Goal: Use online tool/utility: Utilize a website feature to perform a specific function

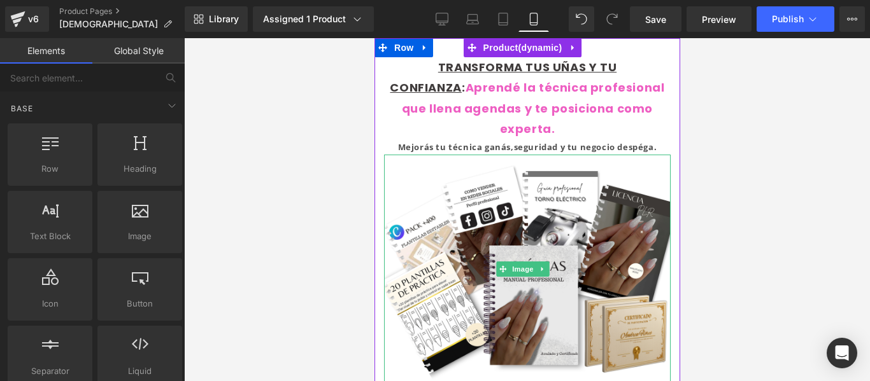
scroll to position [954, 0]
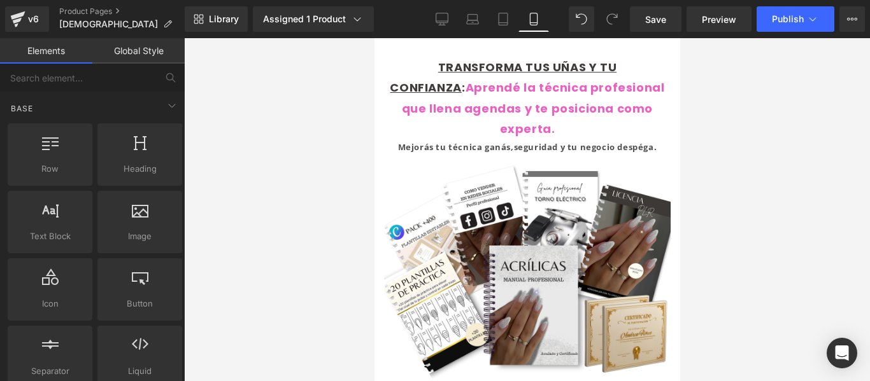
click at [720, 161] on div at bounding box center [527, 209] width 686 height 343
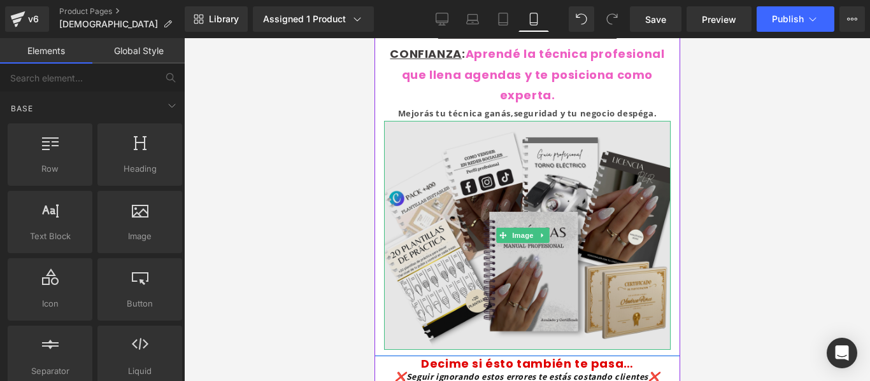
scroll to position [35, 0]
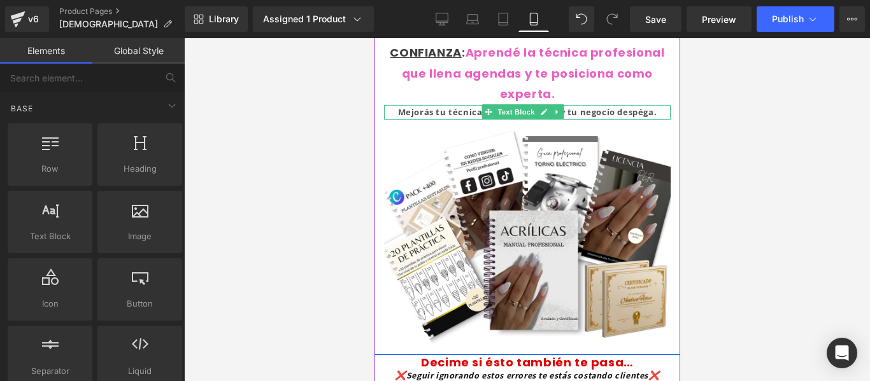
click at [651, 113] on p "Mejorás tu técnica ganás,seguridad y tu negocio despéga." at bounding box center [526, 112] width 287 height 15
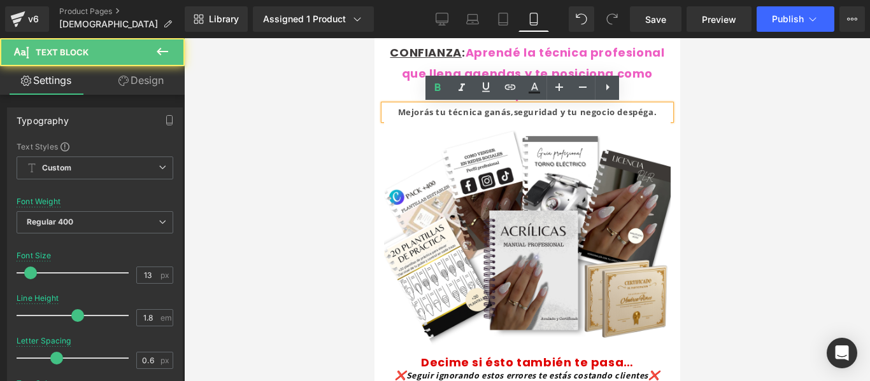
click at [649, 111] on strong "Mejorás tu técnica ganás,seguridad y tu negocio despéga." at bounding box center [526, 111] width 259 height 11
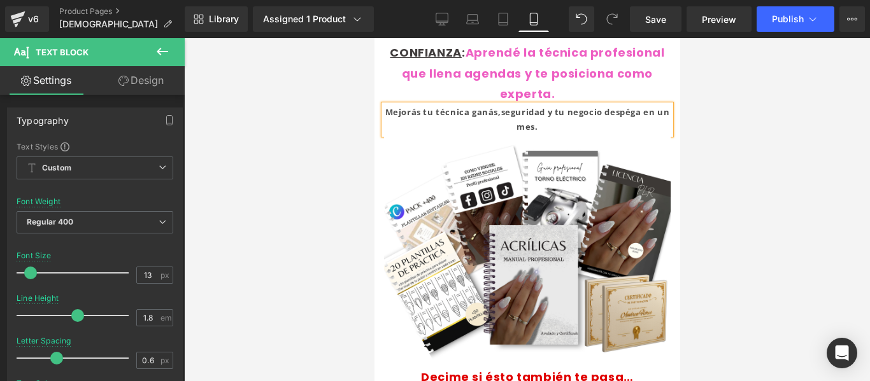
click at [689, 166] on div at bounding box center [527, 209] width 686 height 343
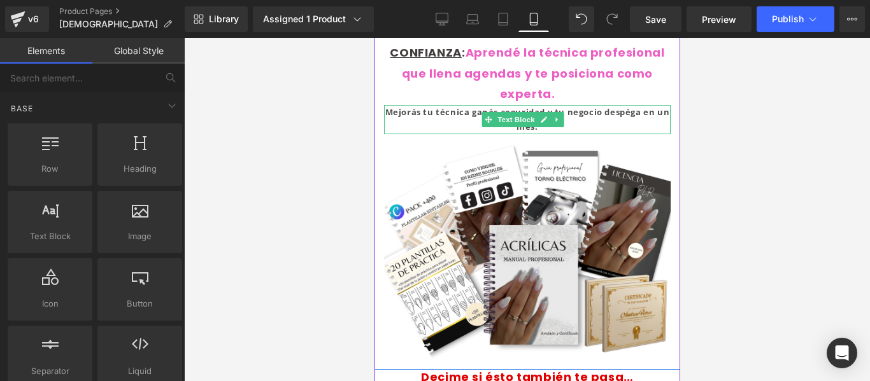
click at [441, 110] on strong "Mejorás tu técnica ganás,seguridad y tu negocio despéga en un mes." at bounding box center [527, 119] width 285 height 26
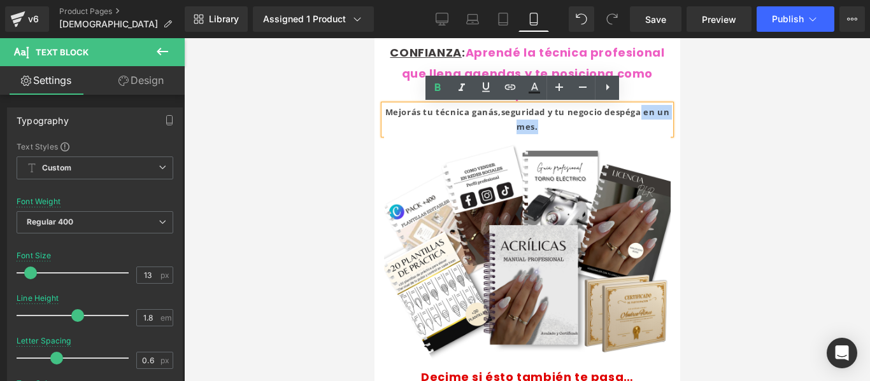
drag, startPoint x: 550, startPoint y: 129, endPoint x: 642, endPoint y: 111, distance: 94.1
click at [642, 111] on p "Mejorás tu técnica ganás,seguridad y tu negocio despéga en un mes." at bounding box center [526, 120] width 287 height 30
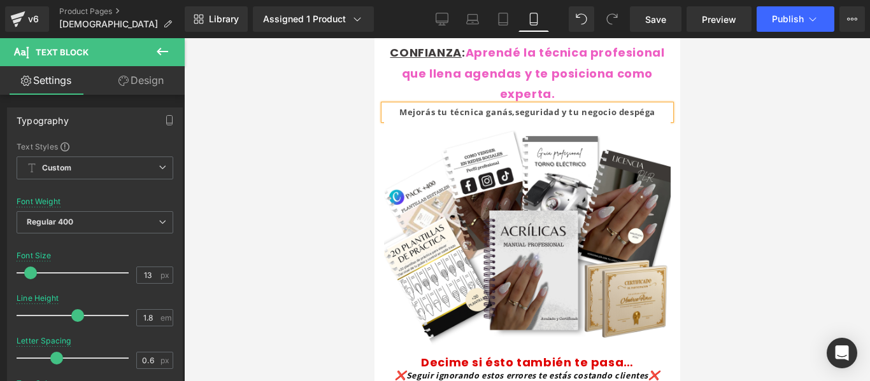
click at [392, 110] on p "Mejorás tu técnica ganás,seguridad y tu negocio despéga" at bounding box center [526, 112] width 287 height 15
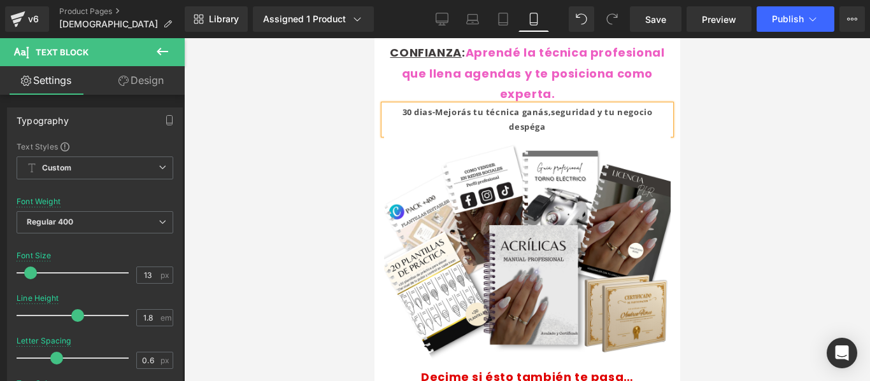
click at [544, 111] on strong "30 dias-Mejorás tu técnica ganás,seguridad y tu negocio despéga" at bounding box center [527, 119] width 250 height 26
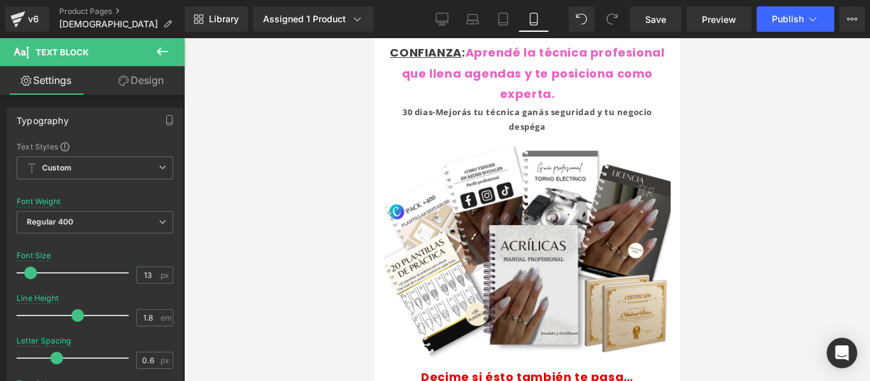
click at [697, 108] on div at bounding box center [527, 209] width 686 height 343
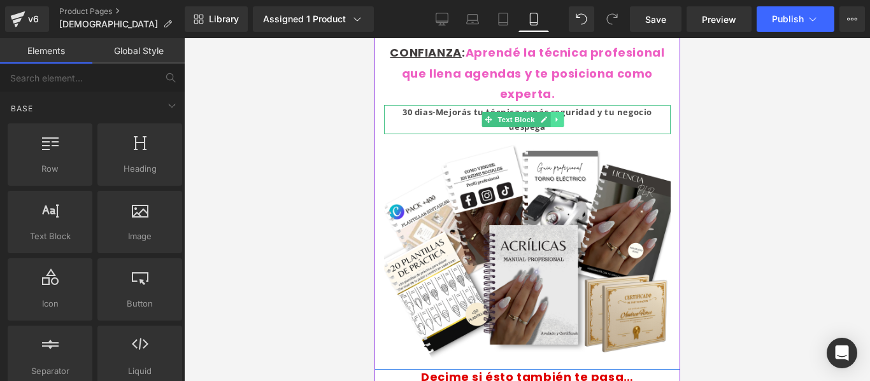
click at [550, 127] on link at bounding box center [556, 119] width 13 height 15
click at [608, 125] on p "30 dias-Mejorás tu técnica ganás seguridad y tu negocio despéga" at bounding box center [526, 120] width 287 height 30
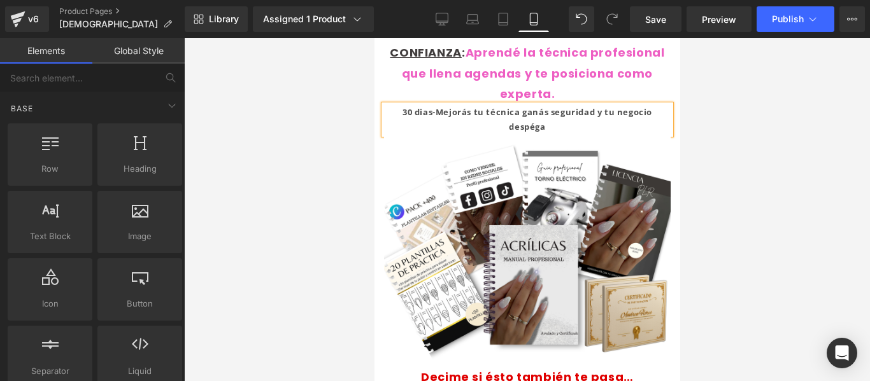
click at [714, 130] on div at bounding box center [527, 209] width 686 height 343
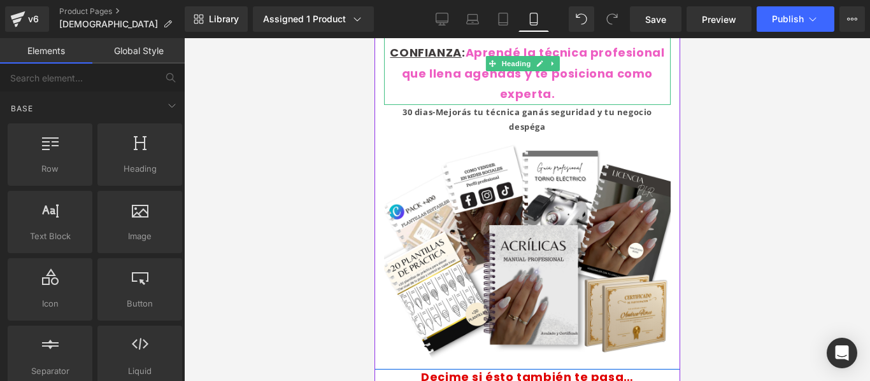
click at [567, 90] on div "TRANSFORMA TUS UÑAS Y TU CONFIANZA : Aprendé la técnica profesional que llena a…" at bounding box center [526, 63] width 287 height 83
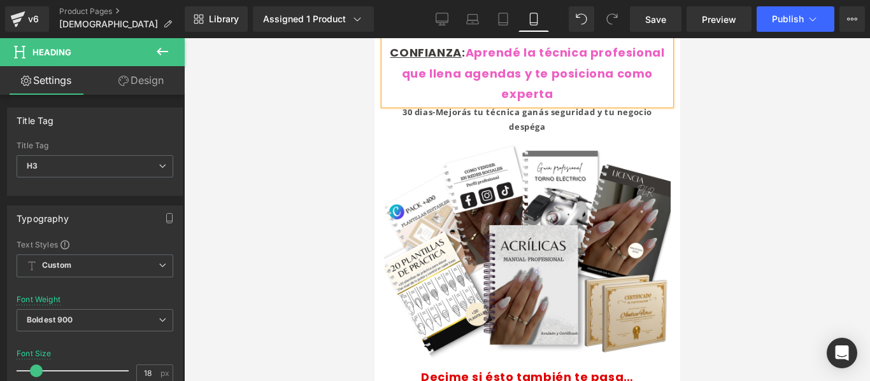
click at [722, 134] on div at bounding box center [527, 209] width 686 height 343
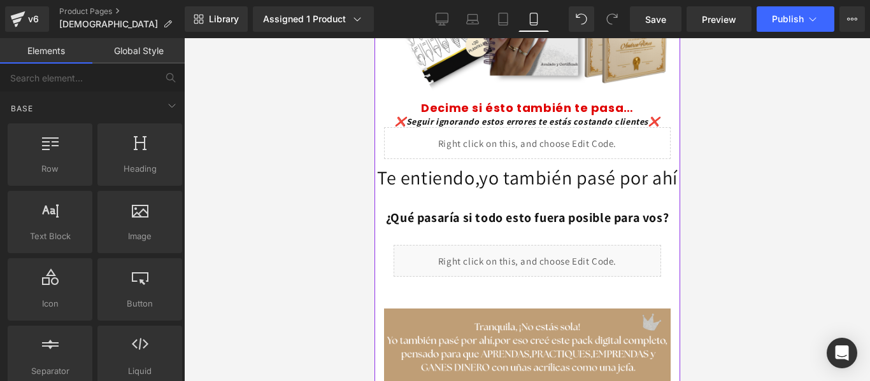
scroll to position [303, 0]
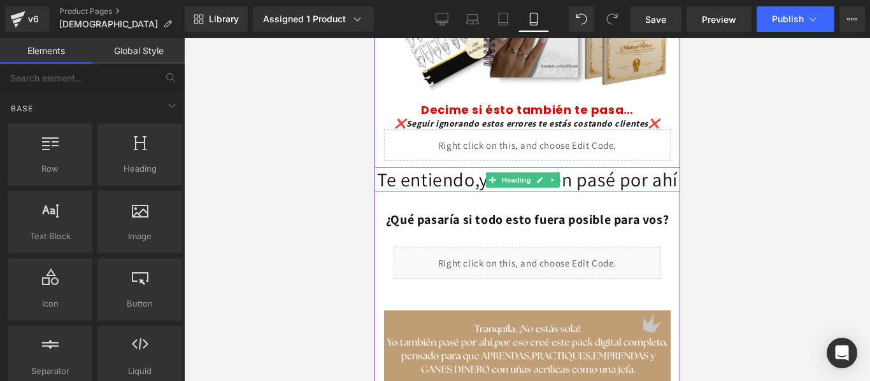
click at [552, 192] on h1 "Te entiendo,yo también pasé por ahí" at bounding box center [527, 179] width 306 height 25
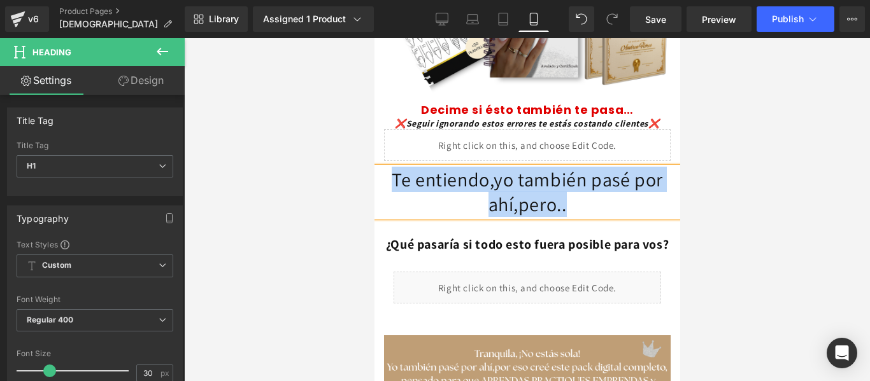
drag, startPoint x: 574, startPoint y: 199, endPoint x: 380, endPoint y: 173, distance: 195.4
click at [380, 173] on h1 "Te entiendo,yo también pasé por ahí,pero.." at bounding box center [527, 192] width 306 height 50
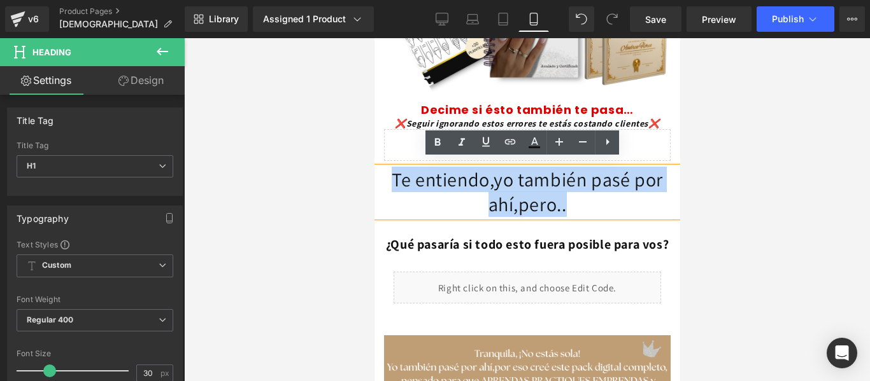
copy h1 "Te entiendo,yo también pasé por ahí,pero.."
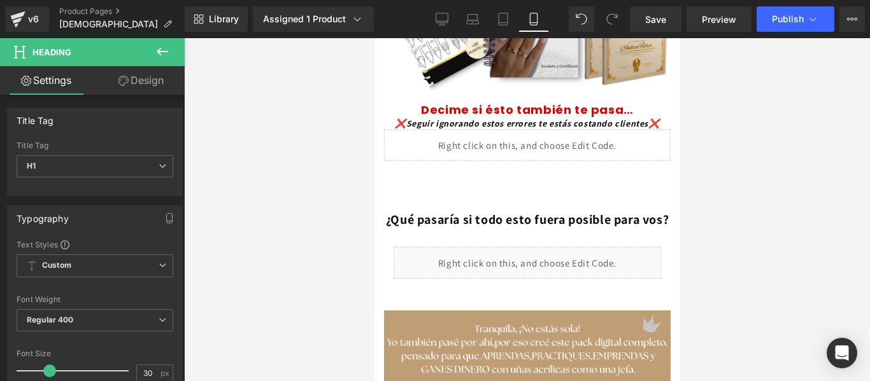
click at [169, 50] on icon at bounding box center [162, 51] width 15 height 15
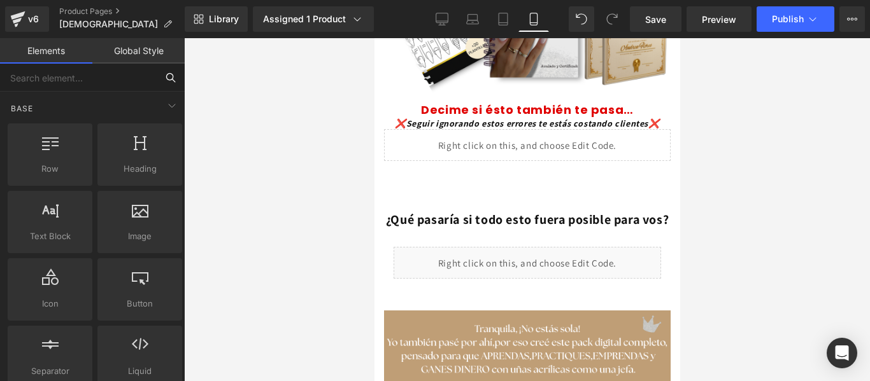
click at [98, 76] on input "text" at bounding box center [78, 78] width 157 height 28
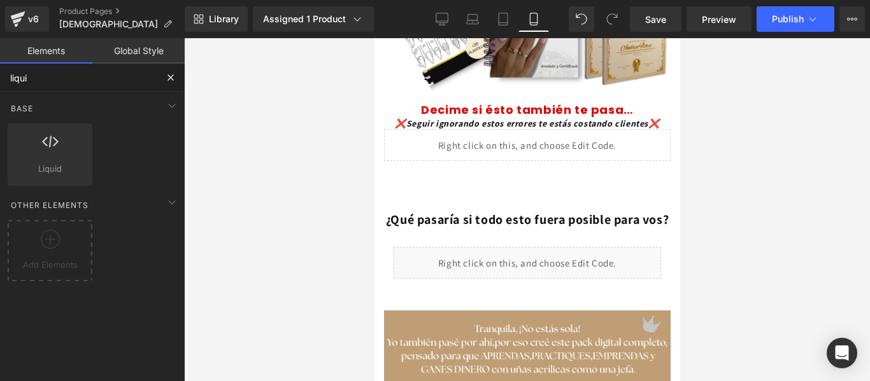
type input "liquid"
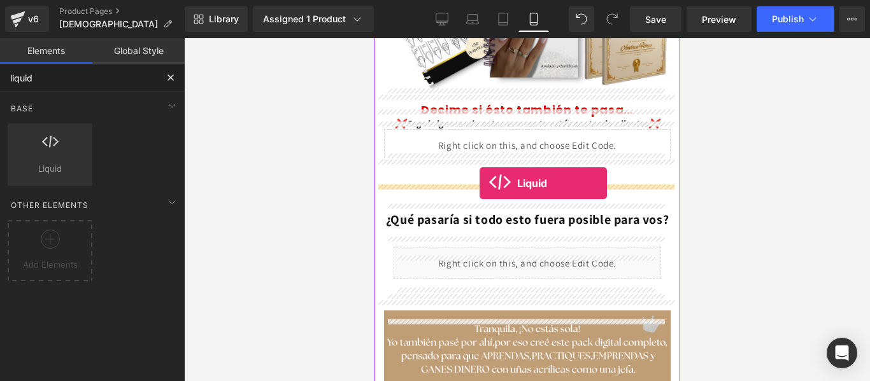
drag, startPoint x: 436, startPoint y: 197, endPoint x: 479, endPoint y: 183, distance: 44.7
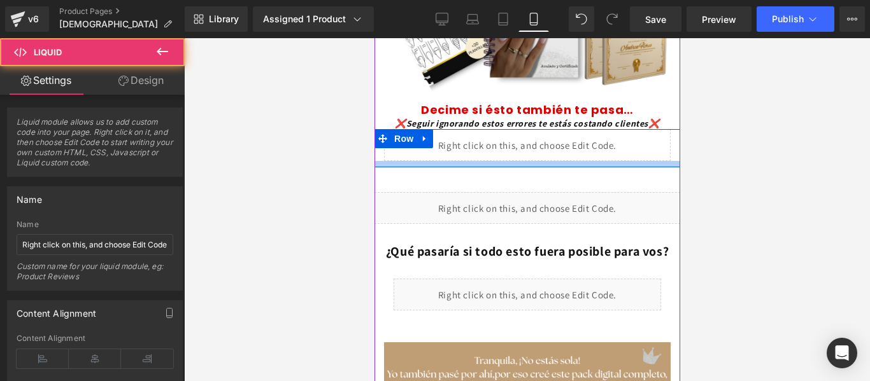
drag, startPoint x: 474, startPoint y: 201, endPoint x: 488, endPoint y: 187, distance: 20.3
click at [488, 192] on div "Liquid" at bounding box center [527, 208] width 306 height 32
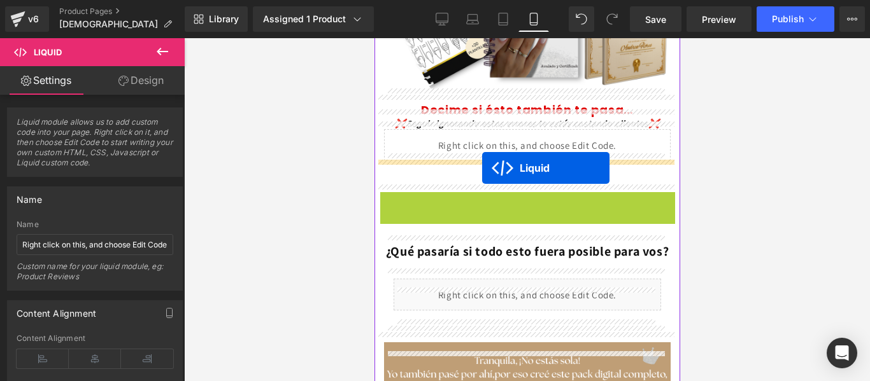
drag, startPoint x: 487, startPoint y: 210, endPoint x: 481, endPoint y: 168, distance: 41.7
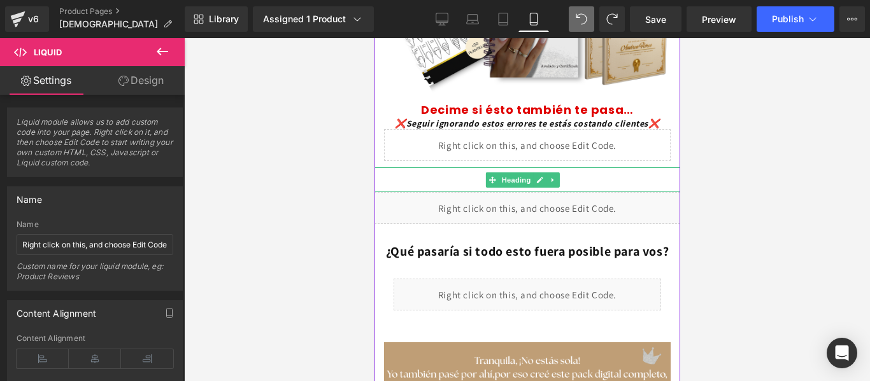
click at [577, 171] on h1 at bounding box center [527, 179] width 306 height 25
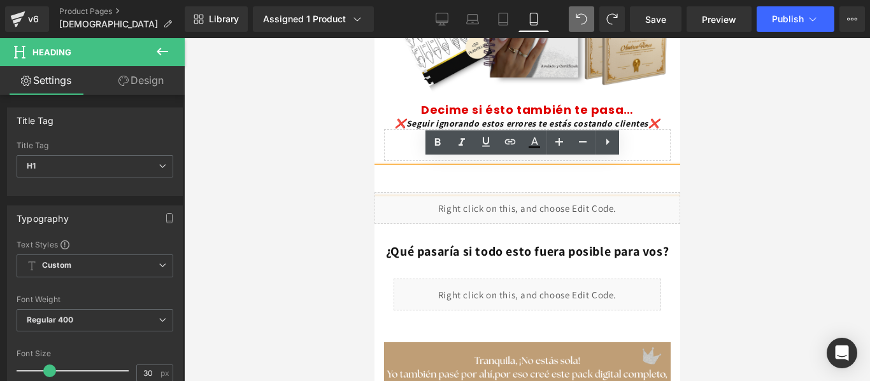
click at [704, 197] on div at bounding box center [527, 209] width 686 height 343
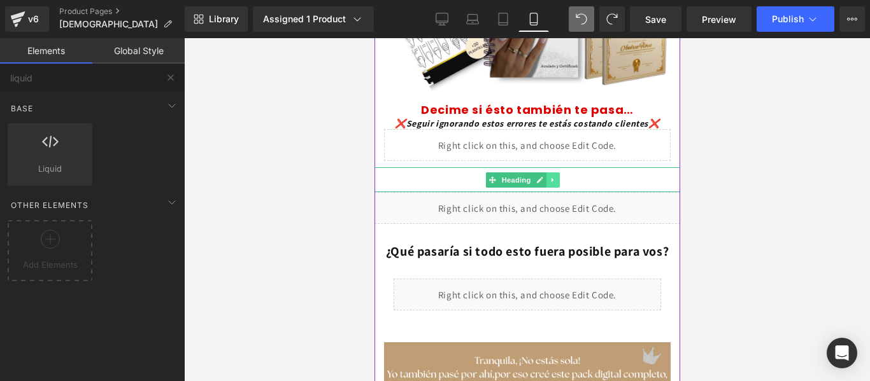
click at [550, 176] on icon at bounding box center [552, 180] width 7 height 8
click at [564, 173] on link at bounding box center [558, 180] width 13 height 15
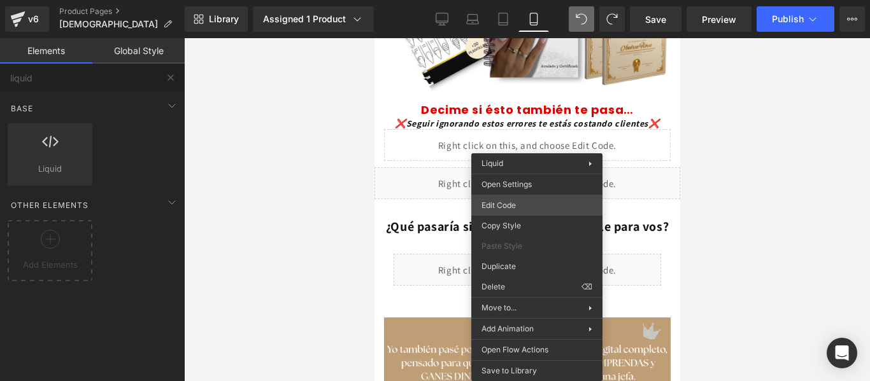
click at [521, 0] on div "Liquid You are previewing how the will restyle your page. You can not edit Elem…" at bounding box center [435, 0] width 870 height 0
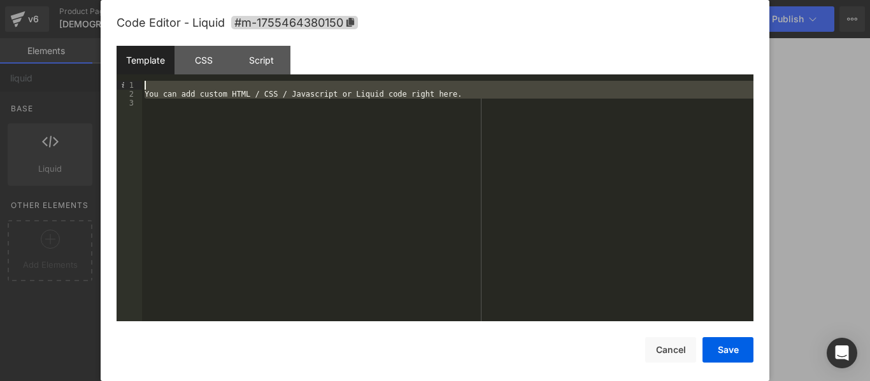
drag, startPoint x: 222, startPoint y: 178, endPoint x: 143, endPoint y: 84, distance: 122.9
click at [143, 84] on div "You can add custom HTML / CSS / Javascript or Liquid code right here." at bounding box center [447, 210] width 611 height 259
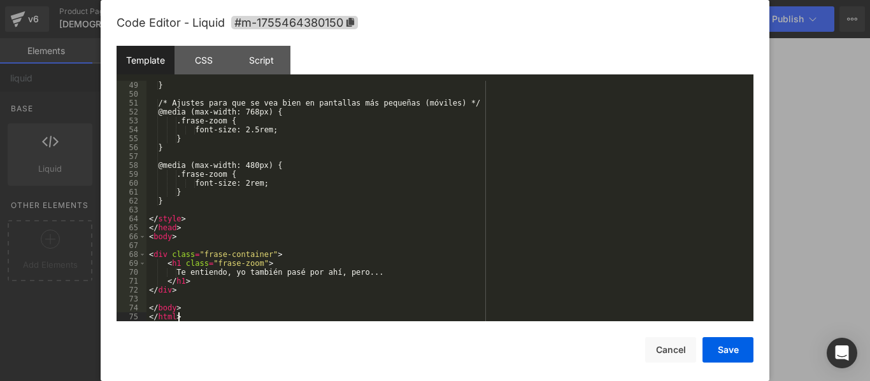
scroll to position [428, 0]
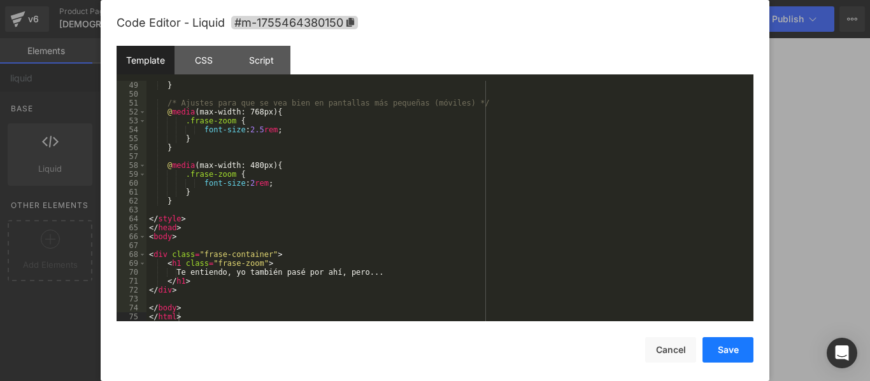
click at [710, 355] on button "Save" at bounding box center [727, 350] width 51 height 25
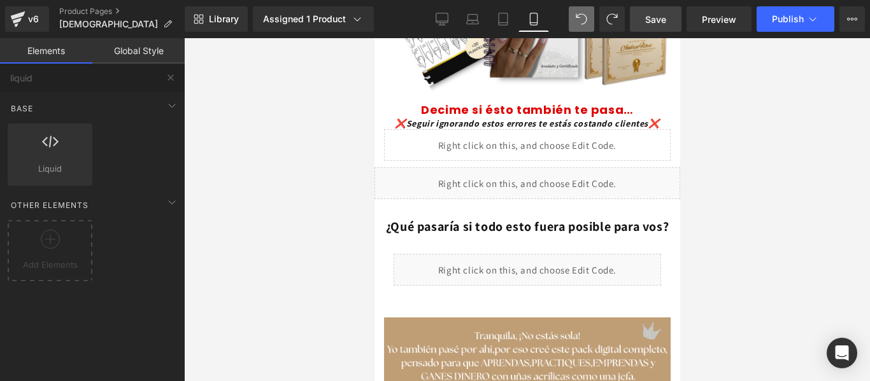
click at [655, 29] on link "Save" at bounding box center [656, 18] width 52 height 25
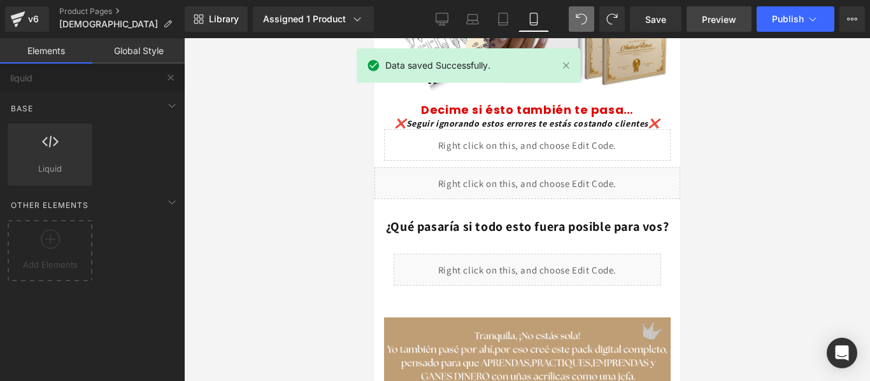
click at [721, 13] on span "Preview" at bounding box center [719, 19] width 34 height 13
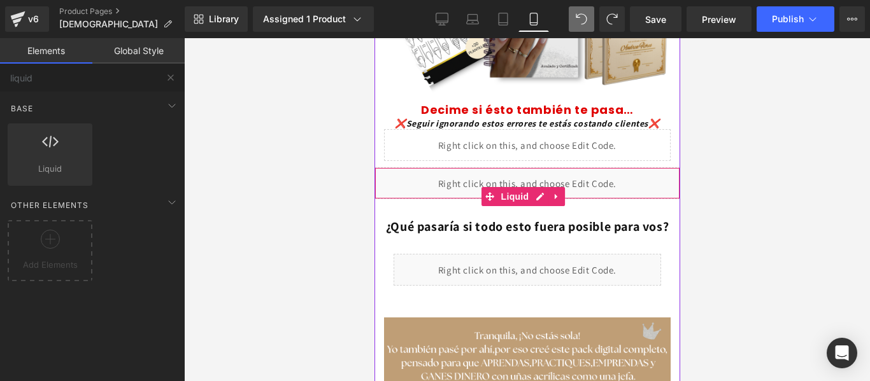
click at [573, 175] on div "Liquid" at bounding box center [527, 183] width 306 height 32
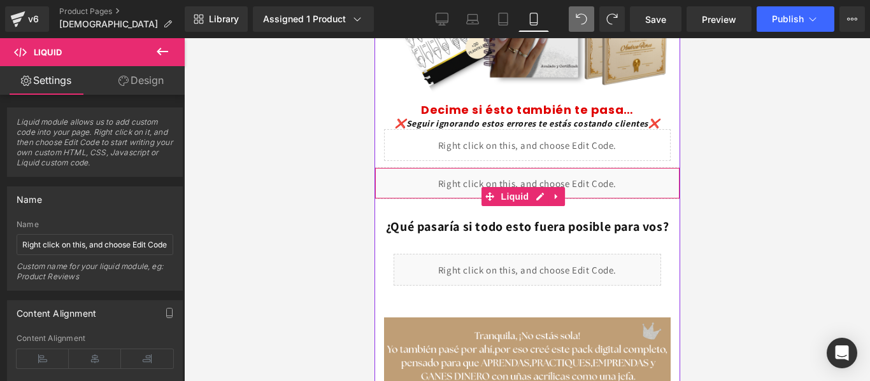
click at [555, 167] on div "Liquid" at bounding box center [527, 183] width 306 height 32
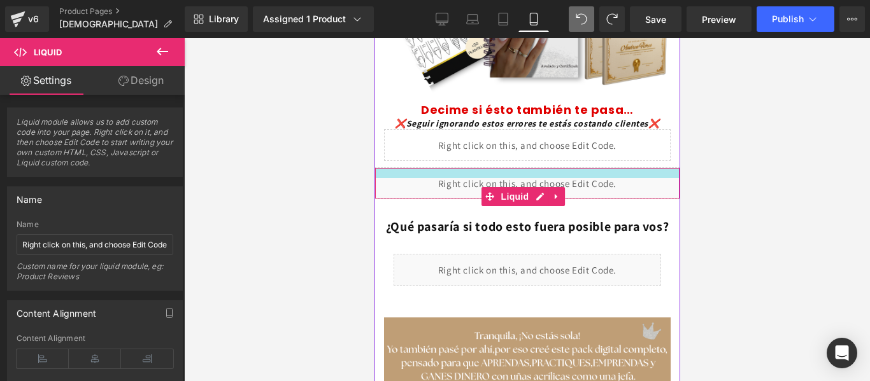
drag, startPoint x: 533, startPoint y: 162, endPoint x: 536, endPoint y: 172, distance: 10.7
click at [536, 172] on div "Liquid" at bounding box center [527, 183] width 306 height 32
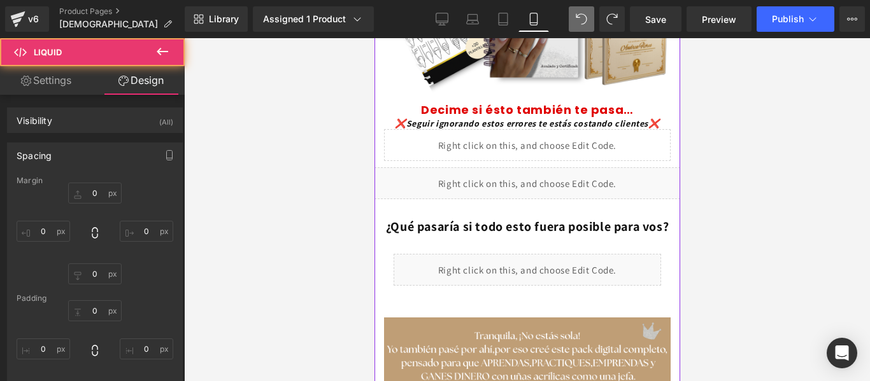
type input "0"
type input "16"
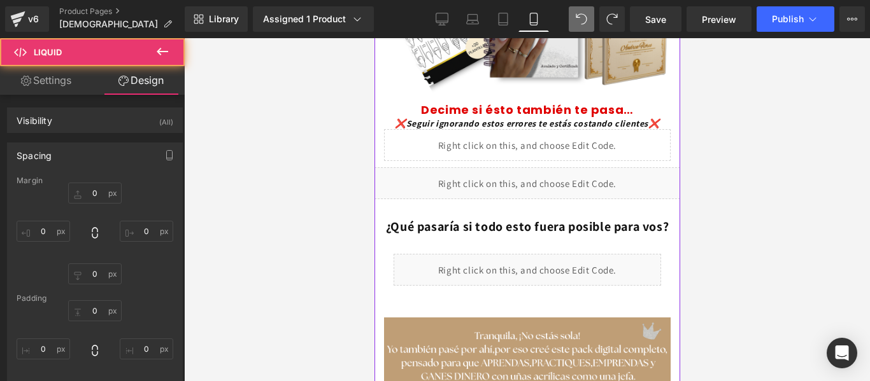
type input "0"
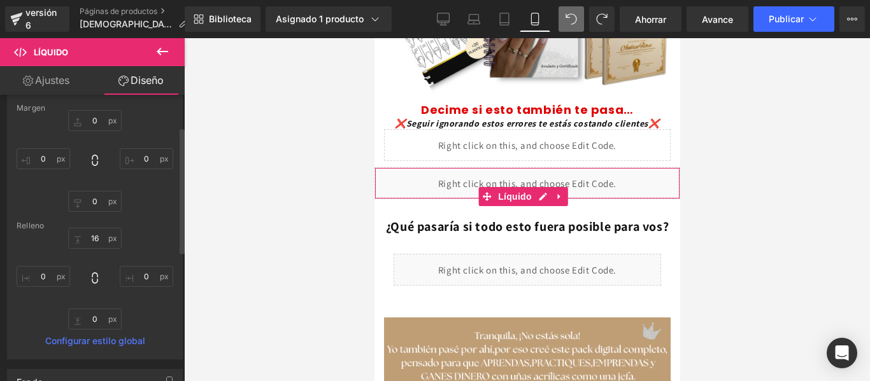
scroll to position [282, 0]
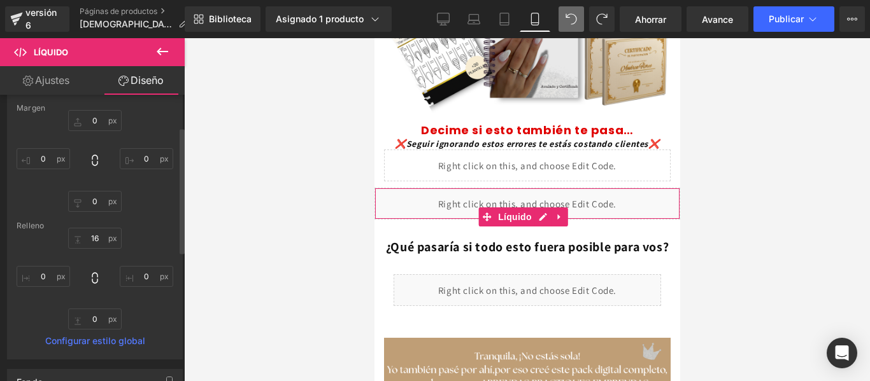
click at [108, 160] on div "0px 0 0px 0 0px 0 0px 0" at bounding box center [95, 161] width 157 height 102
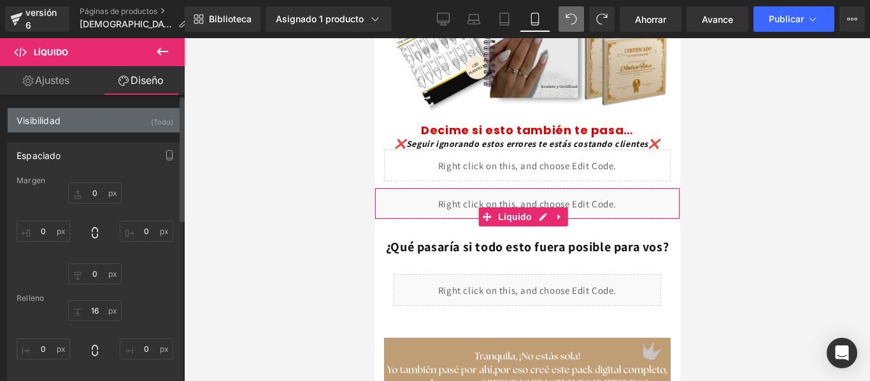
click at [106, 124] on div "Visibilidad (Todo)" at bounding box center [95, 120] width 175 height 24
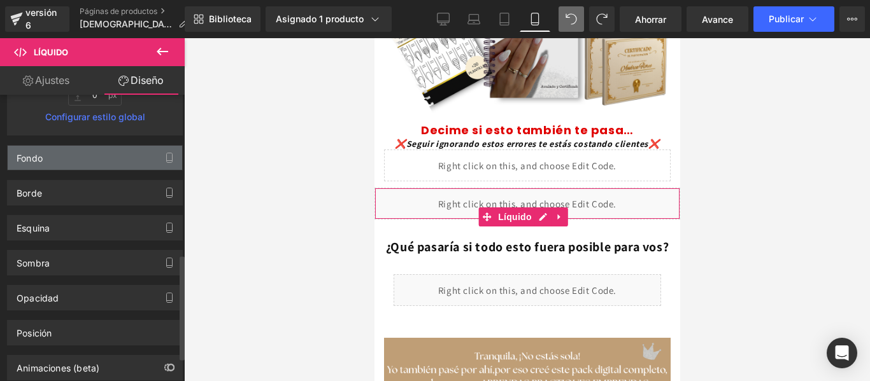
scroll to position [434, 0]
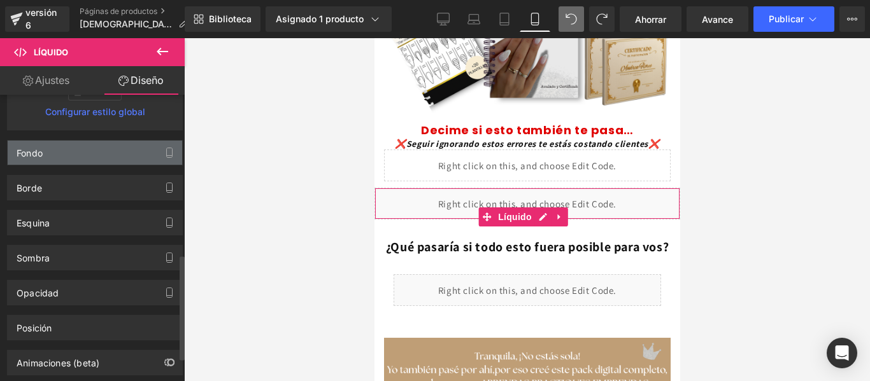
click at [115, 151] on div "Fondo" at bounding box center [95, 153] width 175 height 24
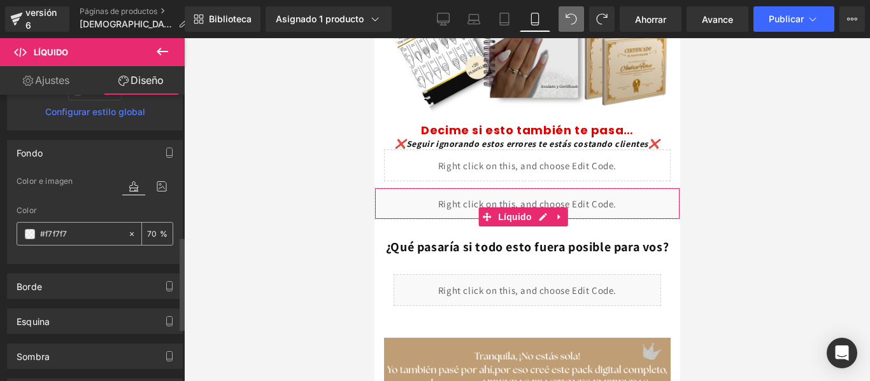
click at [41, 234] on input "#f7f7f7" at bounding box center [81, 234] width 82 height 14
click at [30, 234] on span at bounding box center [30, 234] width 10 height 10
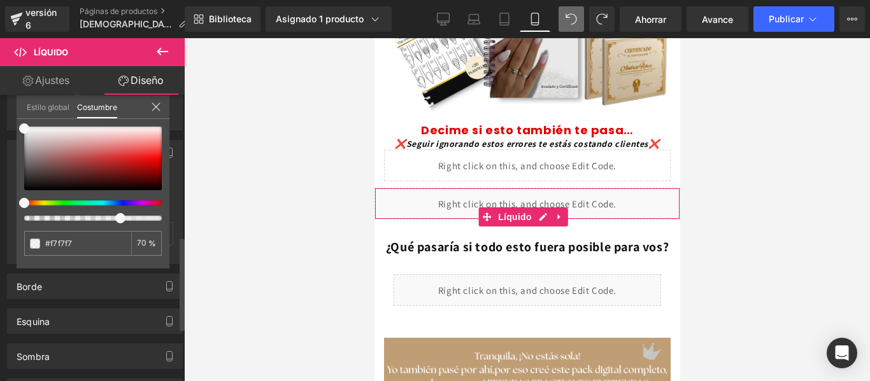
click at [25, 123] on div "#f7f7f7 70 %" at bounding box center [93, 126] width 153 height 15
type input "#ffffff"
type input "#f8f1f1"
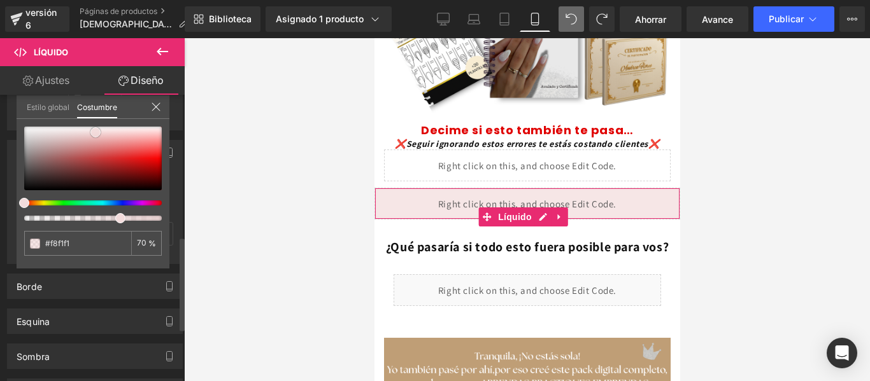
type input "#f3dcdc"
type input "#f4dbdb"
type input "#f6d9d9"
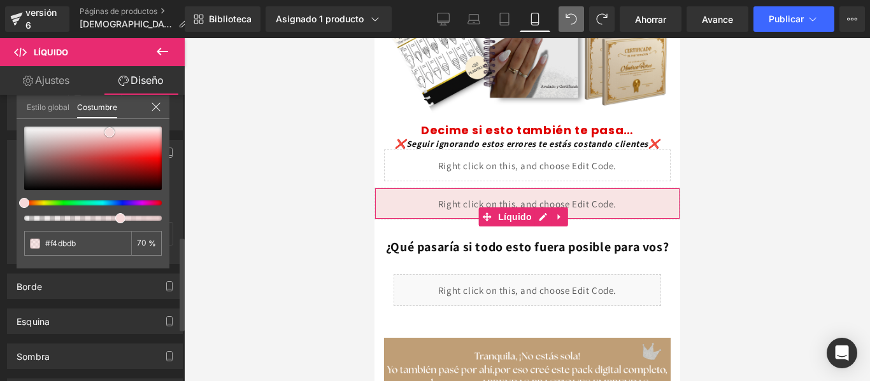
type input "#f6d9d9"
drag, startPoint x: 24, startPoint y: 129, endPoint x: 112, endPoint y: 132, distance: 88.6
click at [112, 132] on span at bounding box center [113, 132] width 10 height 10
type input "75"
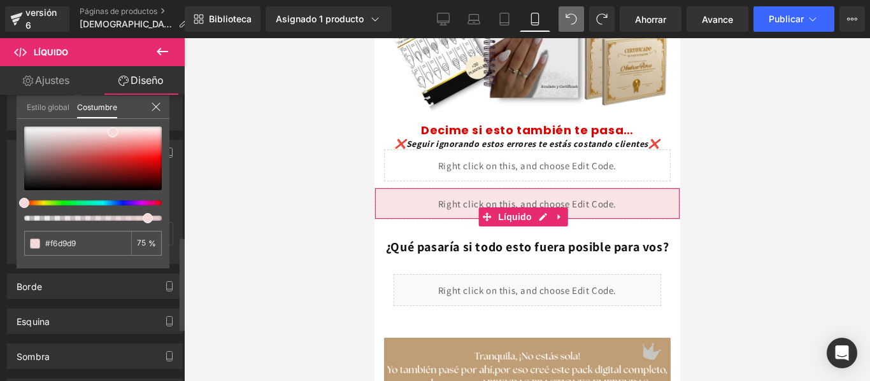
type input "86"
type input "91"
type input "96"
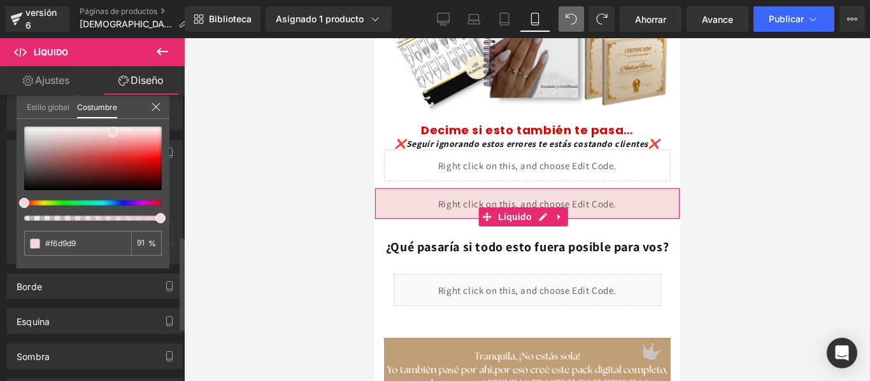
type input "96"
drag, startPoint x: 120, startPoint y: 221, endPoint x: 160, endPoint y: 222, distance: 40.1
click at [160, 222] on span at bounding box center [162, 218] width 10 height 10
type input "100"
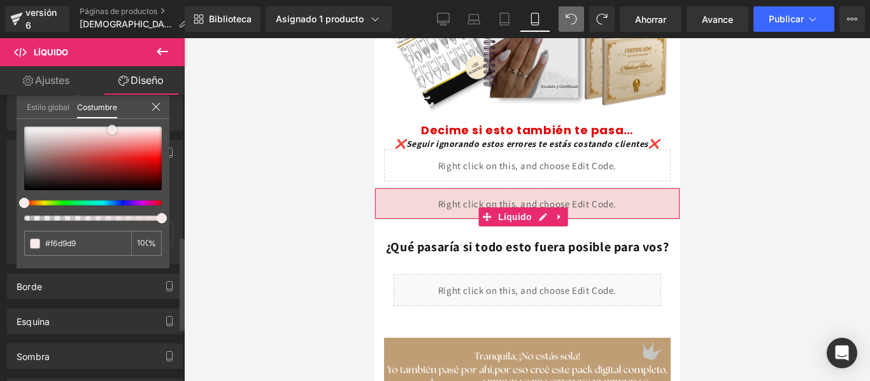
type input "#f7dddd"
type input "#fdf6f6"
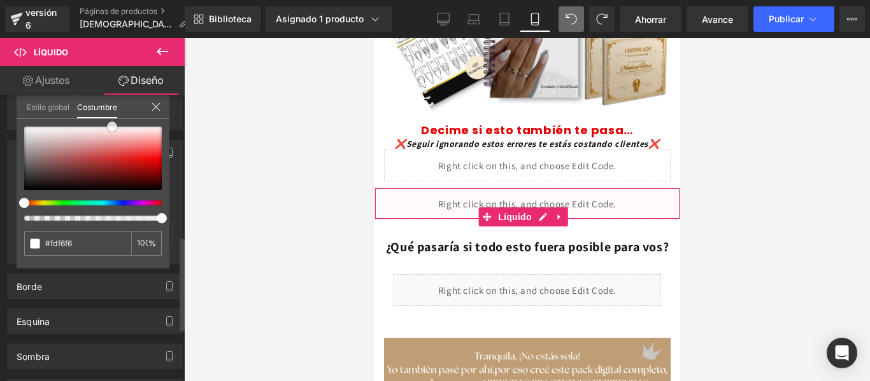
type input "#fefafa"
type input "#ffffff"
type input "#fdf6f6"
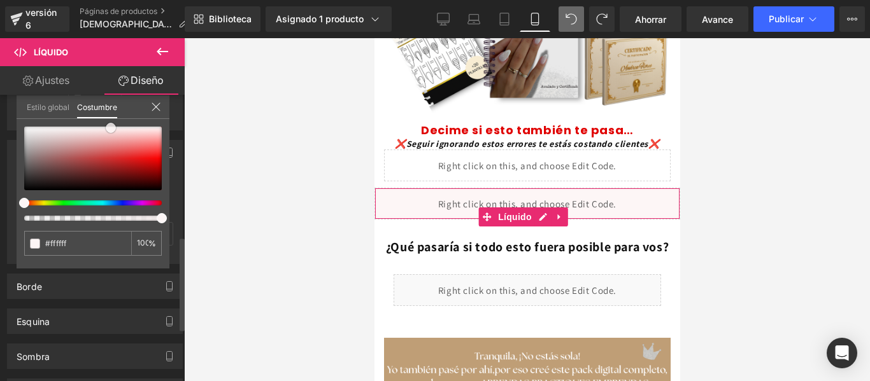
type input "#fdf6f6"
type input "#faeaea"
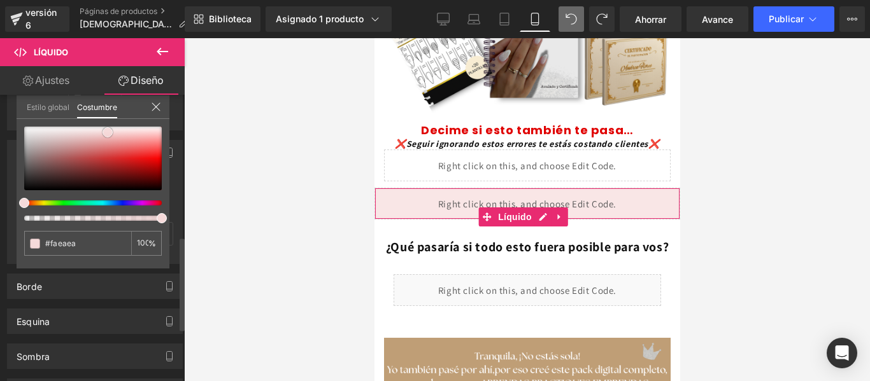
type input "#f9e6e6"
type input "#f5dada"
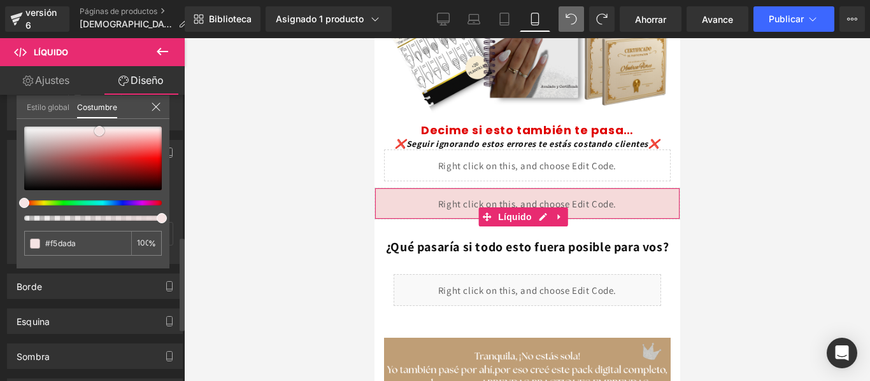
type input "#f7e2e2"
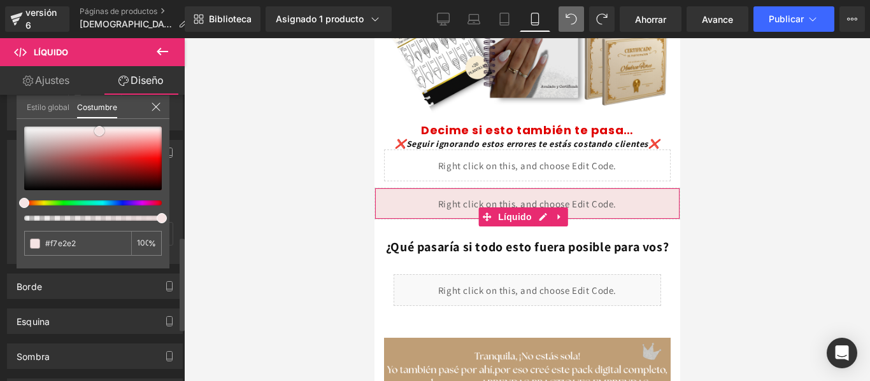
type input "#f6e4e4"
type input "#f5e4e4"
type input "#f7ecec"
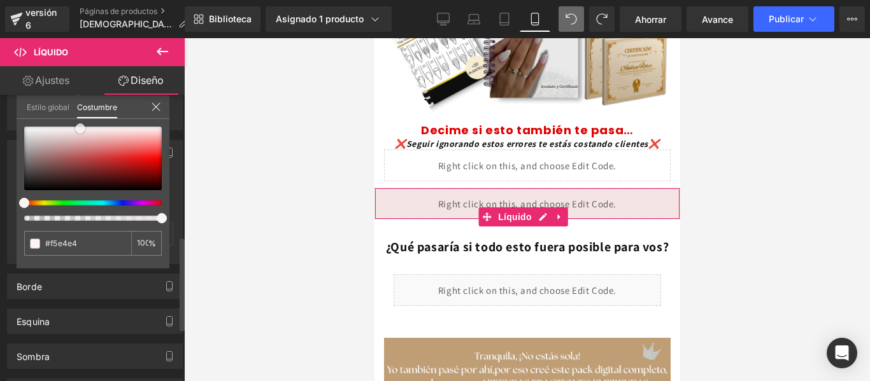
type input "#f7ecec"
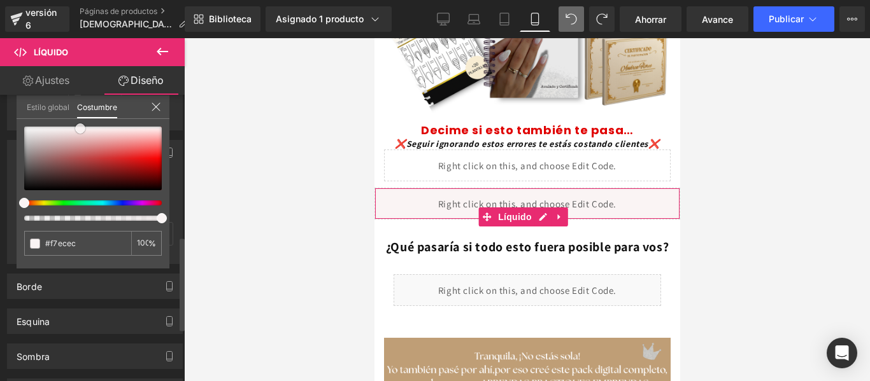
type input "#faf4f4"
type input "#f9f5f5"
type input "#f7f2f2"
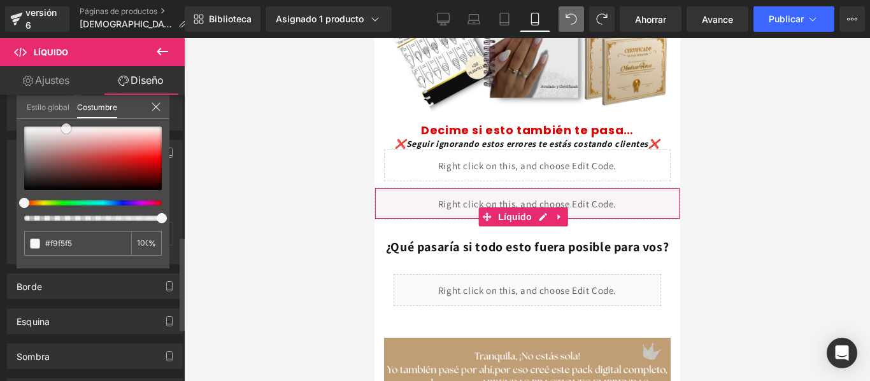
type input "#f7f2f2"
type input "#f8f6f6"
type input "#faf9f9"
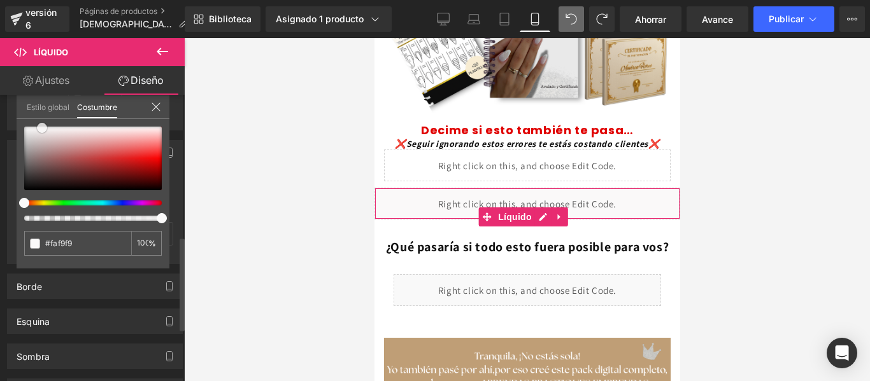
drag, startPoint x: 113, startPoint y: 132, endPoint x: 43, endPoint y: 128, distance: 70.8
click at [43, 128] on span at bounding box center [42, 128] width 10 height 10
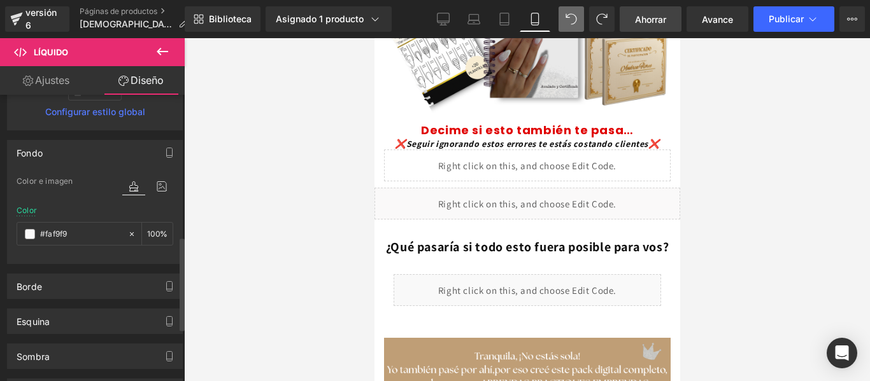
click at [650, 17] on font "Ahorrar" at bounding box center [650, 19] width 31 height 11
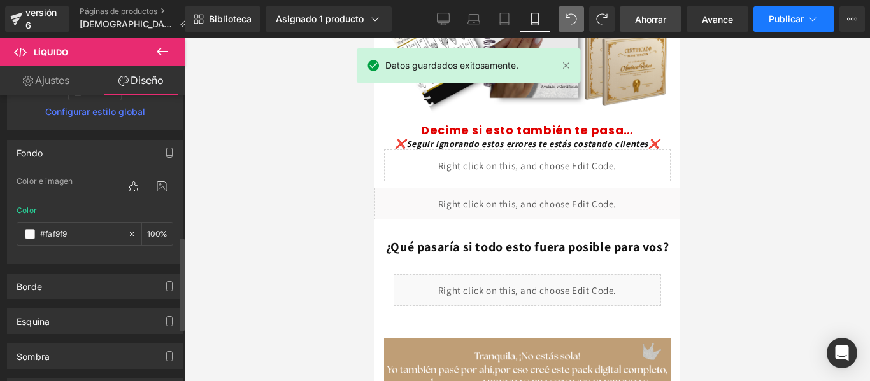
click at [783, 10] on button "Publicar" at bounding box center [793, 18] width 81 height 25
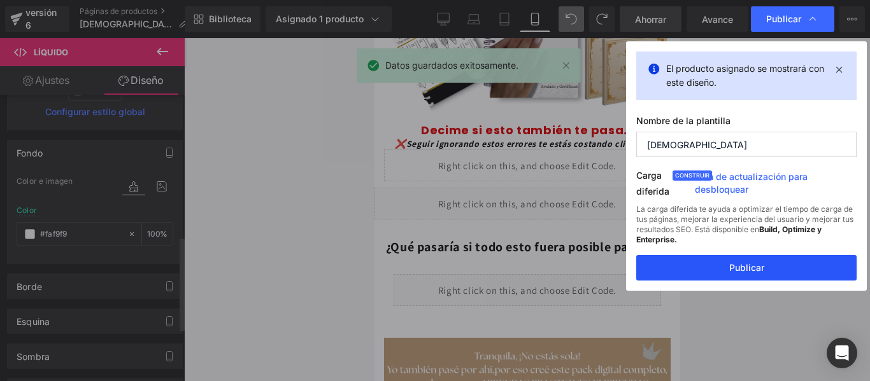
click at [758, 269] on font "Publicar" at bounding box center [746, 267] width 35 height 11
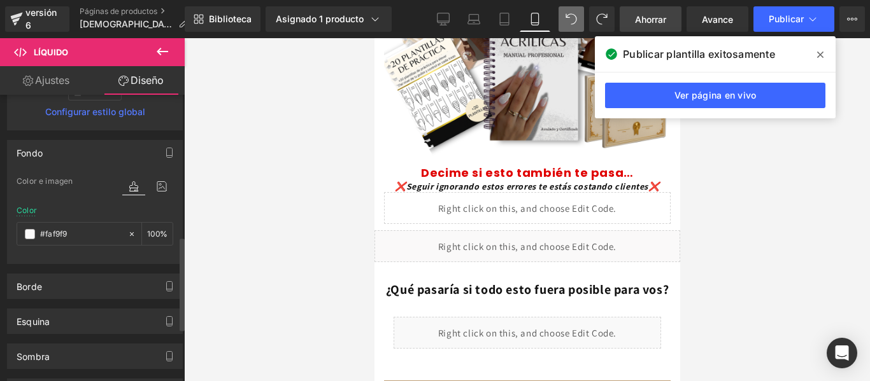
scroll to position [216, 0]
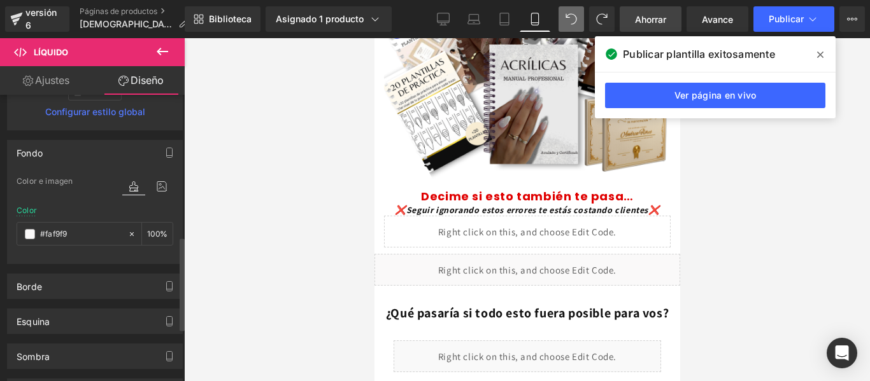
click at [818, 53] on icon at bounding box center [820, 55] width 6 height 10
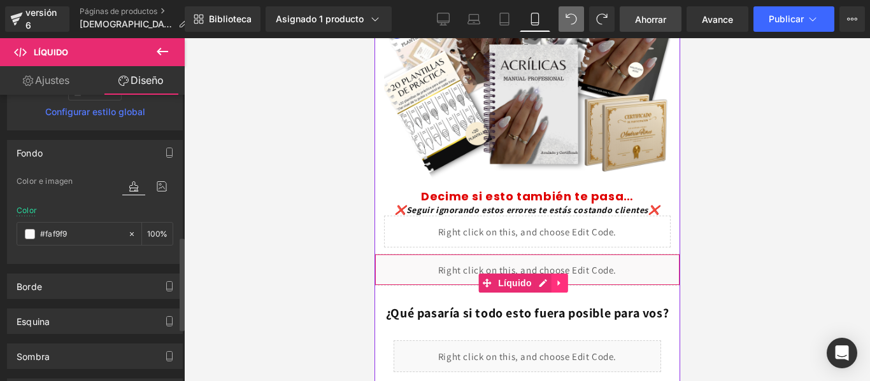
click at [563, 279] on icon at bounding box center [559, 284] width 9 height 10
click at [566, 279] on icon at bounding box center [567, 283] width 9 height 9
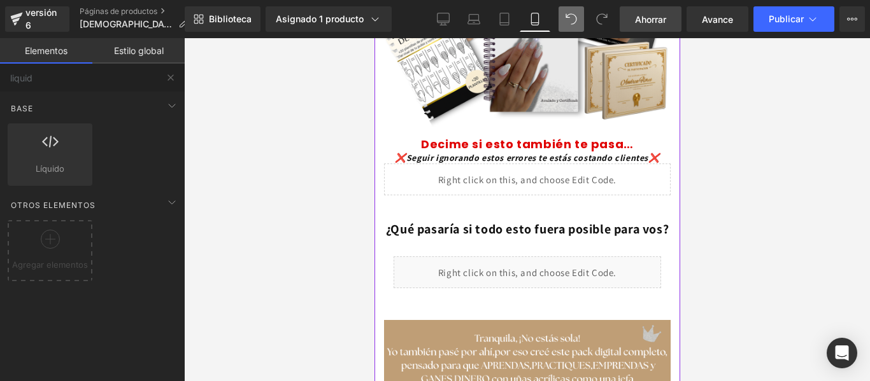
scroll to position [257, 0]
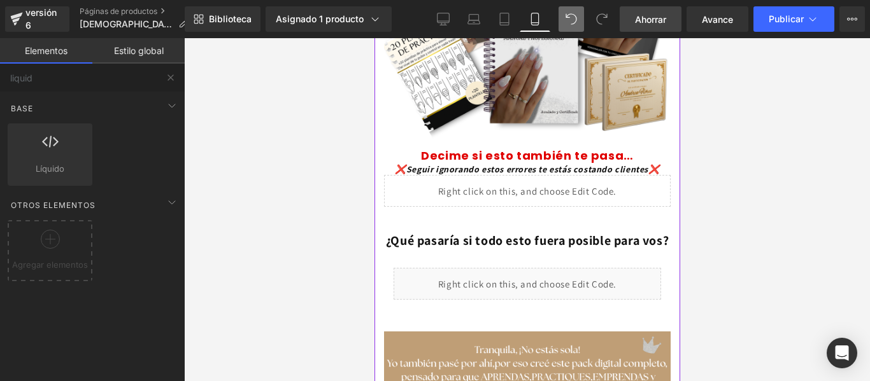
click at [495, 232] on font "¿Qué pasaría si todo esto fuera posible para vos?" at bounding box center [526, 240] width 283 height 17
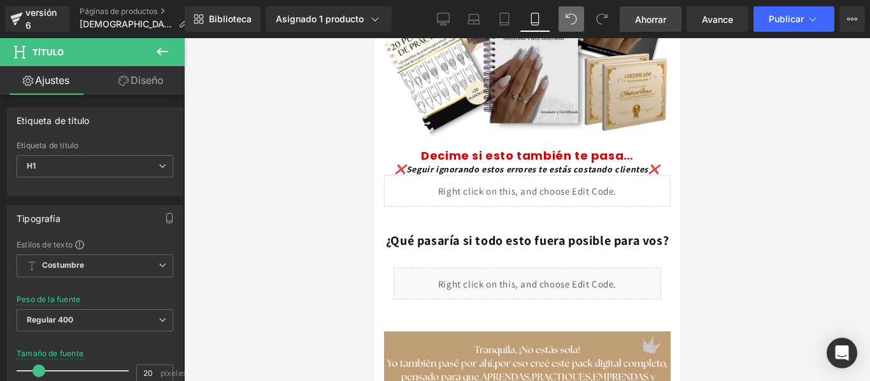
click at [162, 50] on icon at bounding box center [162, 51] width 15 height 15
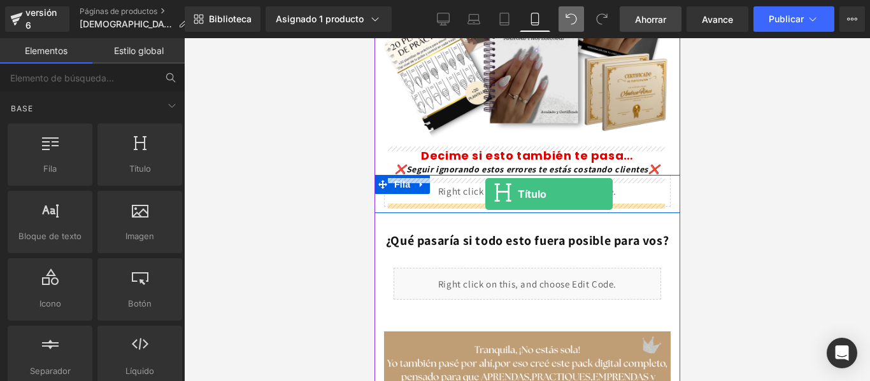
drag, startPoint x: 492, startPoint y: 191, endPoint x: 485, endPoint y: 194, distance: 8.3
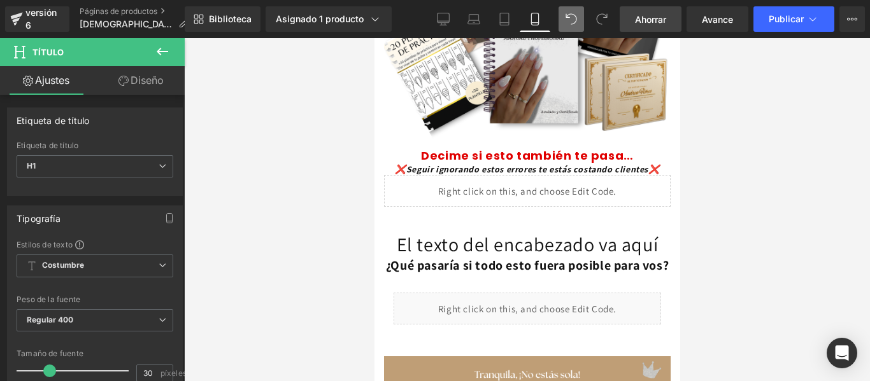
click at [687, 208] on div at bounding box center [527, 209] width 686 height 343
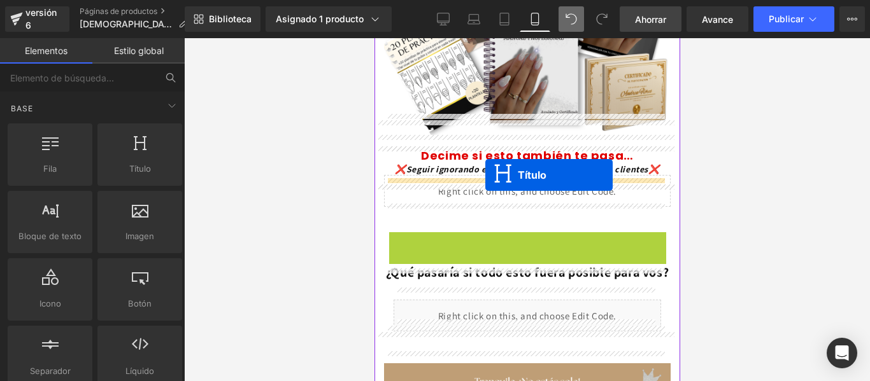
drag, startPoint x: 496, startPoint y: 229, endPoint x: 485, endPoint y: 175, distance: 54.7
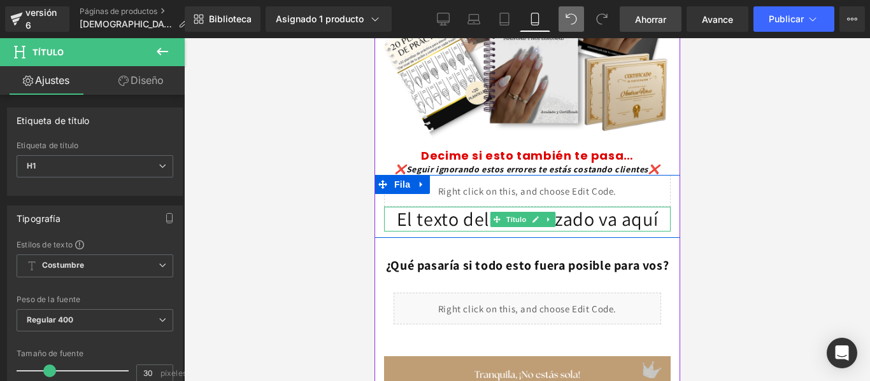
click at [464, 207] on h1 "El texto del encabezado va aquí" at bounding box center [526, 219] width 287 height 25
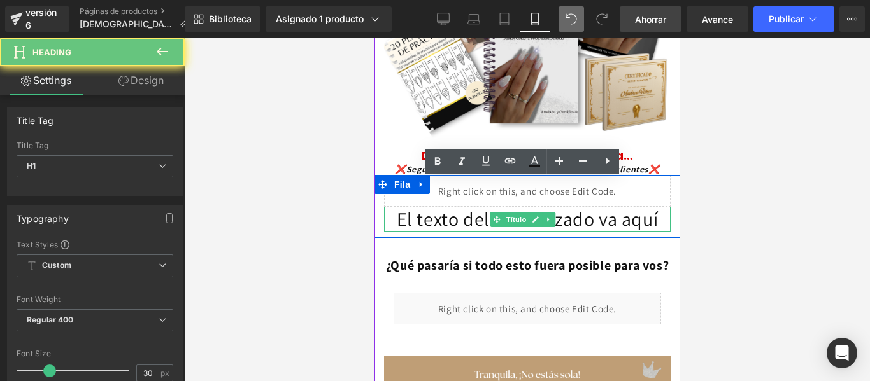
click at [464, 207] on h1 "El texto del encabezado va aquí" at bounding box center [526, 219] width 287 height 25
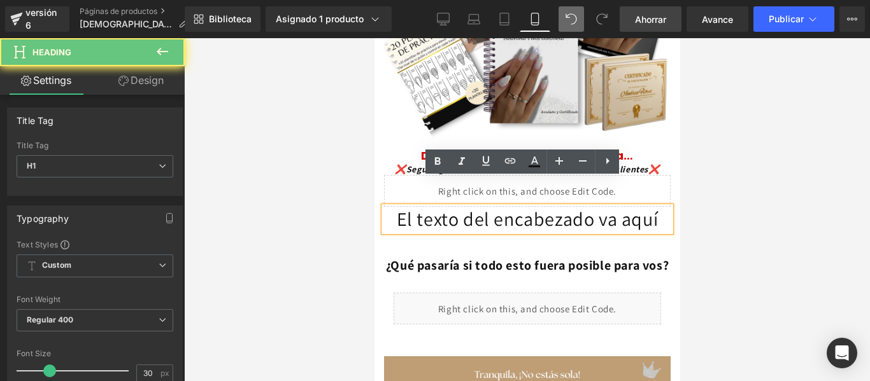
drag, startPoint x: 553, startPoint y: 220, endPoint x: 413, endPoint y: 202, distance: 142.0
click at [389, 207] on h1 "El texto del encabezado va aquí" at bounding box center [526, 219] width 287 height 25
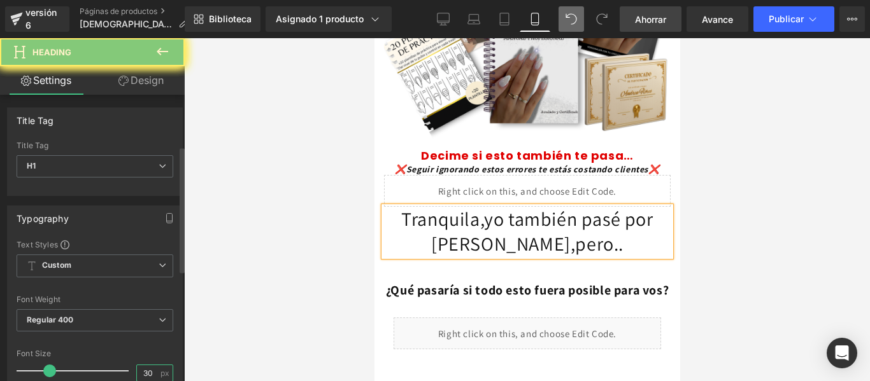
click at [143, 366] on input "30" at bounding box center [148, 374] width 22 height 16
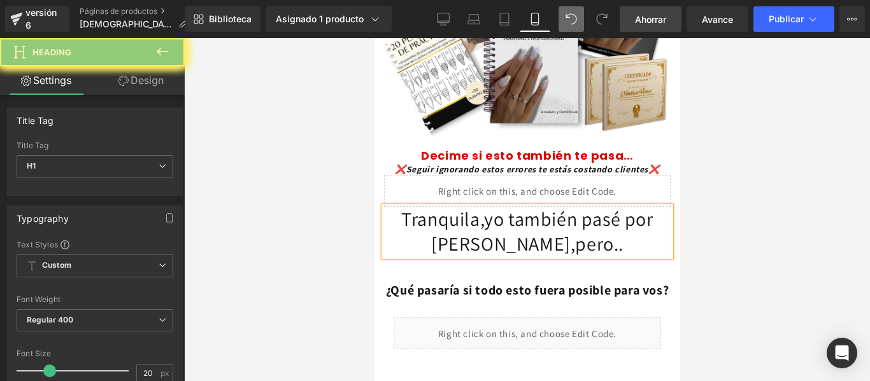
click at [569, 217] on h1 "Tranquila,yo también pasé por [PERSON_NAME],pero.." at bounding box center [526, 232] width 287 height 50
click at [388, 207] on h1 "Tranquila,yo también pasé por [PERSON_NAME],pero.." at bounding box center [526, 232] width 287 height 50
click at [146, 366] on input "20" at bounding box center [148, 374] width 22 height 16
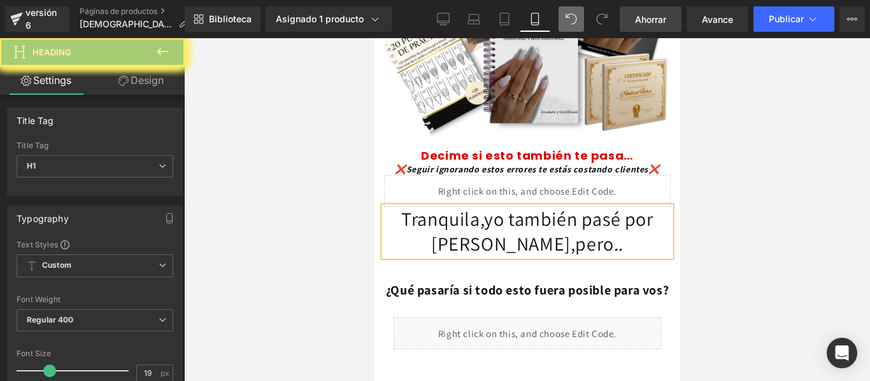
click at [584, 218] on h1 "Tranquila,yo también pasé por [PERSON_NAME],pero.." at bounding box center [526, 232] width 287 height 50
drag, startPoint x: 584, startPoint y: 218, endPoint x: 385, endPoint y: 189, distance: 200.9
click at [385, 207] on h1 "Tranquila,yo también pasé por [PERSON_NAME],pero.." at bounding box center [526, 232] width 287 height 50
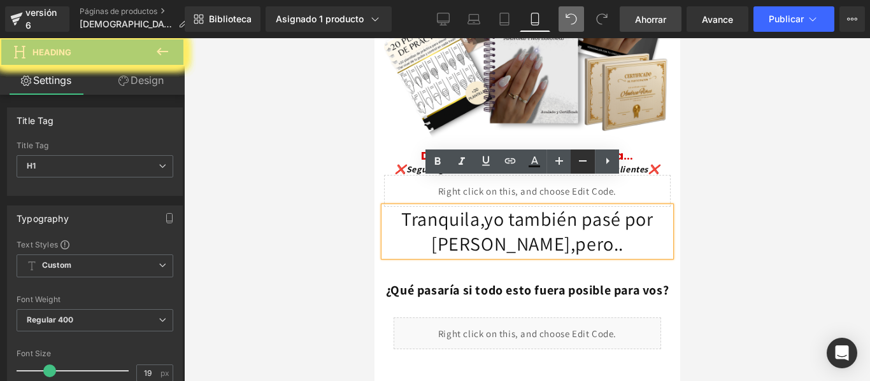
click at [584, 162] on icon at bounding box center [582, 160] width 15 height 15
drag, startPoint x: 584, startPoint y: 162, endPoint x: 125, endPoint y: 136, distance: 459.3
click at [584, 162] on icon at bounding box center [582, 160] width 15 height 15
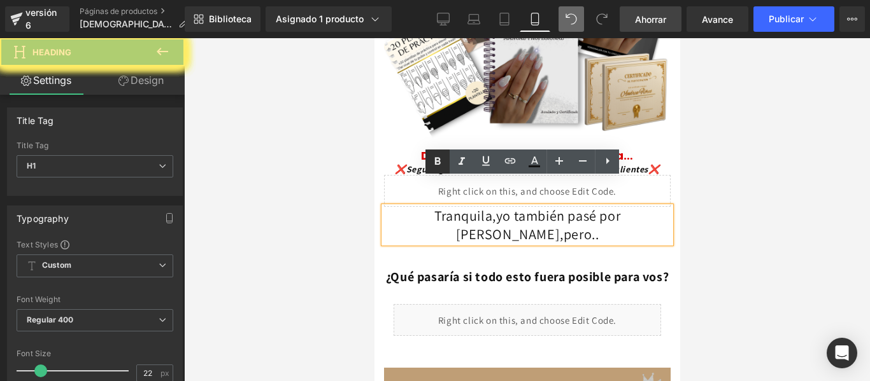
click at [432, 159] on icon at bounding box center [437, 161] width 15 height 15
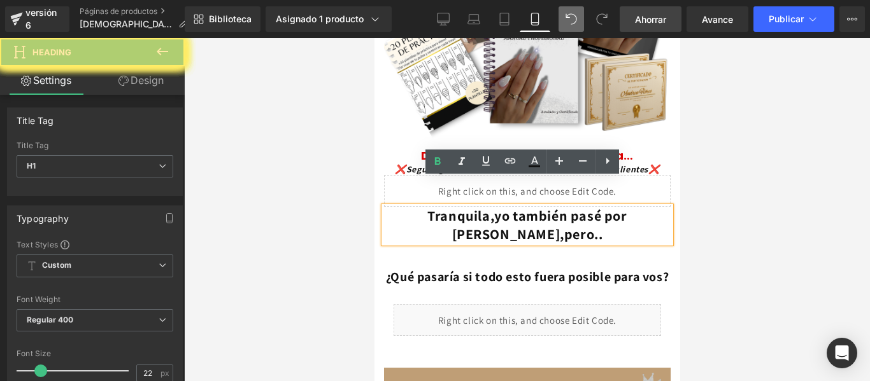
click at [581, 158] on icon at bounding box center [582, 160] width 15 height 15
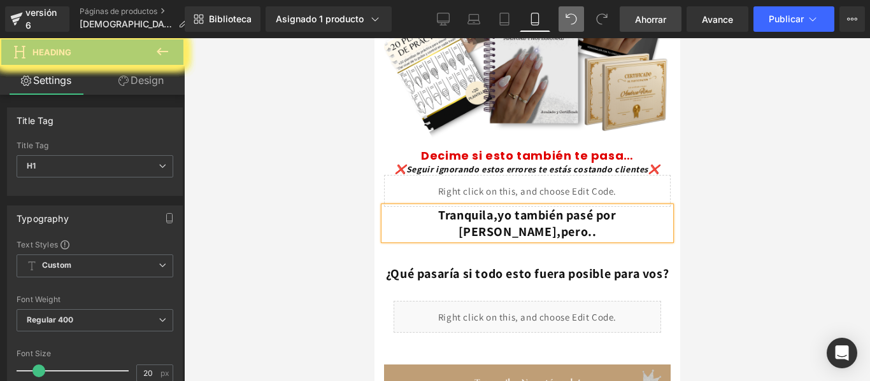
click at [698, 184] on div at bounding box center [527, 209] width 686 height 343
click at [695, 184] on div at bounding box center [527, 209] width 686 height 343
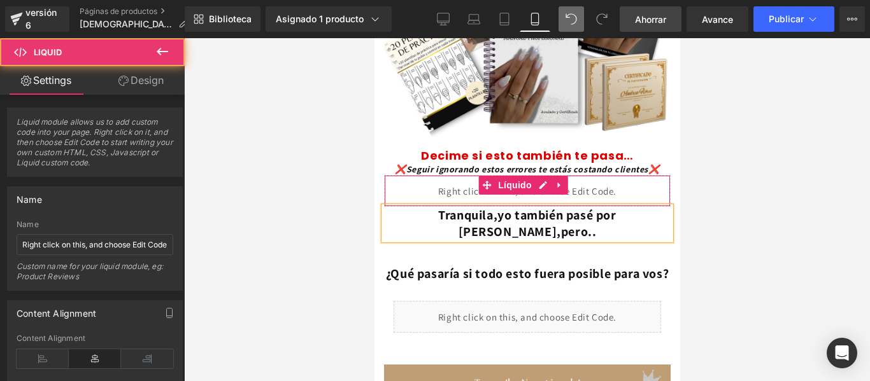
click at [645, 175] on div "Líquido" at bounding box center [526, 191] width 287 height 32
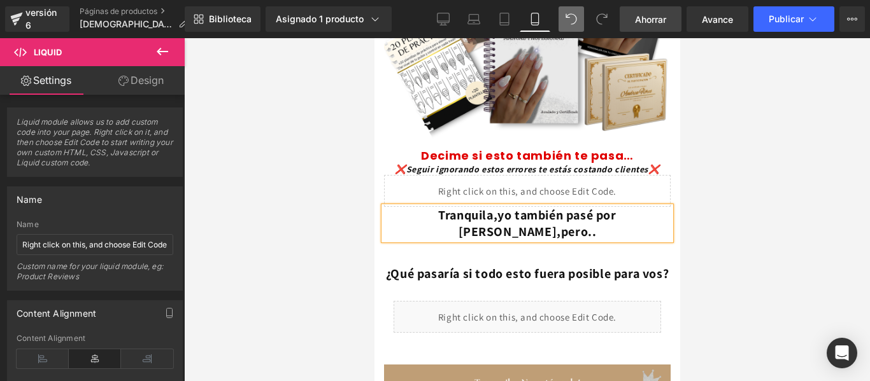
click at [699, 120] on div at bounding box center [527, 209] width 686 height 343
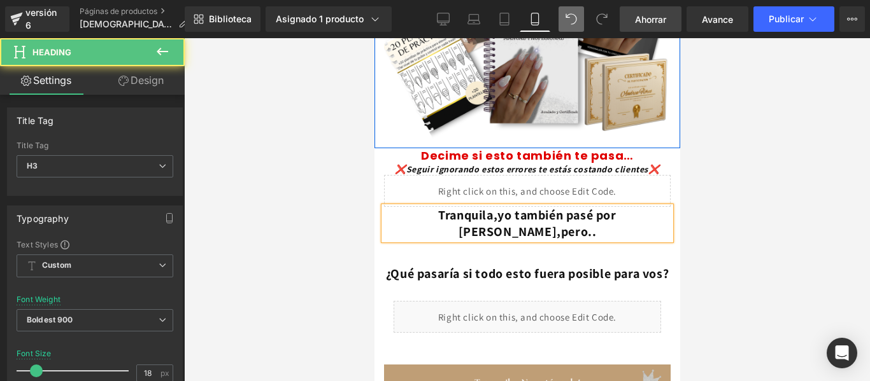
drag, startPoint x: 646, startPoint y: 108, endPoint x: 1001, endPoint y: 48, distance: 359.8
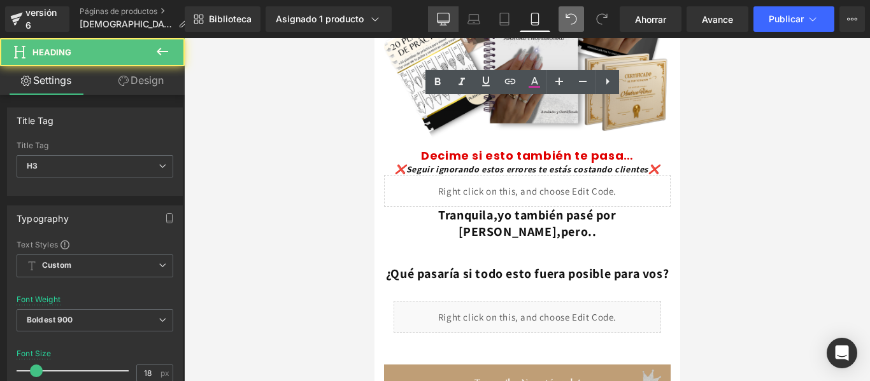
click at [692, 151] on div at bounding box center [527, 209] width 686 height 343
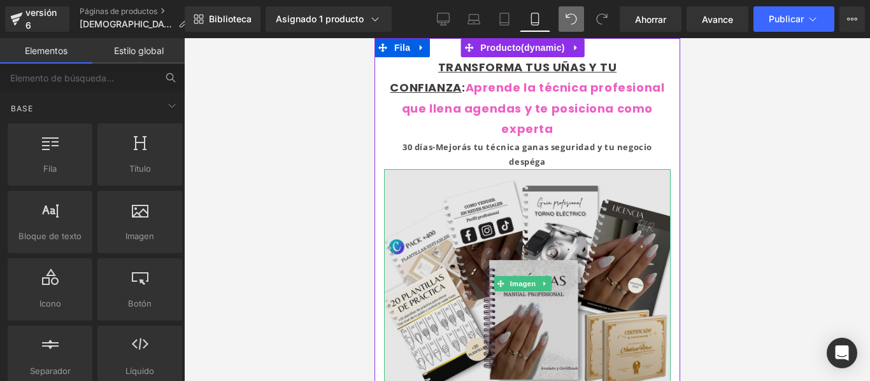
scroll to position [41, 0]
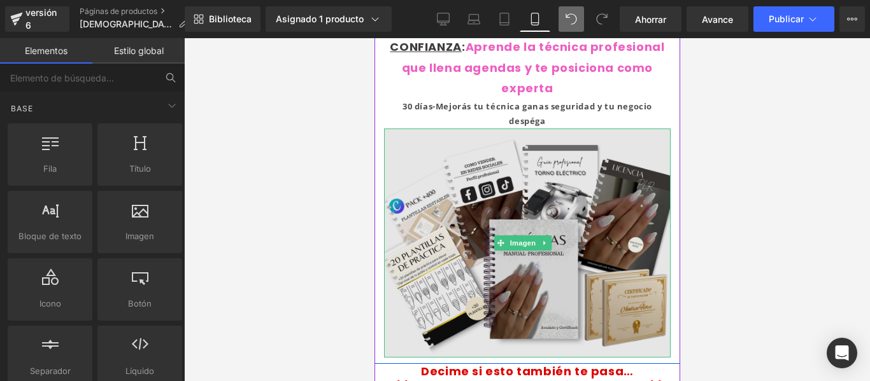
click at [546, 182] on img at bounding box center [526, 243] width 287 height 229
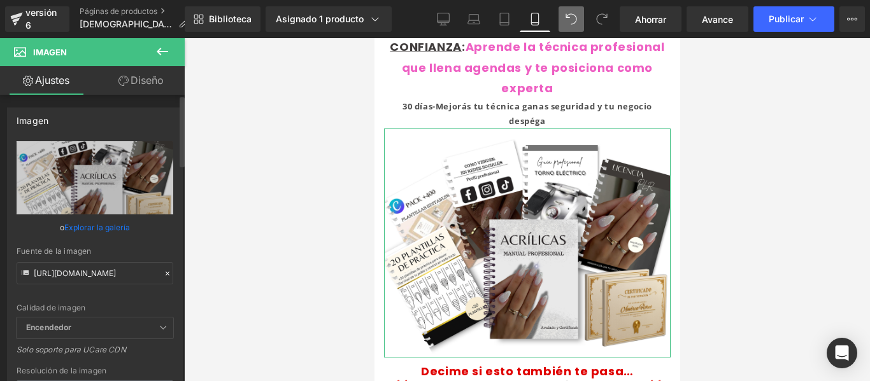
click at [163, 273] on icon at bounding box center [167, 273] width 9 height 9
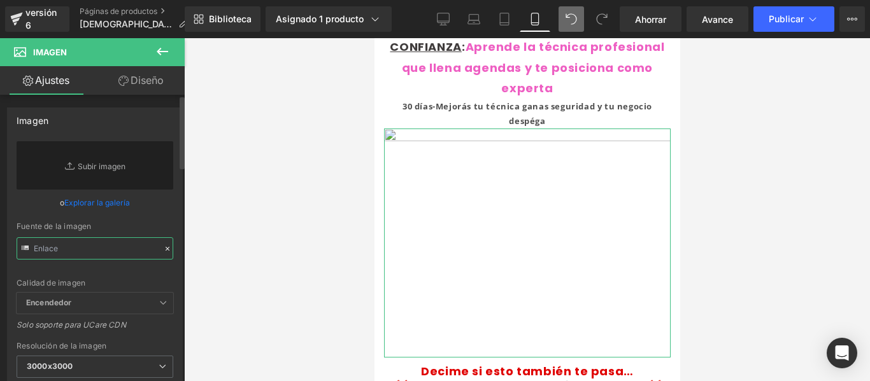
click at [96, 250] on input "text" at bounding box center [95, 249] width 157 height 22
paste input "[URL][DOMAIN_NAME]"
type input "[URL][DOMAIN_NAME]"
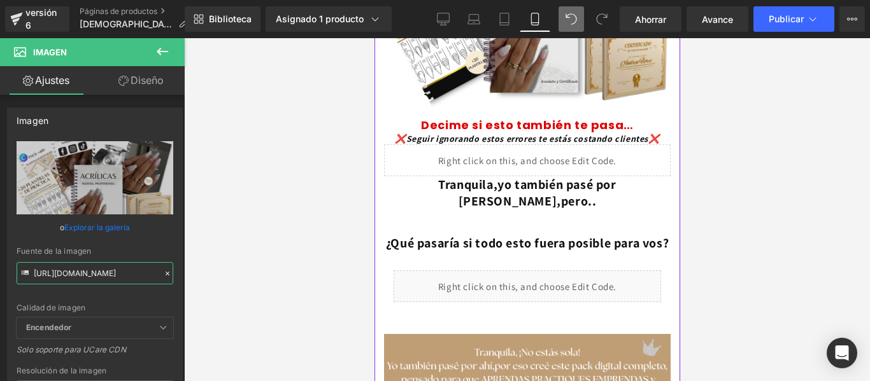
scroll to position [286, 0]
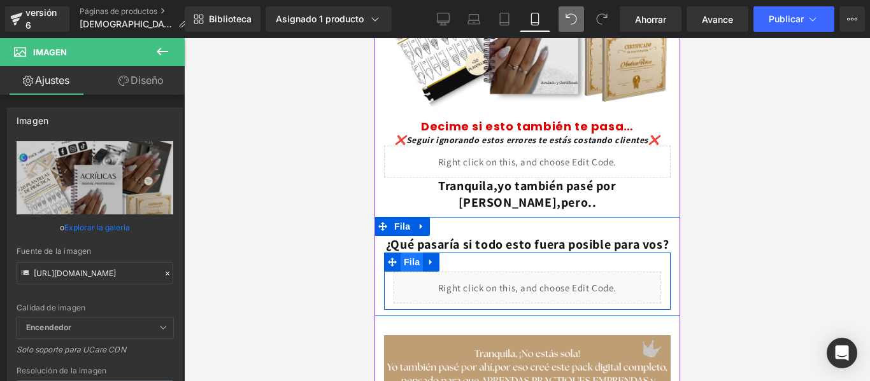
click at [402, 253] on span "Fila" at bounding box center [411, 262] width 22 height 19
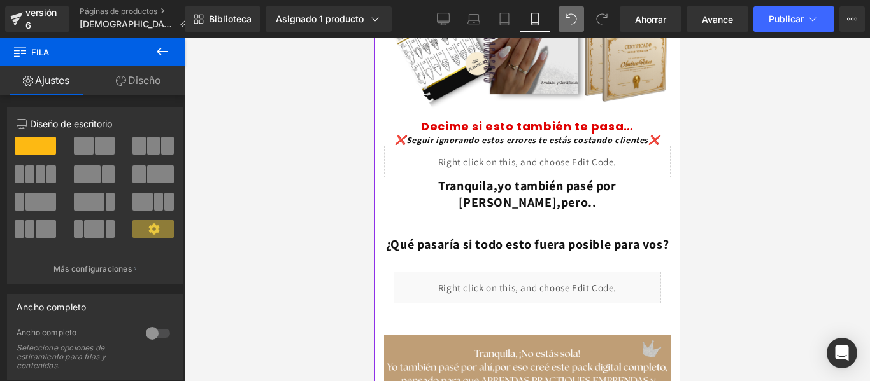
scroll to position [369, 0]
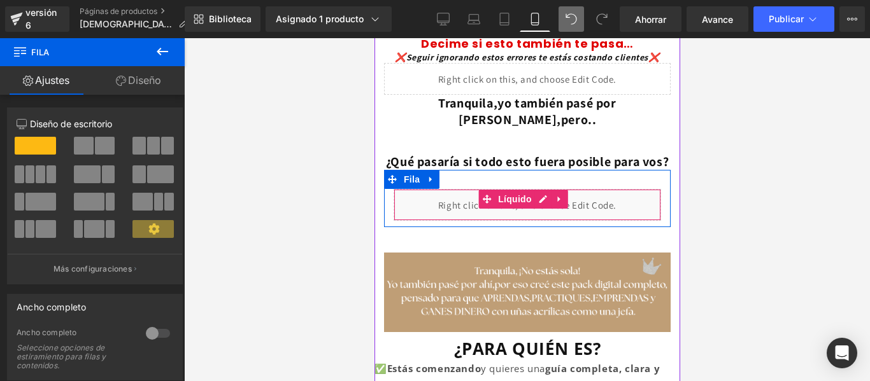
click at [441, 189] on div "Líquido" at bounding box center [526, 205] width 267 height 32
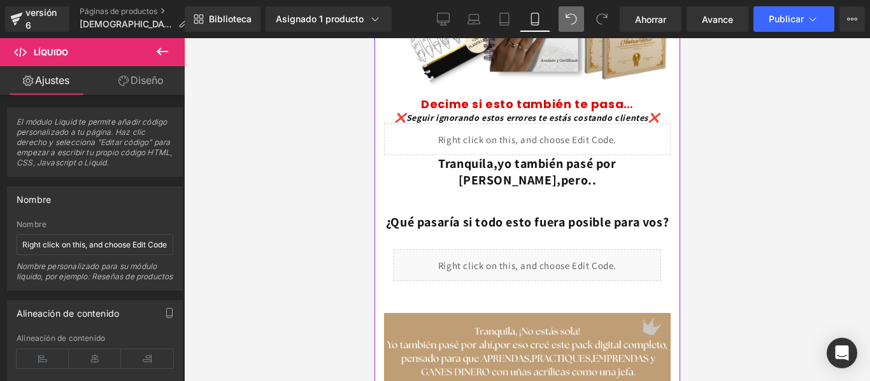
scroll to position [292, 0]
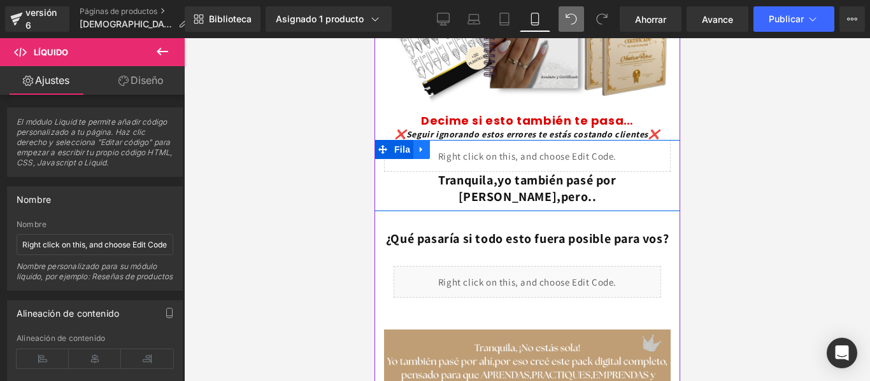
click at [417, 145] on icon at bounding box center [421, 150] width 9 height 10
click at [438, 145] on icon at bounding box center [437, 150] width 9 height 10
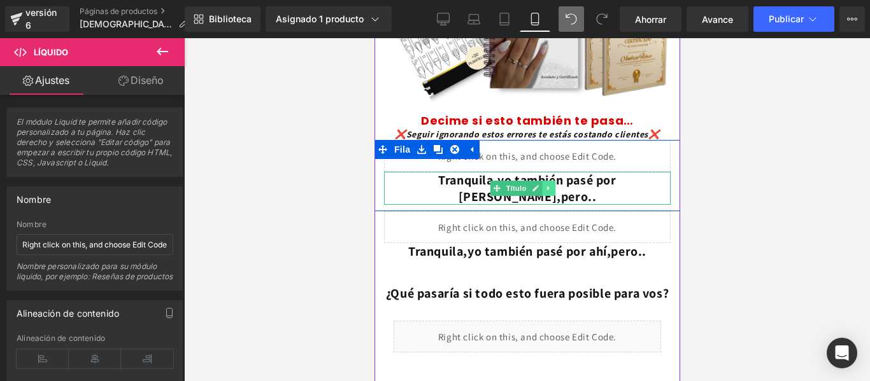
click at [552, 181] on link at bounding box center [547, 188] width 13 height 15
click at [557, 185] on icon at bounding box center [554, 188] width 7 height 7
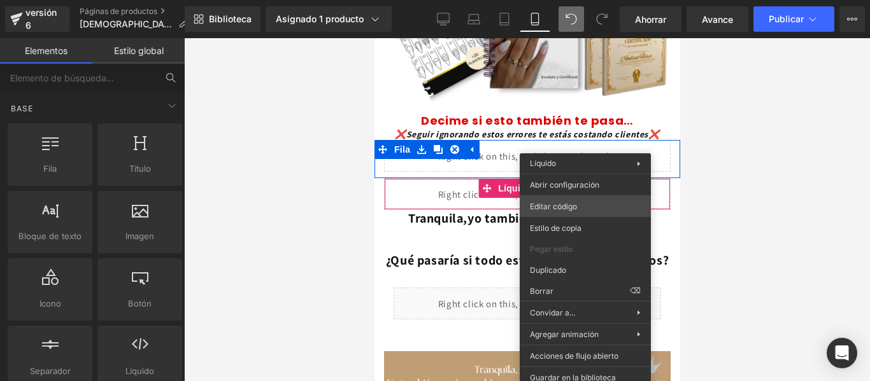
click at [572, 0] on div "Fila Estás previsualizando cómo funciona el Reestilizará tu página. No puedes e…" at bounding box center [435, 0] width 870 height 0
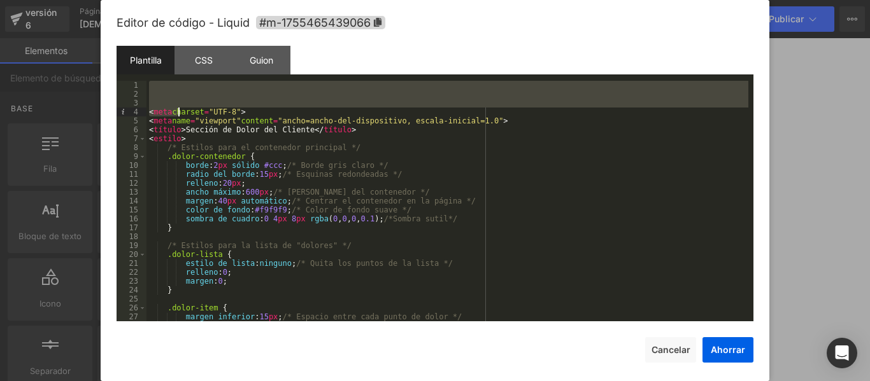
drag, startPoint x: 152, startPoint y: 89, endPoint x: 180, endPoint y: 110, distance: 35.5
click at [180, 110] on div "< meta charset = "UTF-8" > < meta name = "viewport" content = "ancho=ancho-del-…" at bounding box center [447, 210] width 602 height 259
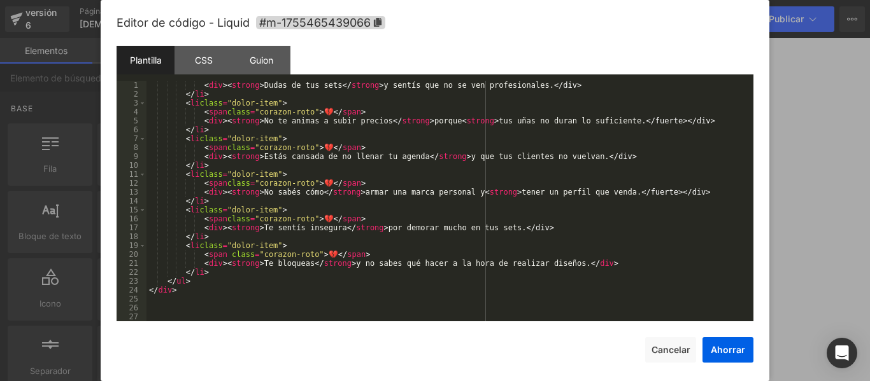
scroll to position [588, 0]
click at [815, 216] on div at bounding box center [435, 190] width 870 height 381
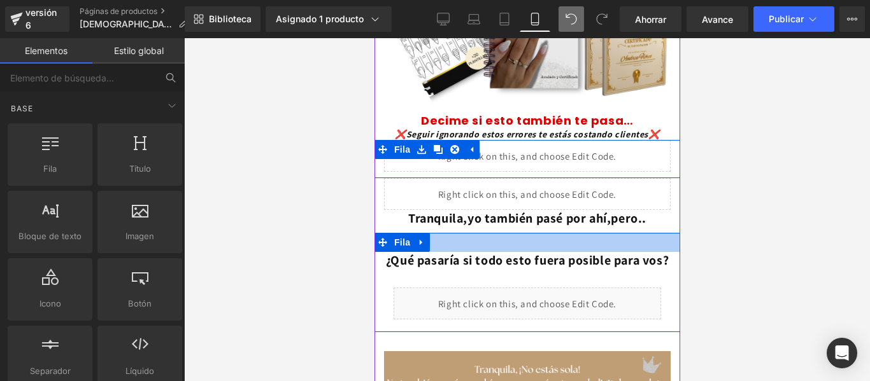
scroll to position [235, 0]
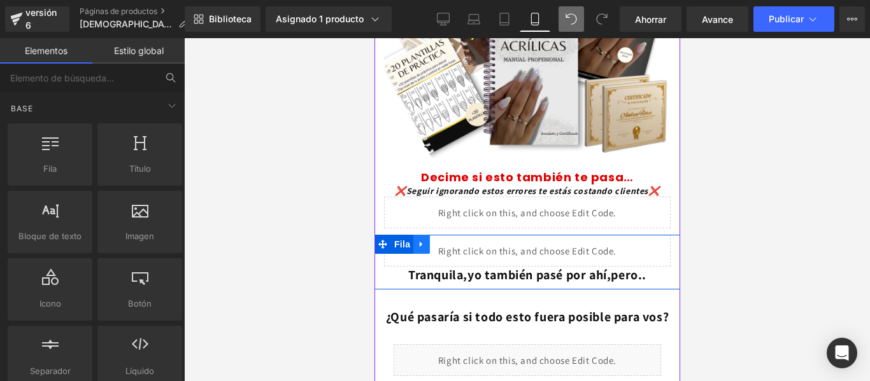
click at [418, 235] on link at bounding box center [421, 244] width 17 height 19
click at [452, 240] on icon at bounding box center [454, 244] width 9 height 9
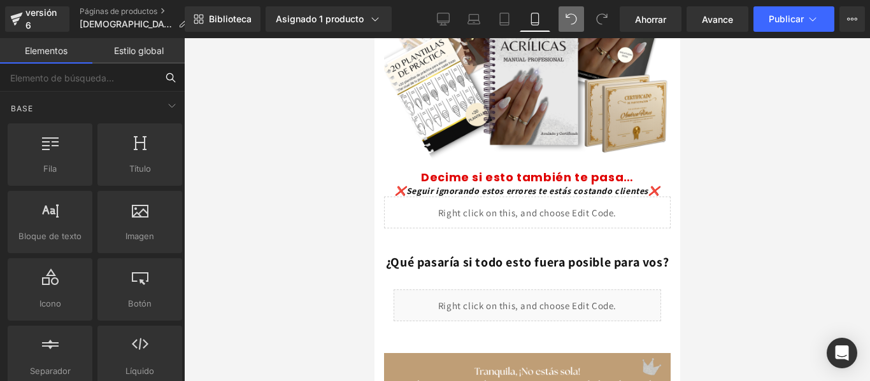
click at [108, 65] on input "text" at bounding box center [78, 78] width 157 height 28
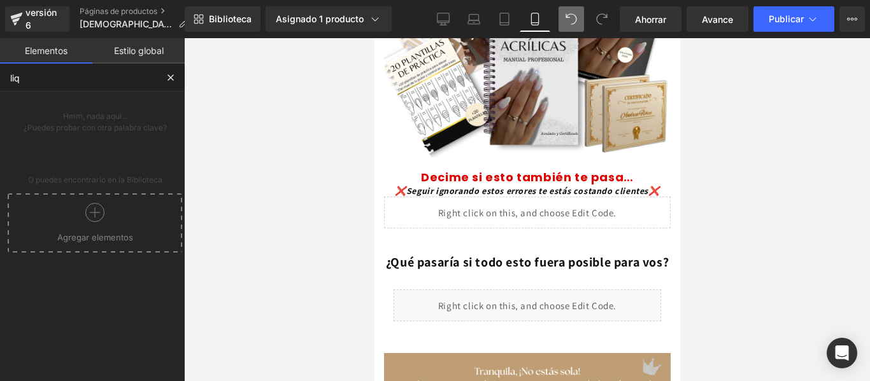
type input "li"
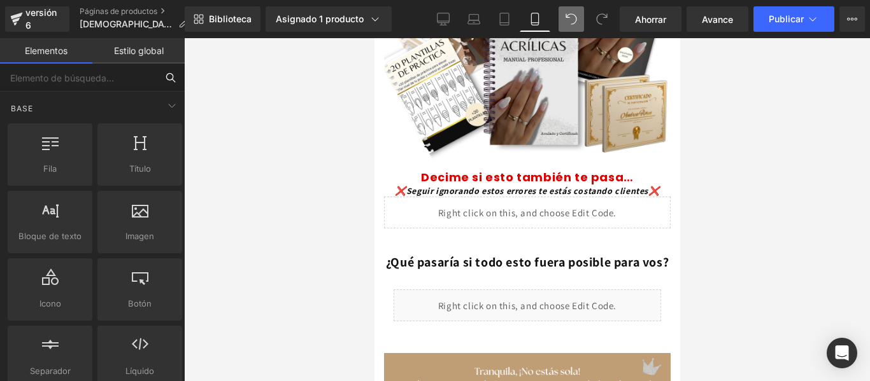
click at [106, 80] on input "text" at bounding box center [78, 78] width 157 height 28
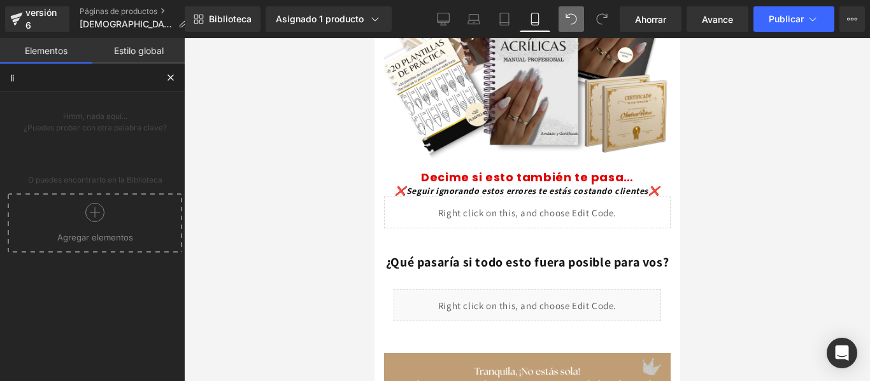
type input "l"
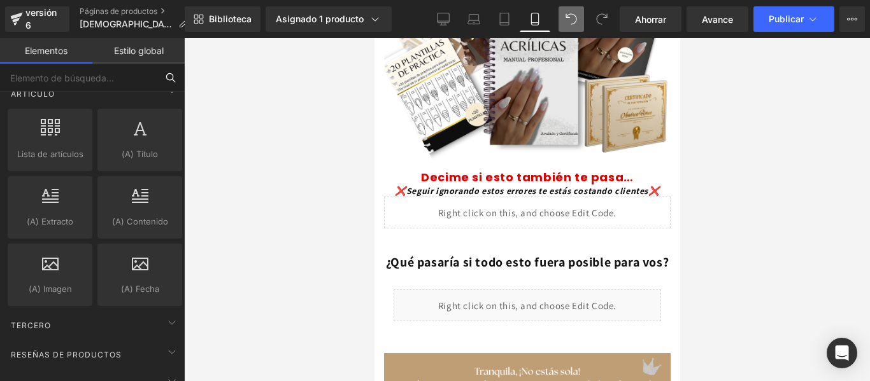
scroll to position [2519, 0]
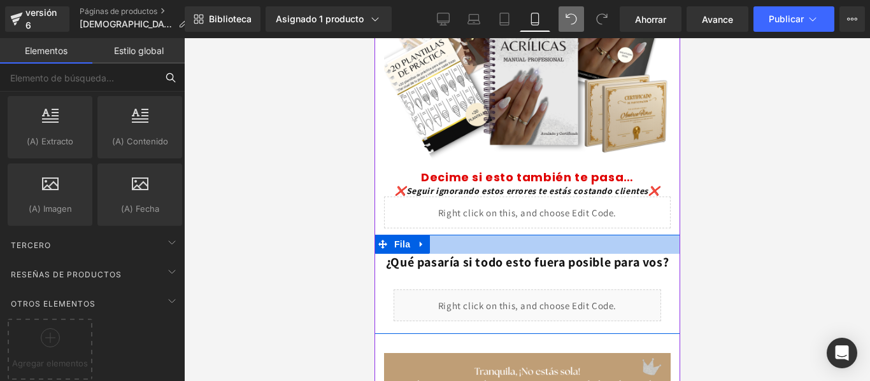
click at [485, 235] on div at bounding box center [527, 244] width 306 height 19
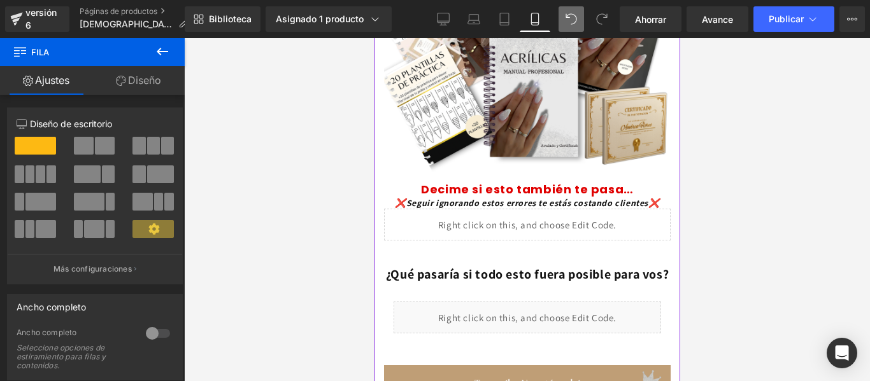
scroll to position [220, 0]
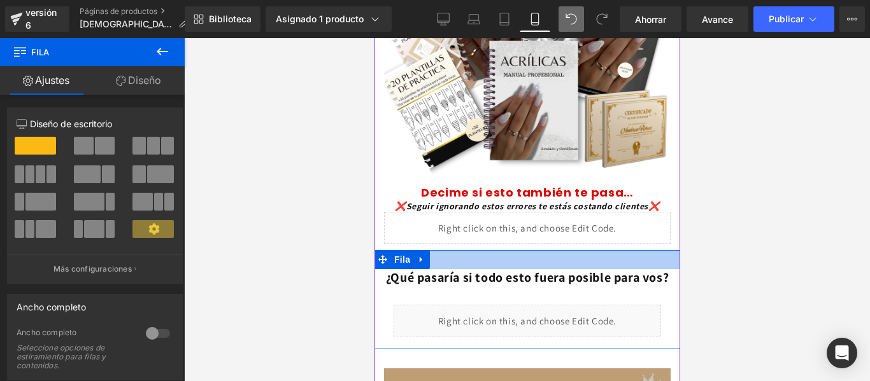
click at [519, 250] on div at bounding box center [527, 259] width 306 height 19
click at [501, 250] on div at bounding box center [527, 259] width 306 height 19
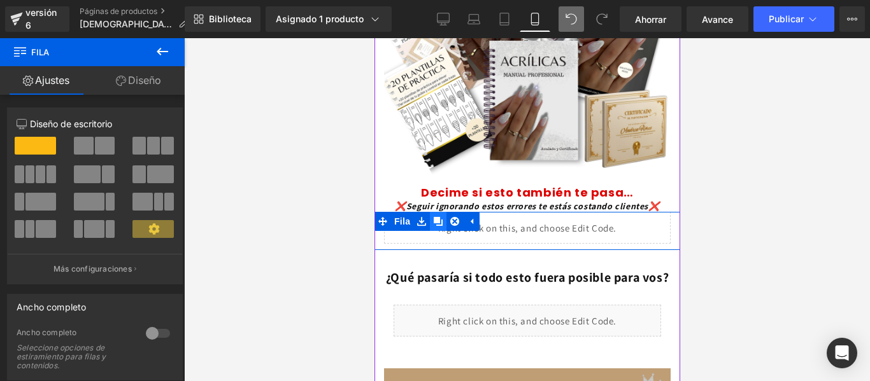
click at [434, 217] on icon at bounding box center [437, 221] width 9 height 9
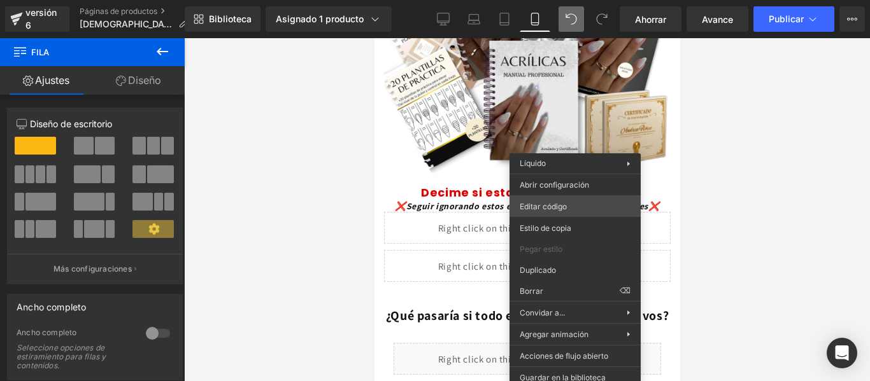
click at [561, 0] on div "Fila Estás previsualizando cómo funciona el Reestilizará tu página. No puedes e…" at bounding box center [435, 0] width 870 height 0
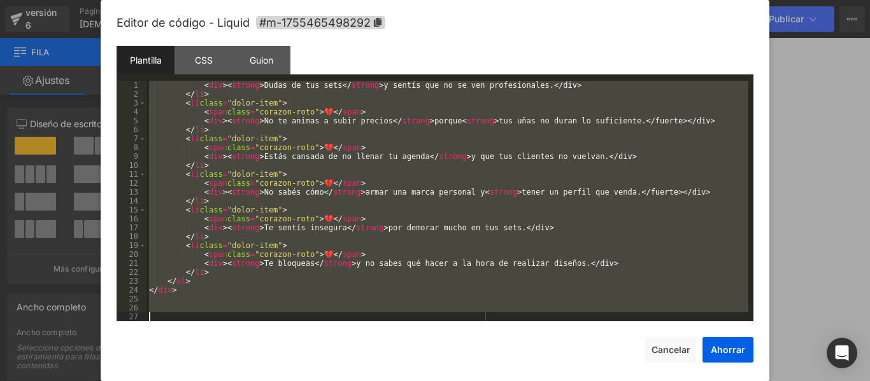
scroll to position [588, 0]
drag, startPoint x: 153, startPoint y: 89, endPoint x: 502, endPoint y: 357, distance: 439.7
click at [502, 357] on div "Editor de código - Liquid #m-1755465498292 Plantilla CSS Guion Datos 1 2 3 4 5 …" at bounding box center [435, 202] width 637 height 404
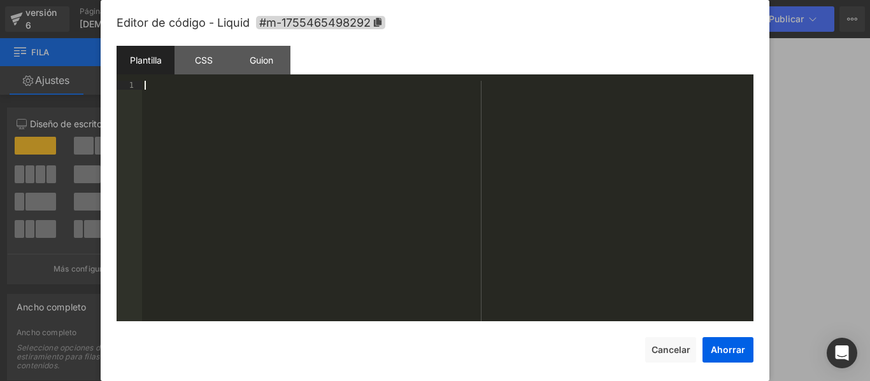
scroll to position [374, 0]
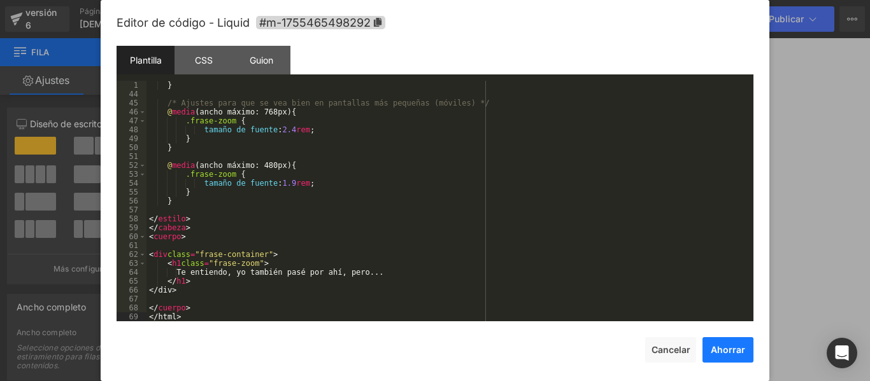
click at [723, 348] on font "Ahorrar" at bounding box center [728, 350] width 34 height 11
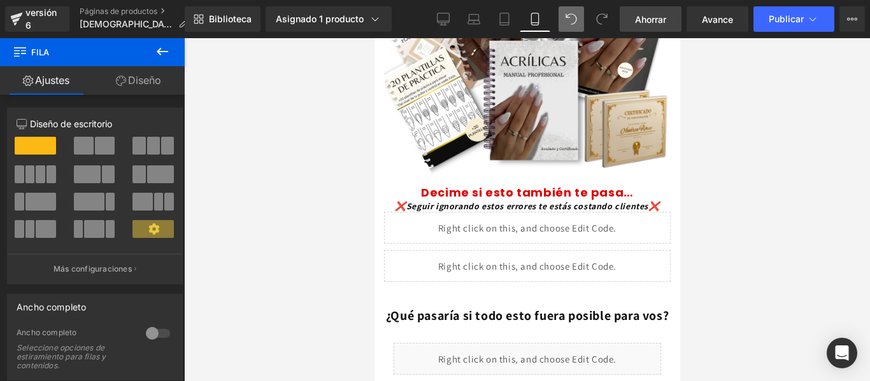
click at [656, 21] on font "Ahorrar" at bounding box center [650, 19] width 31 height 11
click at [783, 23] on font "Publicar" at bounding box center [786, 18] width 35 height 11
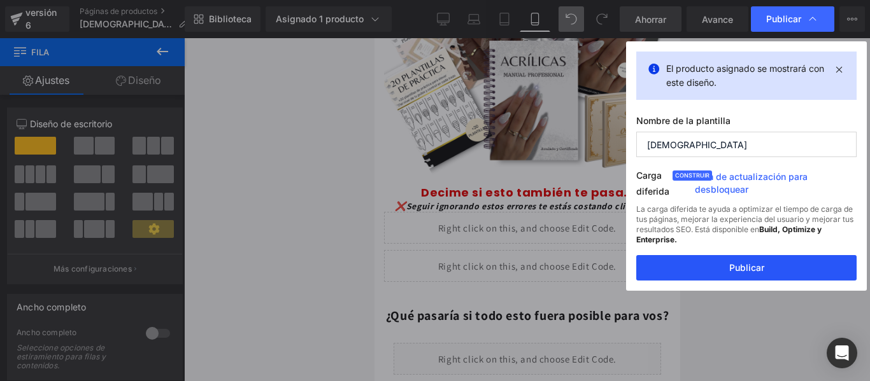
click at [755, 271] on font "Publicar" at bounding box center [746, 267] width 35 height 11
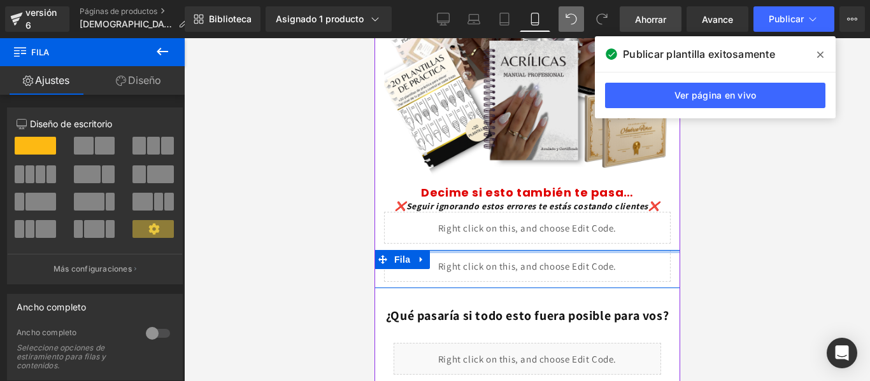
click at [627, 250] on div at bounding box center [527, 251] width 306 height 3
drag, startPoint x: 562, startPoint y: 222, endPoint x: 560, endPoint y: 243, distance: 21.7
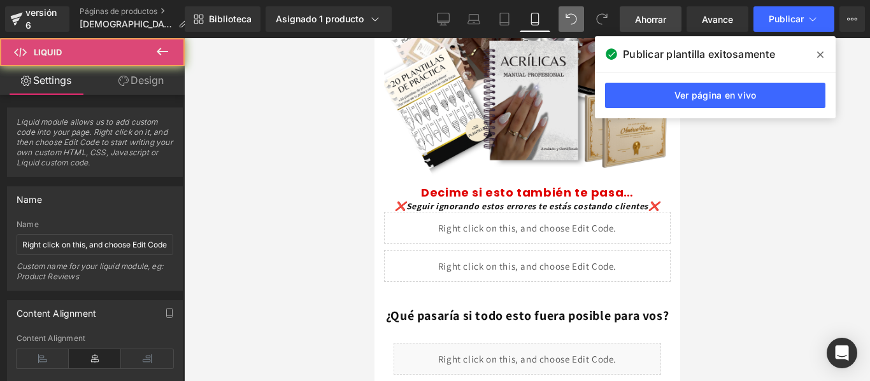
click at [518, 250] on div "Líquido" at bounding box center [526, 266] width 287 height 32
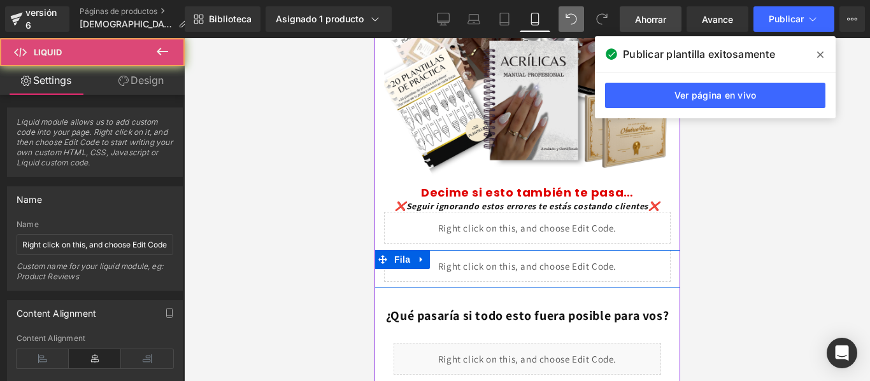
click at [554, 250] on div "Líquido" at bounding box center [526, 266] width 287 height 32
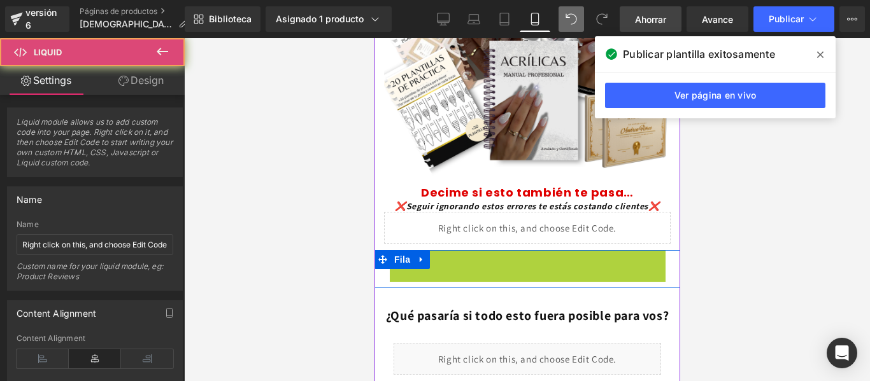
drag, startPoint x: 486, startPoint y: 232, endPoint x: 480, endPoint y: 240, distance: 9.6
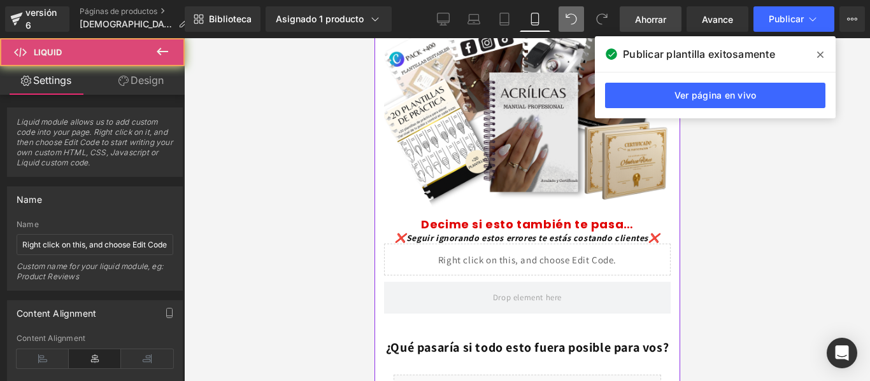
click at [464, 232] on div "❌Seguir ignorando estos errores te estás costando clientes❌ Título" at bounding box center [527, 237] width 306 height 11
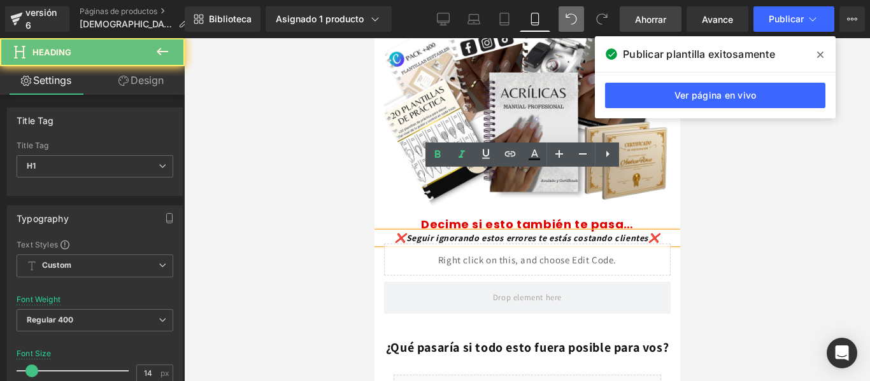
click at [820, 59] on icon at bounding box center [820, 55] width 6 height 10
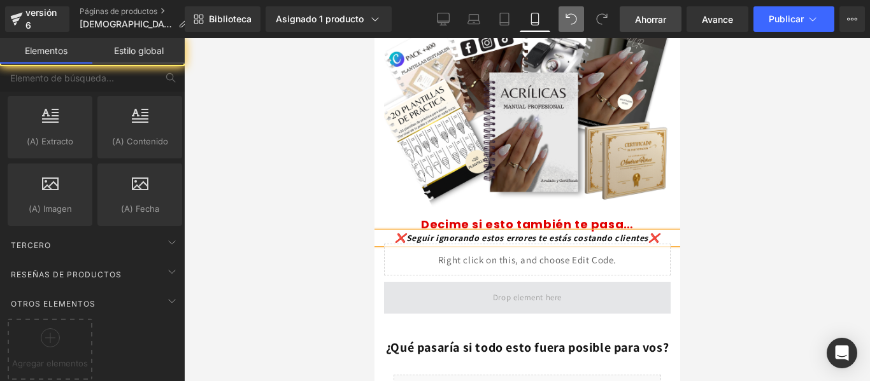
click at [529, 287] on span at bounding box center [527, 297] width 78 height 21
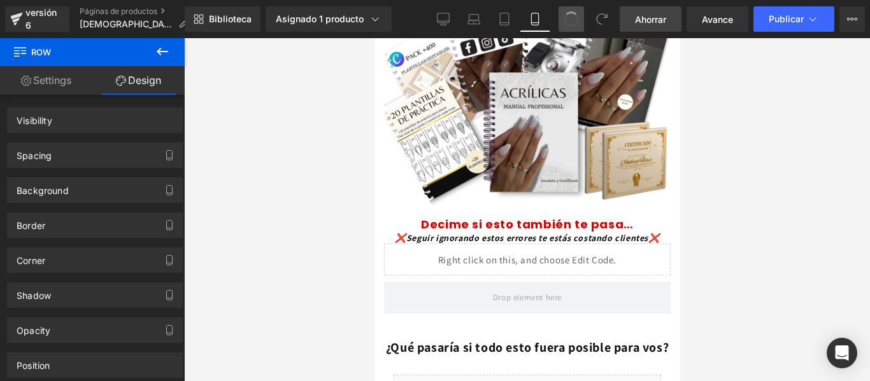
click at [737, 132] on div at bounding box center [527, 209] width 686 height 343
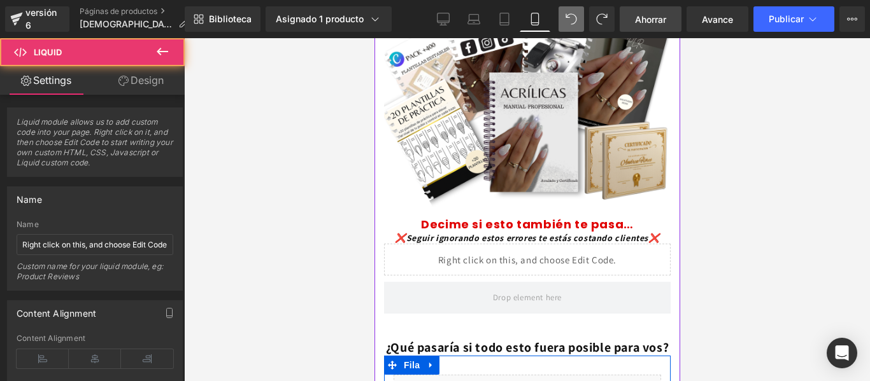
click at [549, 356] on div "Líquido Fila" at bounding box center [526, 384] width 287 height 57
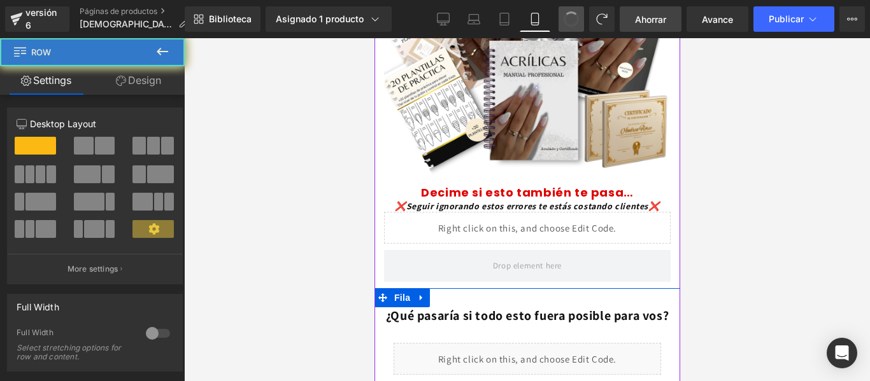
click at [565, 289] on div "¿Qué pasaría si todo esto fuera posible para vos? Título Líquido Fila Fila" at bounding box center [527, 338] width 306 height 99
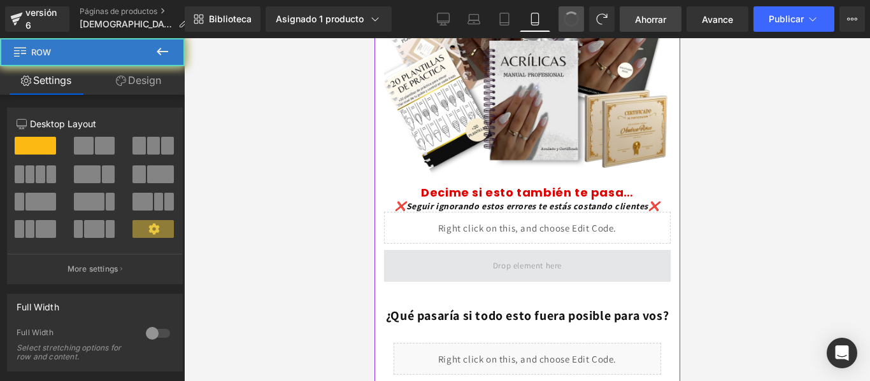
scroll to position [211, 0]
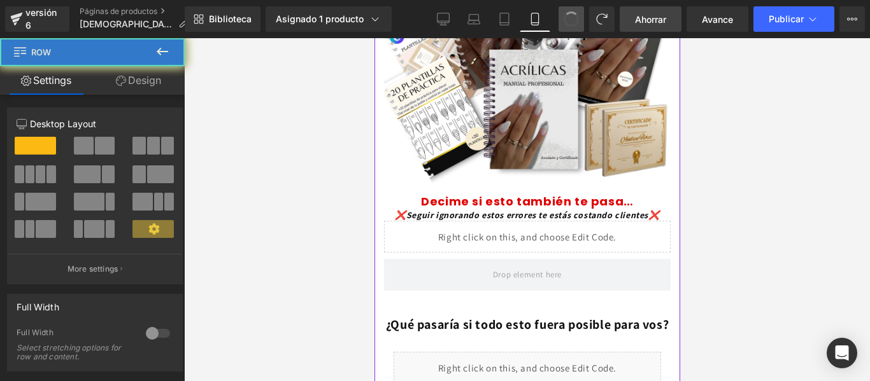
click at [537, 221] on div "Líquido" at bounding box center [526, 237] width 287 height 32
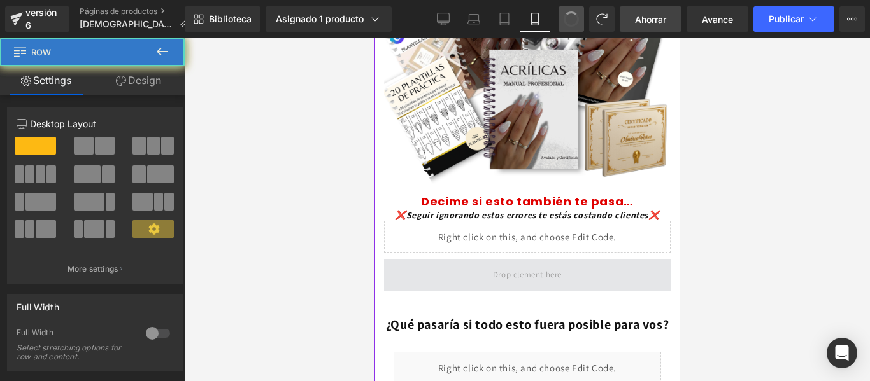
click at [574, 259] on span at bounding box center [526, 275] width 287 height 32
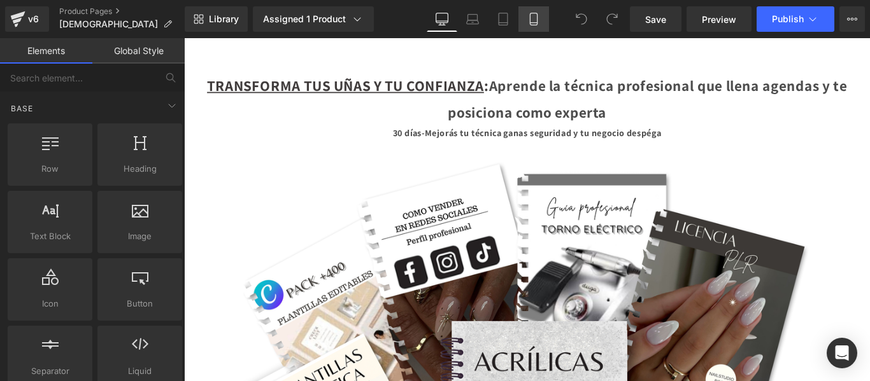
click at [532, 14] on icon at bounding box center [533, 19] width 13 height 13
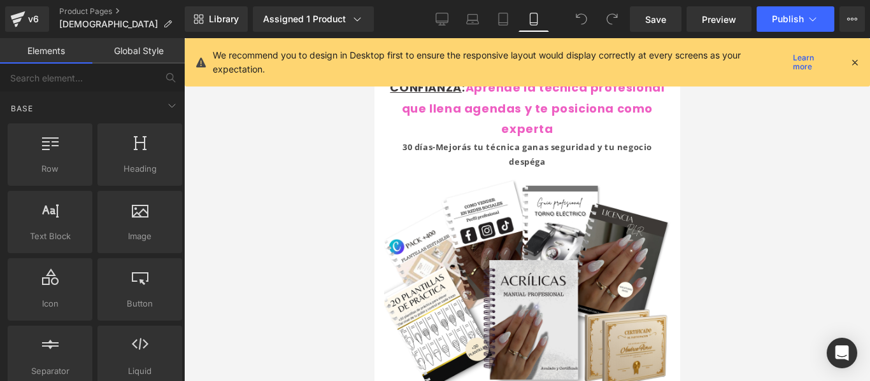
click at [851, 66] on icon at bounding box center [854, 62] width 11 height 11
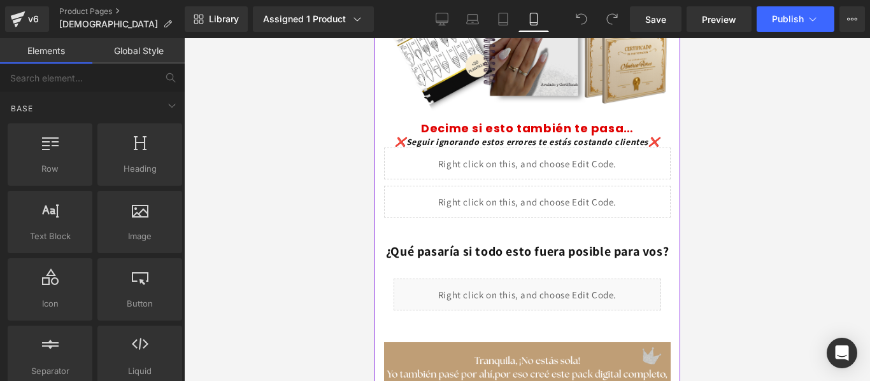
scroll to position [283, 0]
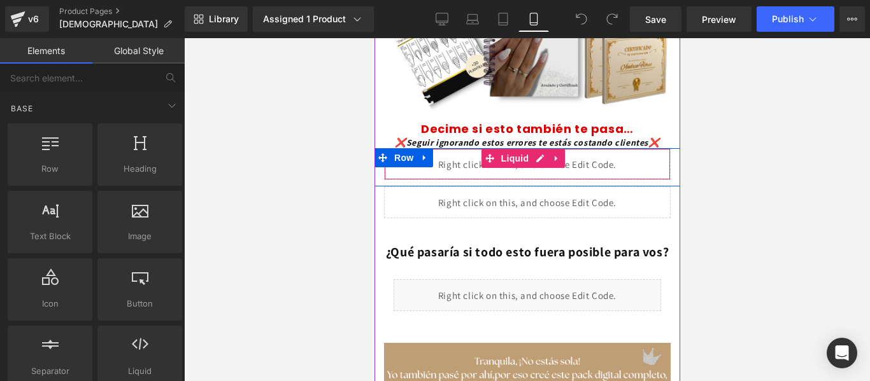
click at [591, 148] on div "Liquid" at bounding box center [526, 164] width 287 height 32
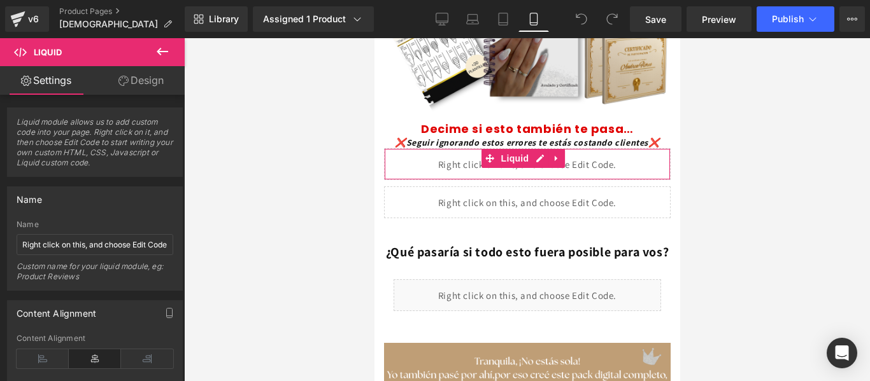
click at [156, 76] on link "Design" at bounding box center [141, 80] width 92 height 29
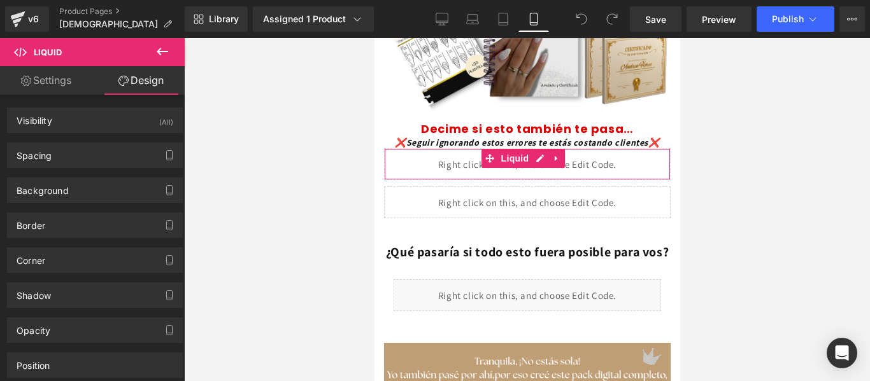
type input "#d3d3d3"
type input "100"
type input "1"
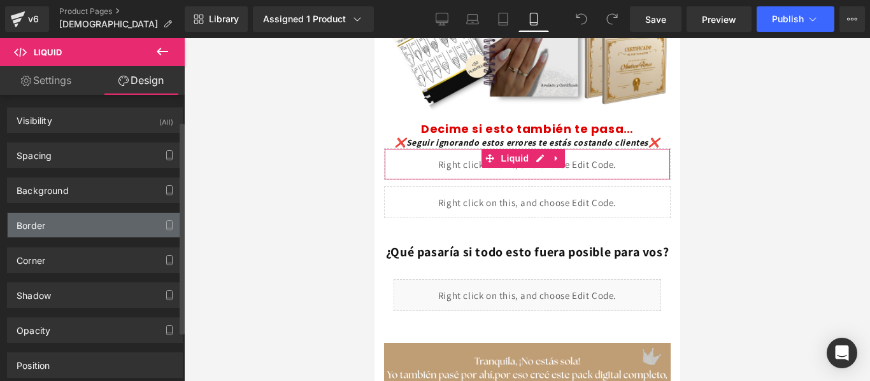
scroll to position [40, 0]
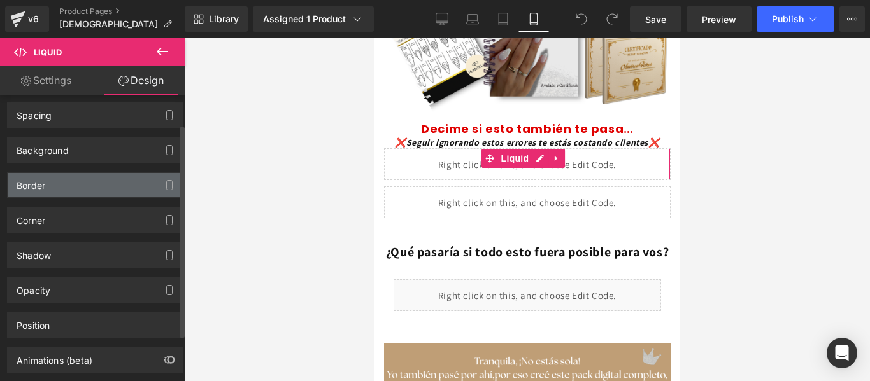
click at [132, 182] on div "Border" at bounding box center [95, 185] width 175 height 24
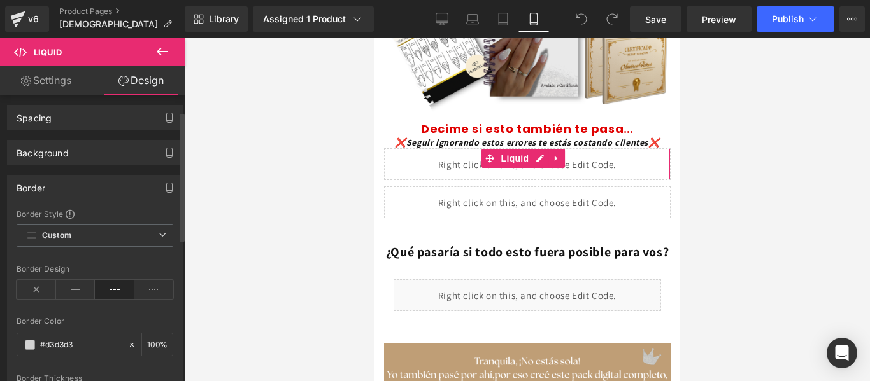
scroll to position [37, 0]
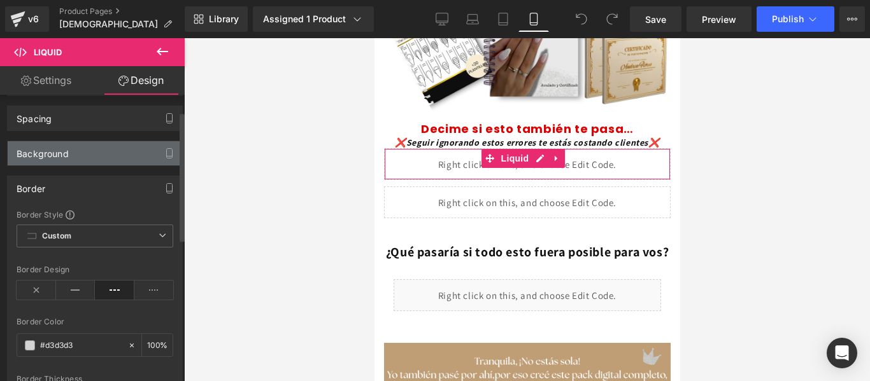
click at [141, 150] on div "Background" at bounding box center [95, 153] width 175 height 24
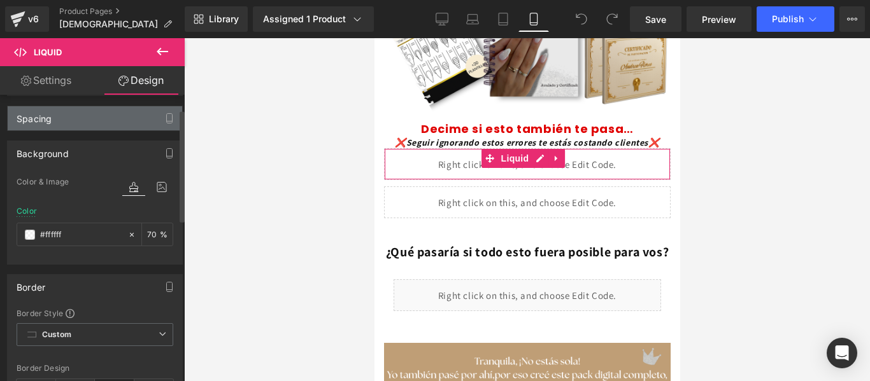
click at [131, 118] on div "Spacing" at bounding box center [95, 118] width 175 height 24
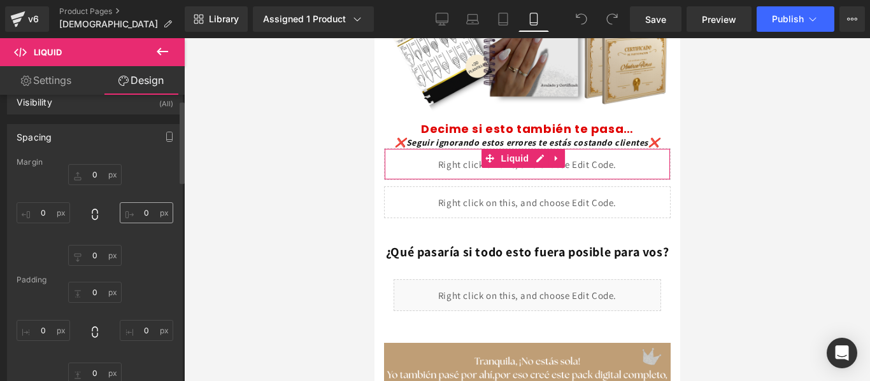
scroll to position [0, 0]
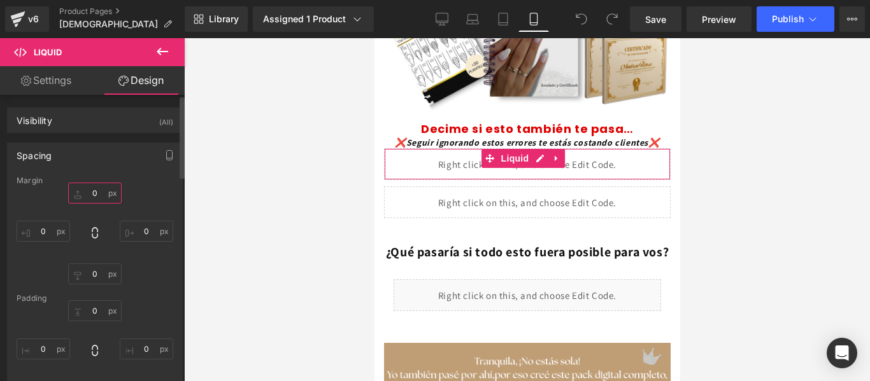
click at [95, 197] on input "0" at bounding box center [94, 193] width 53 height 21
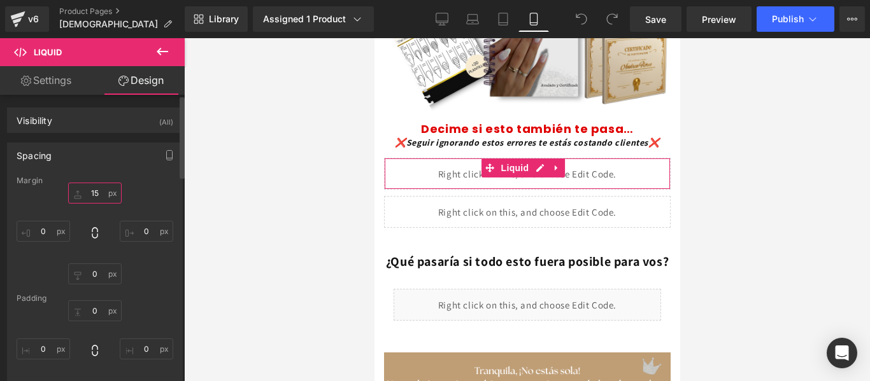
type input "1"
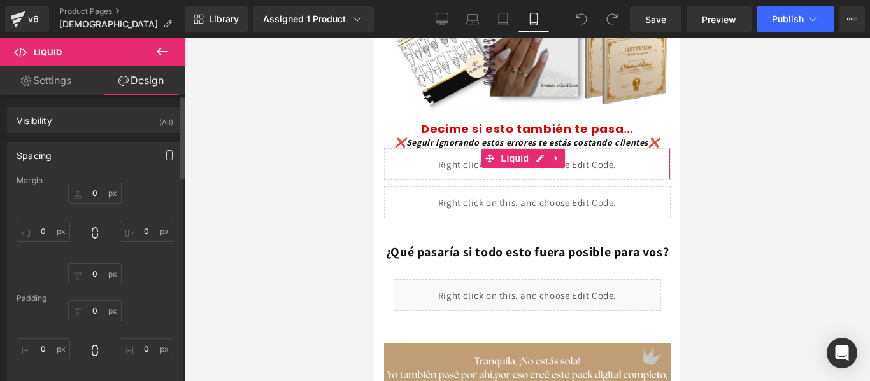
click at [159, 147] on button "button" at bounding box center [169, 155] width 20 height 24
click at [44, 152] on div "Spacing" at bounding box center [34, 152] width 35 height 18
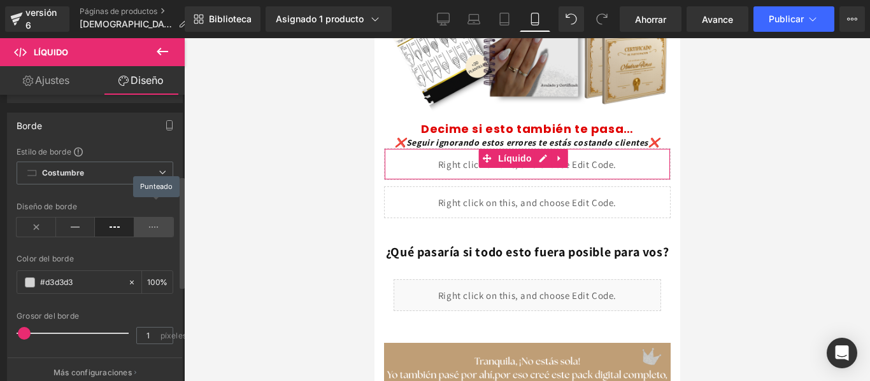
scroll to position [210, 0]
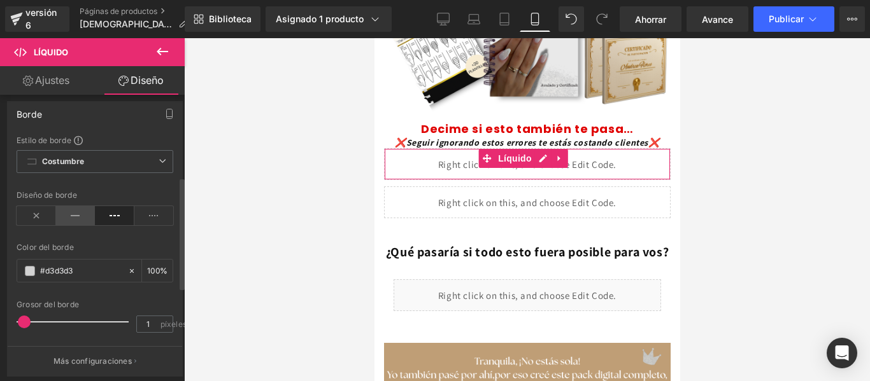
click at [83, 215] on icon at bounding box center [75, 215] width 39 height 19
click at [153, 214] on icon at bounding box center [153, 215] width 39 height 19
click at [121, 215] on icon at bounding box center [114, 215] width 39 height 19
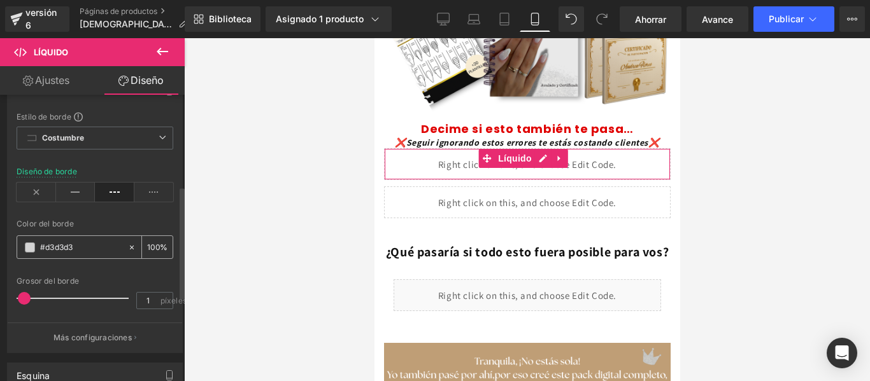
click at [87, 246] on input "#d3d3d3" at bounding box center [81, 248] width 82 height 14
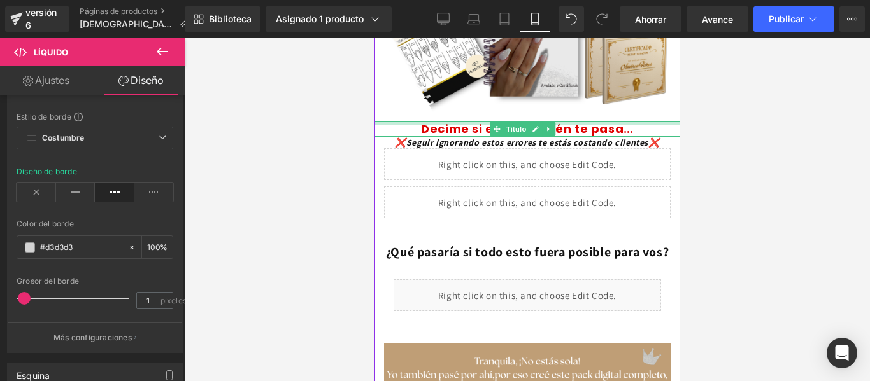
click at [447, 122] on div at bounding box center [527, 123] width 306 height 3
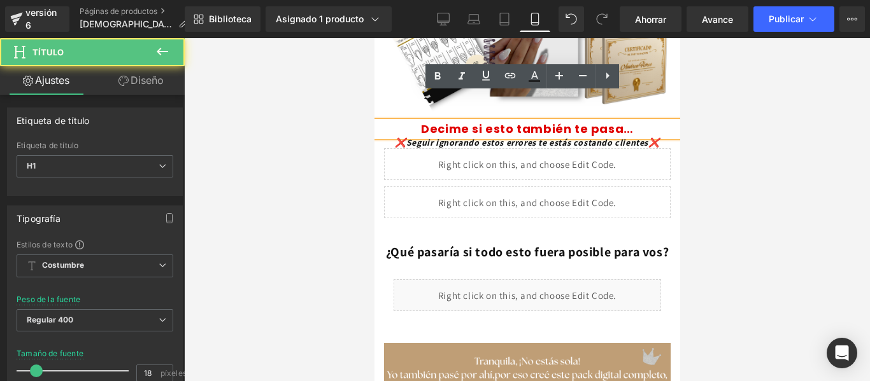
click at [480, 121] on font "Decime si esto también te pasa…" at bounding box center [526, 129] width 213 height 16
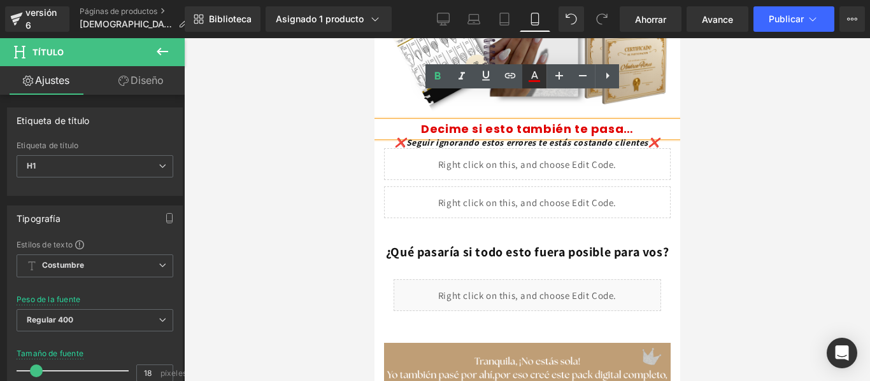
click at [541, 80] on icon at bounding box center [534, 76] width 15 height 15
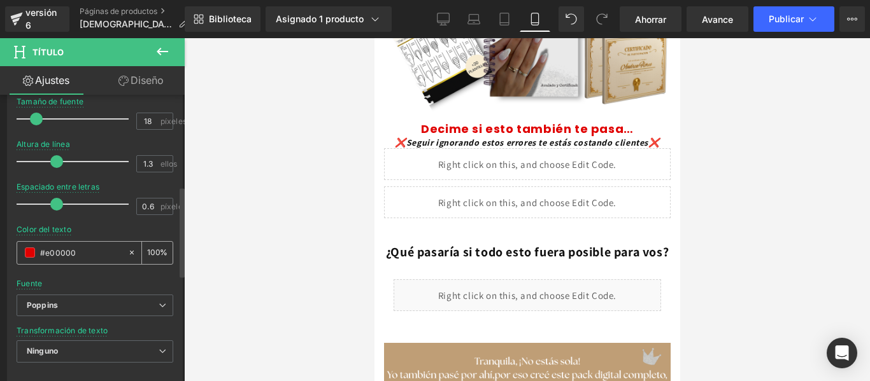
scroll to position [290, 0]
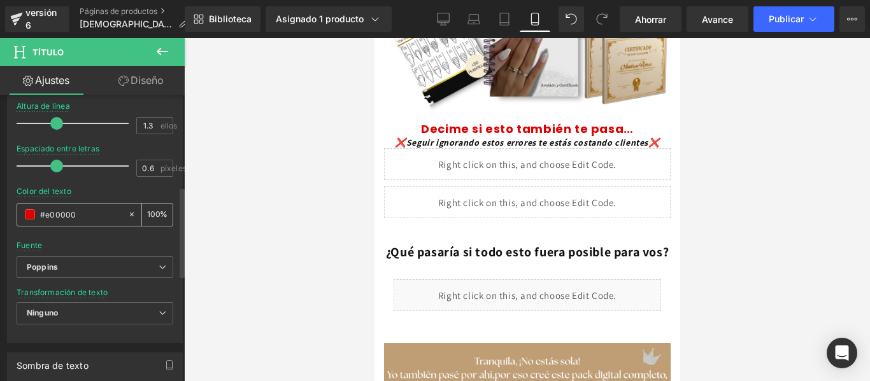
click at [61, 212] on input "#e00000" at bounding box center [81, 215] width 82 height 14
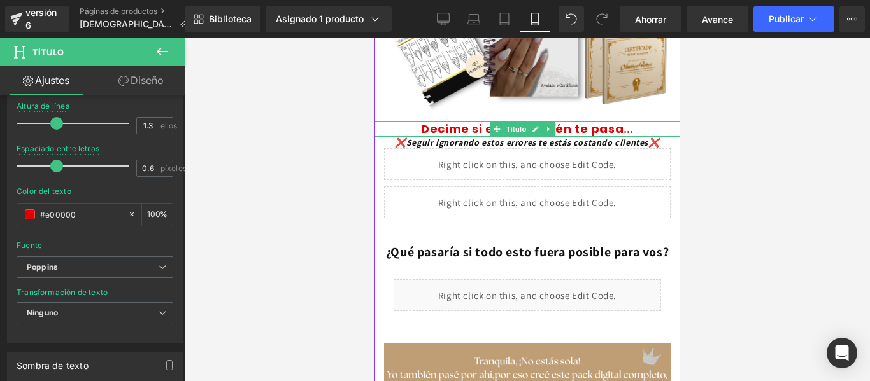
click at [460, 121] on font "Decime si esto también te pasa…" at bounding box center [526, 129] width 213 height 16
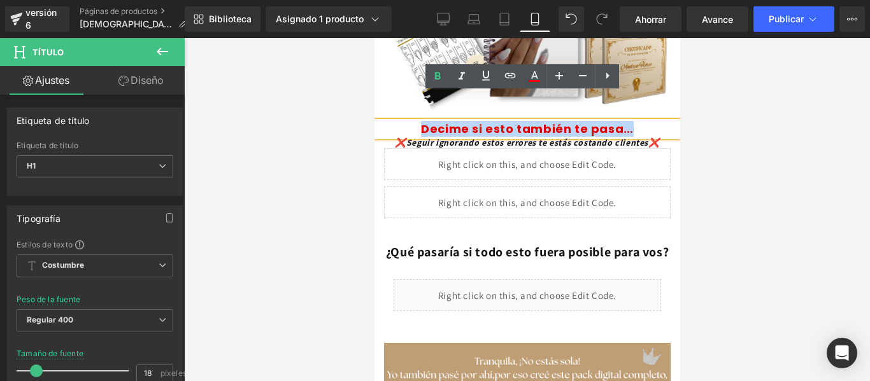
drag, startPoint x: 418, startPoint y: 101, endPoint x: 628, endPoint y: 104, distance: 210.2
click at [628, 122] on h1 "Decime si esto también te pasa…" at bounding box center [527, 129] width 306 height 15
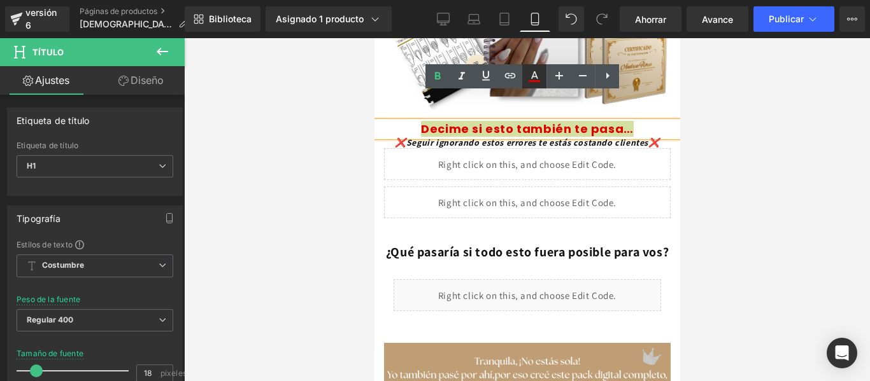
click at [534, 80] on icon at bounding box center [534, 76] width 15 height 15
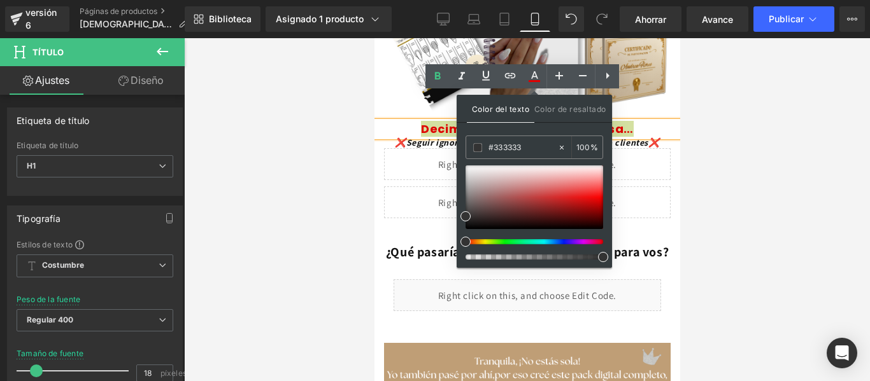
drag, startPoint x: 536, startPoint y: 141, endPoint x: 457, endPoint y: 152, distance: 79.1
click at [457, 152] on div "Color del texto Color de resaltado #333333 #333333 100 % none 0 %" at bounding box center [534, 181] width 155 height 173
paste input "e00000"
type input "#e00000"
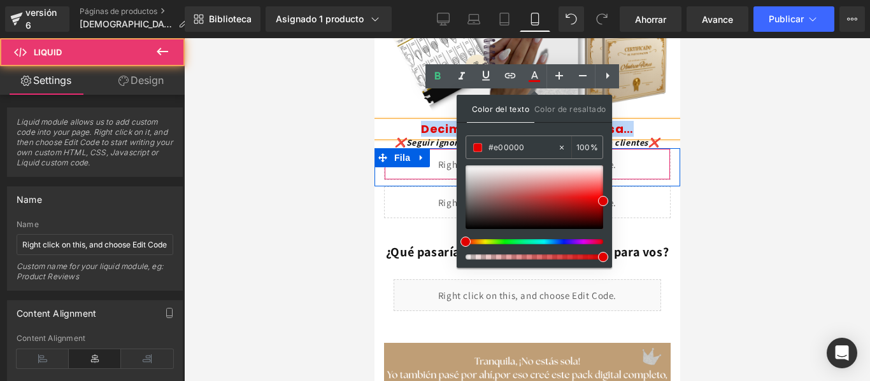
click at [392, 154] on div "Líquido" at bounding box center [526, 164] width 287 height 32
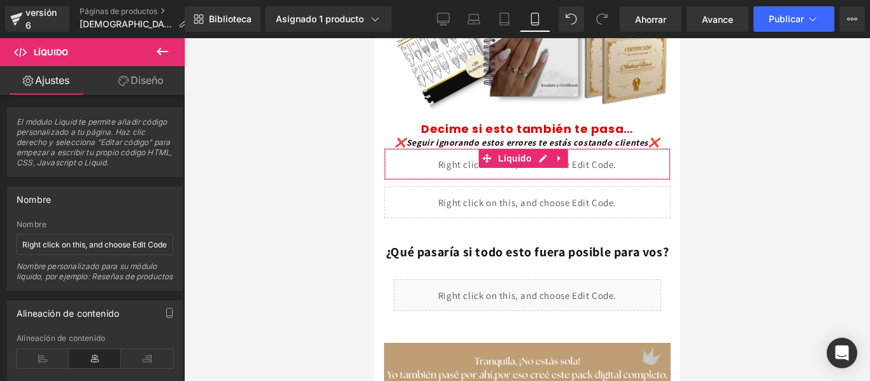
click at [153, 82] on font "Diseño" at bounding box center [147, 80] width 33 height 13
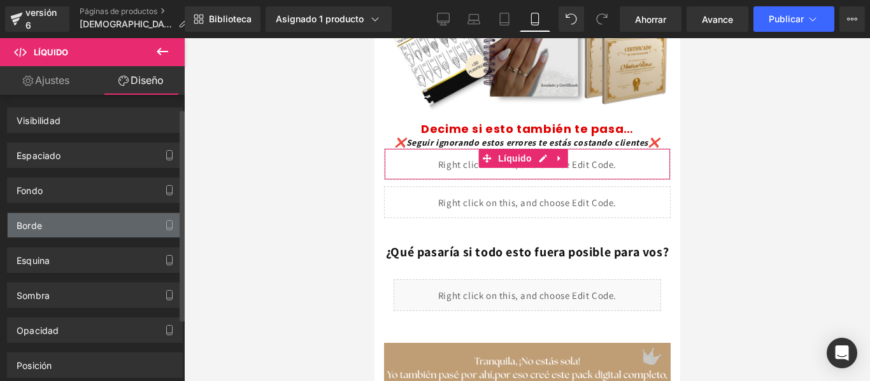
scroll to position [20, 0]
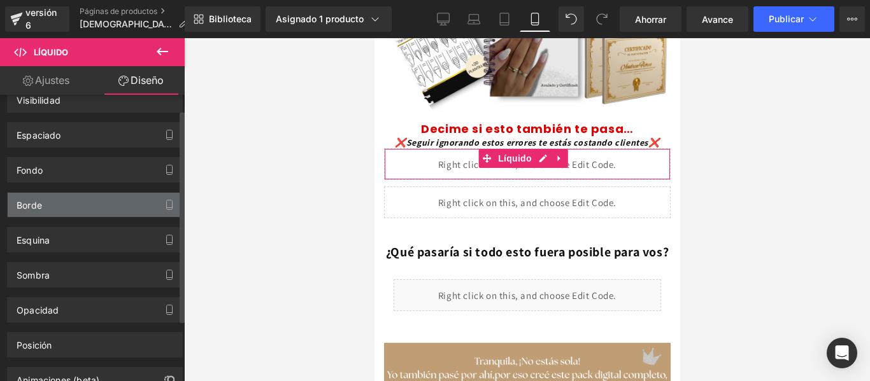
click at [131, 204] on div "Borde" at bounding box center [95, 205] width 175 height 24
click at [124, 195] on div "Borde" at bounding box center [95, 205] width 175 height 24
click at [167, 203] on icon "button" at bounding box center [169, 205] width 10 height 10
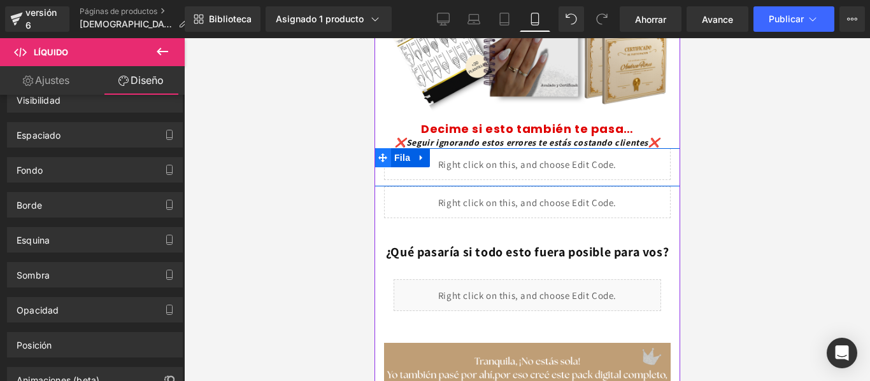
click at [378, 153] on icon at bounding box center [382, 158] width 9 height 10
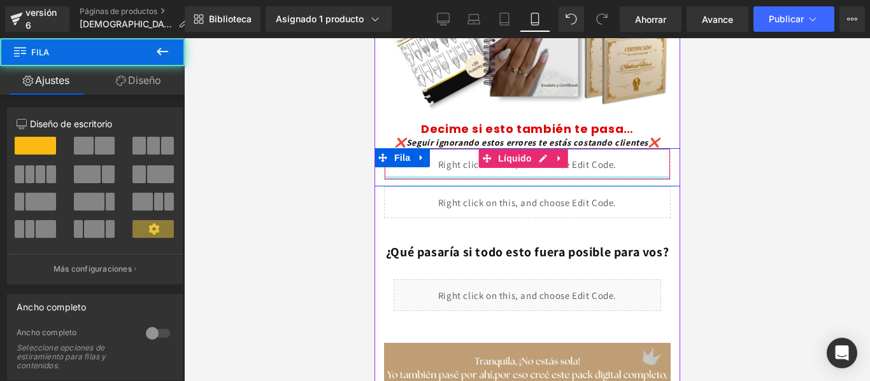
click at [390, 176] on div at bounding box center [526, 177] width 285 height 3
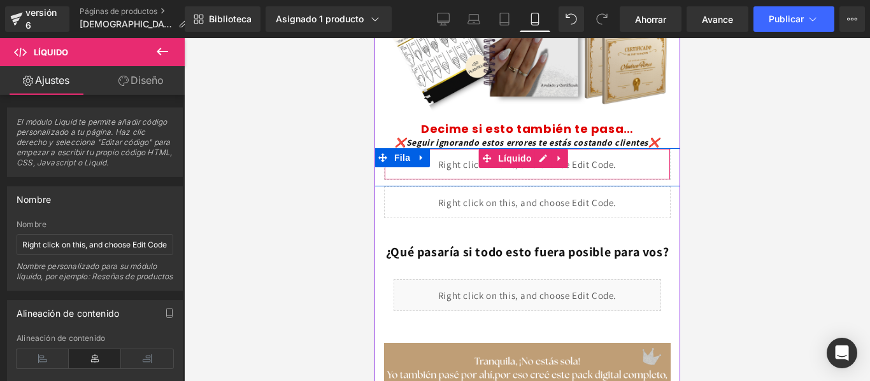
drag, startPoint x: 390, startPoint y: 149, endPoint x: 388, endPoint y: 141, distance: 8.5
click at [388, 148] on div "Líquido" at bounding box center [526, 164] width 287 height 32
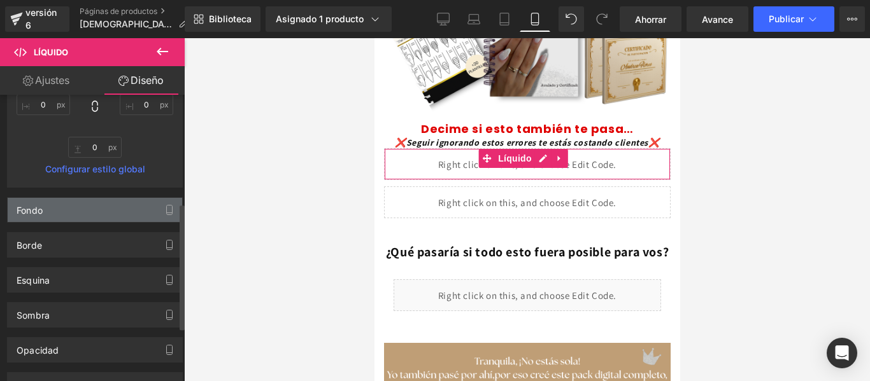
scroll to position [245, 0]
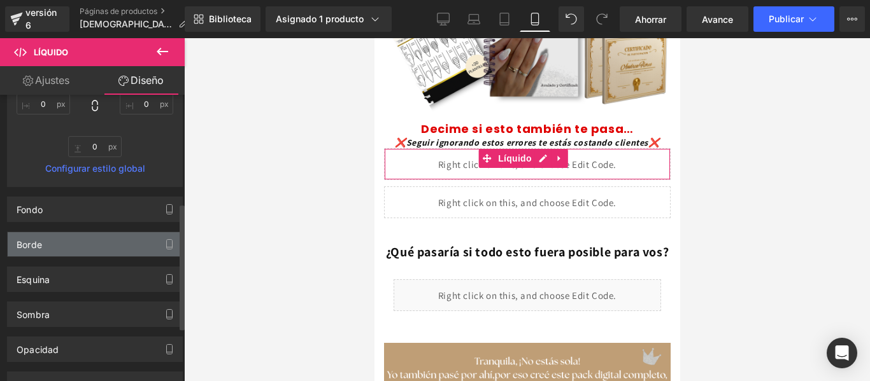
click at [127, 244] on div "Borde" at bounding box center [95, 244] width 175 height 24
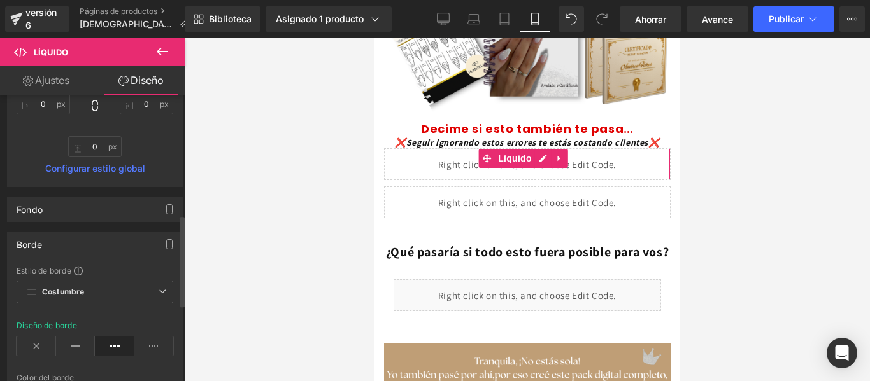
scroll to position [389, 0]
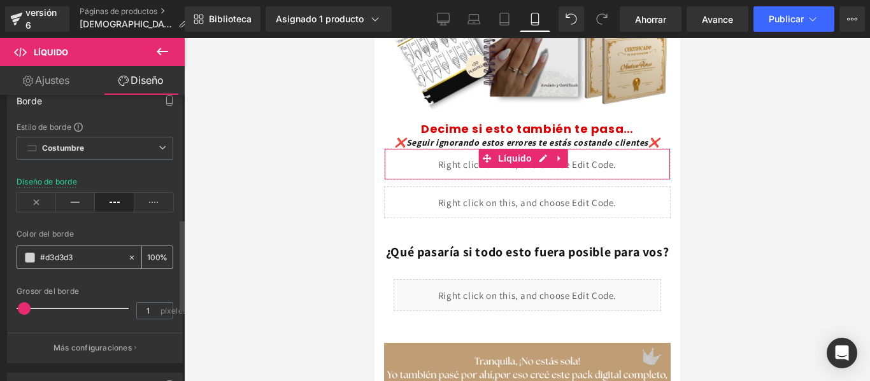
click at [80, 259] on input "#d3d3d3" at bounding box center [81, 258] width 82 height 14
paste input "e00000"
type input "#e00000"
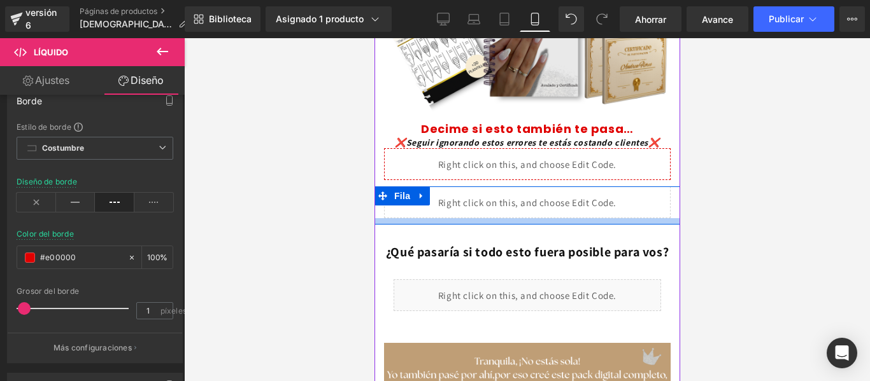
click at [381, 218] on div at bounding box center [527, 221] width 306 height 6
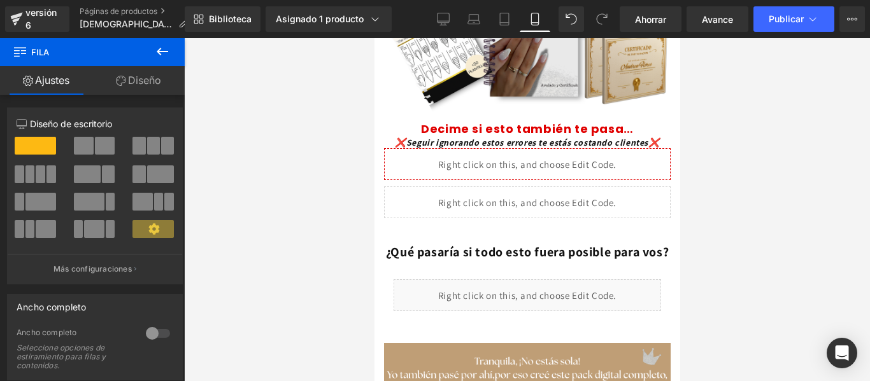
click at [689, 155] on div at bounding box center [527, 209] width 686 height 343
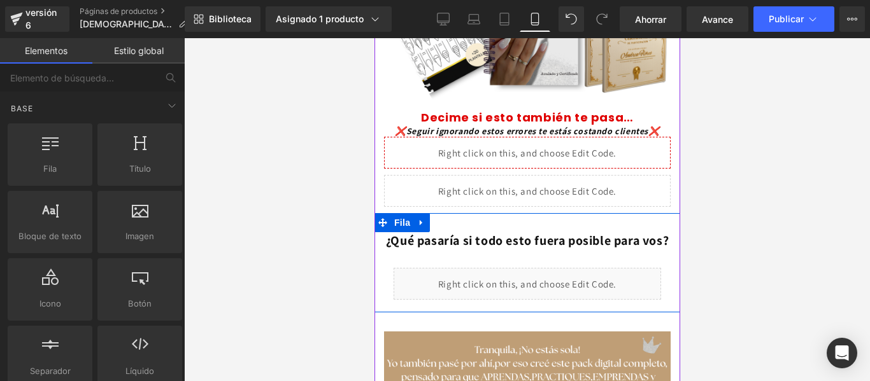
scroll to position [278, 0]
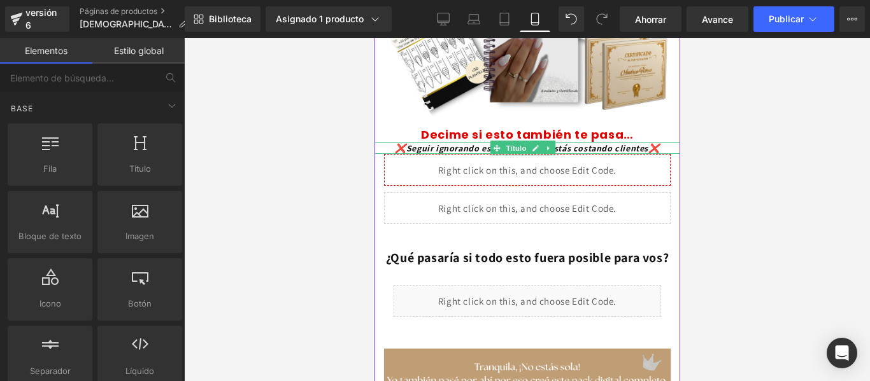
click at [625, 143] on font "❌Seguir ignorando estos errores te estás costando clientes❌" at bounding box center [526, 148] width 264 height 11
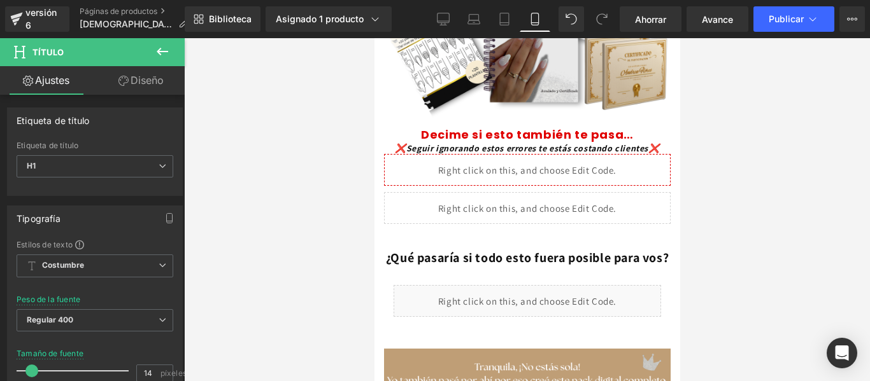
click at [139, 83] on font "Diseño" at bounding box center [147, 80] width 33 height 13
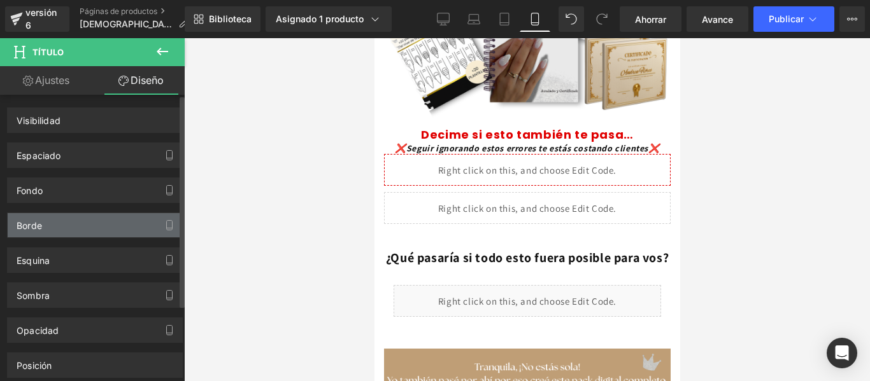
click at [131, 224] on div "Borde" at bounding box center [95, 225] width 175 height 24
click at [171, 227] on button "button" at bounding box center [169, 225] width 20 height 24
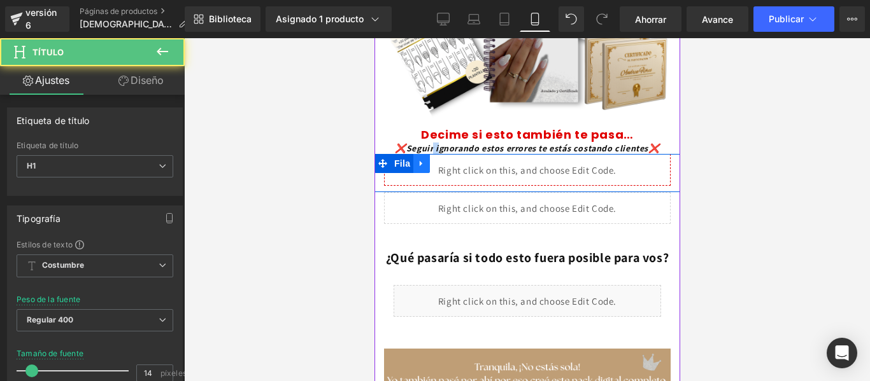
drag, startPoint x: 418, startPoint y: 118, endPoint x: 422, endPoint y: 127, distance: 9.7
click at [422, 127] on div "TRANSFORMA TUS UÑAS Y TU CONFIANZA : Aprende la técnica profesional que llena a…" at bounding box center [527, 352] width 306 height 1182
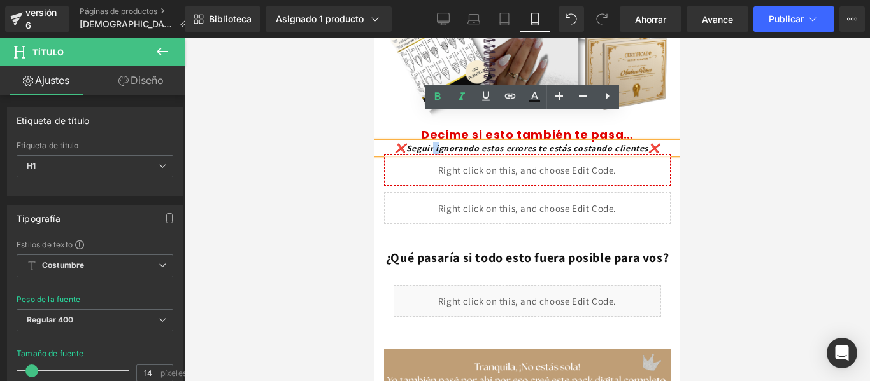
click at [410, 143] on h1 "❌Seguir ignorando estos errores te estás costando clientes❌" at bounding box center [527, 148] width 306 height 11
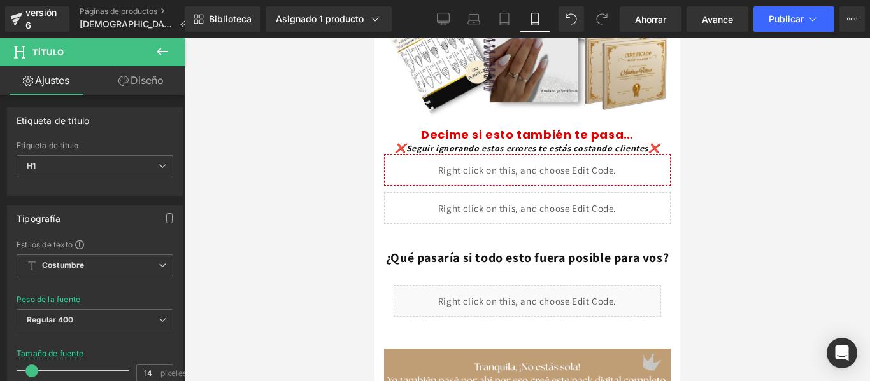
click at [143, 85] on font "Diseño" at bounding box center [147, 80] width 33 height 13
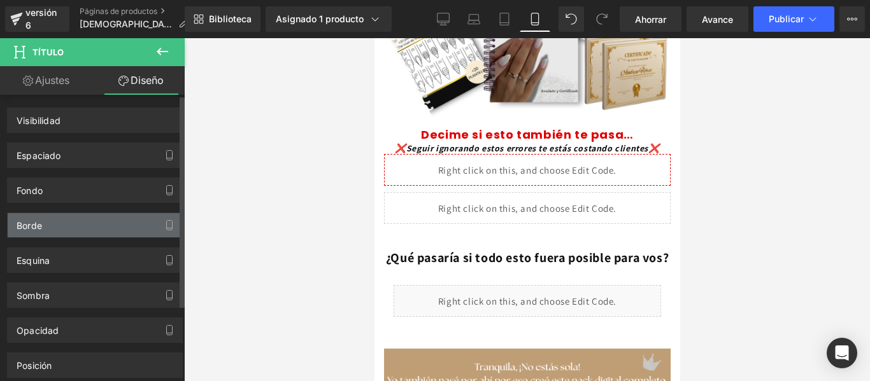
click at [126, 220] on div "Borde" at bounding box center [95, 225] width 175 height 24
click at [171, 223] on button "button" at bounding box center [169, 225] width 20 height 24
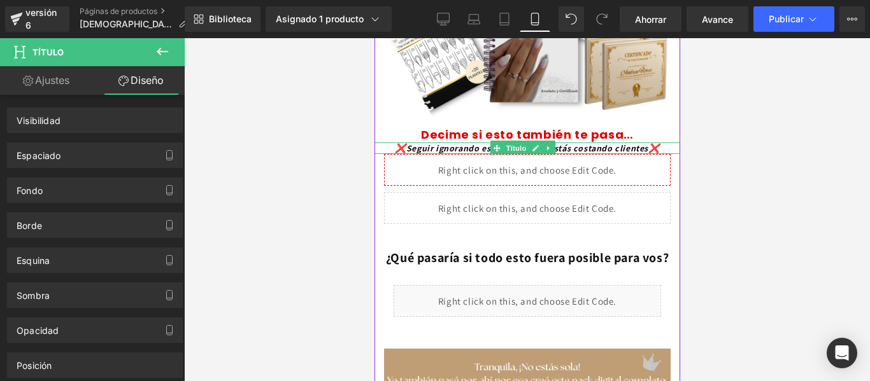
click at [632, 143] on font "❌Seguir ignorando estos errores te estás costando clientes❌" at bounding box center [526, 148] width 264 height 11
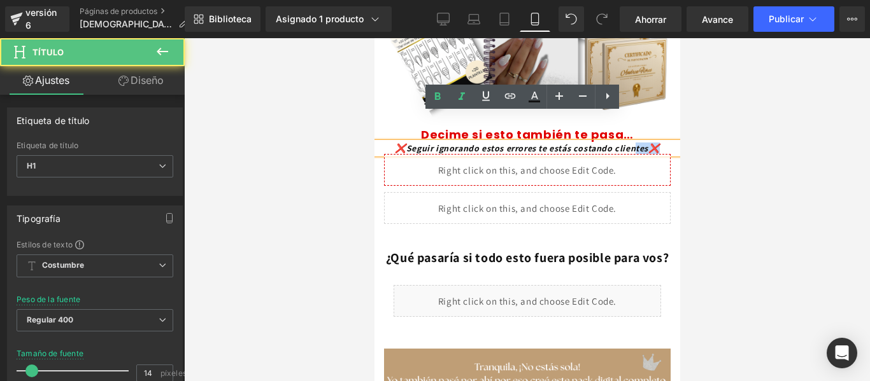
click at [639, 143] on div "❌Seguir ignorando estos errores te estás costando clientes❌" at bounding box center [527, 148] width 306 height 11
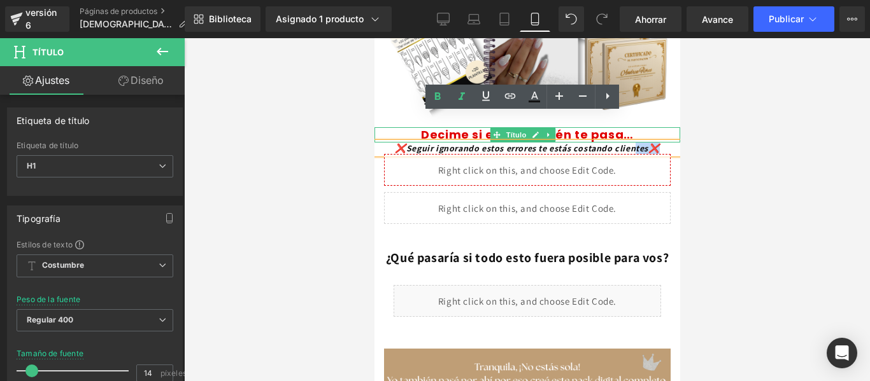
click at [636, 127] on h1 "Decime si esto también te pasa…" at bounding box center [527, 134] width 306 height 15
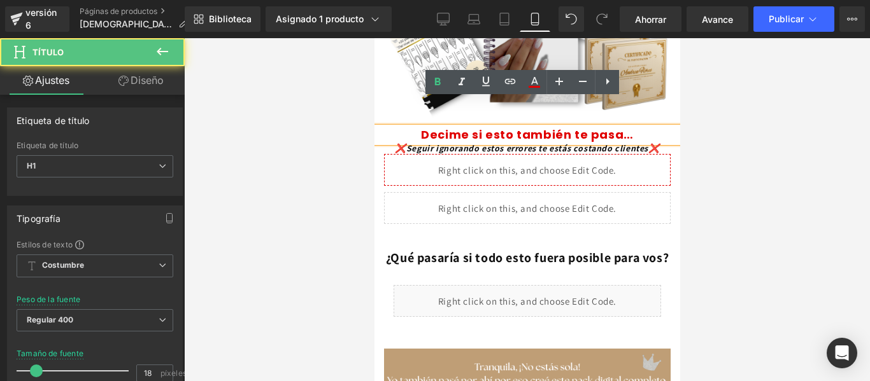
click at [639, 127] on h1 "Decime si esto también te pasa…" at bounding box center [527, 134] width 306 height 15
click at [701, 143] on div at bounding box center [527, 209] width 686 height 343
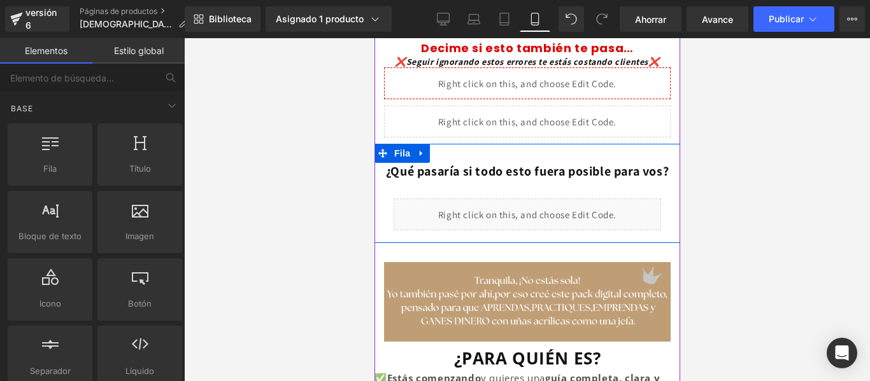
scroll to position [365, 0]
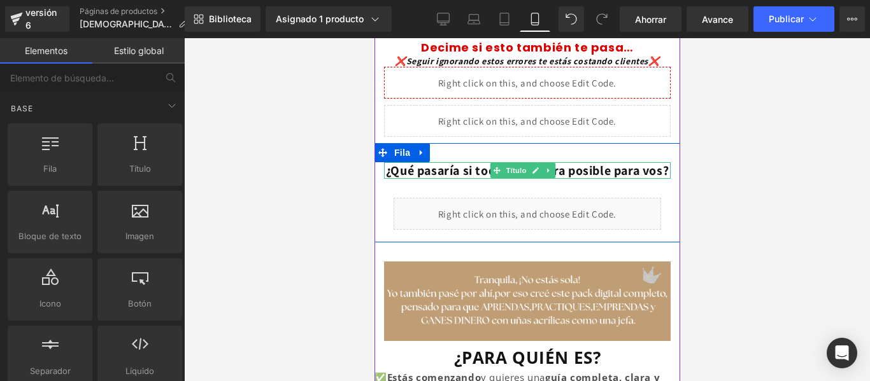
click at [569, 162] on h1 "¿Qué pasaría si todo esto fuera posible para vos?" at bounding box center [526, 170] width 287 height 17
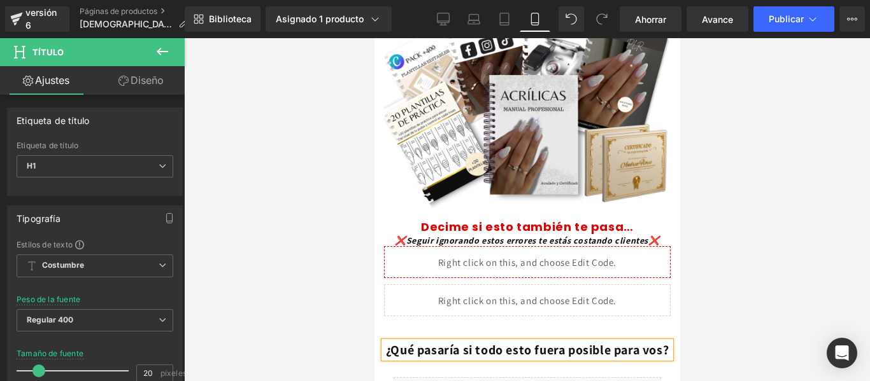
scroll to position [0, 0]
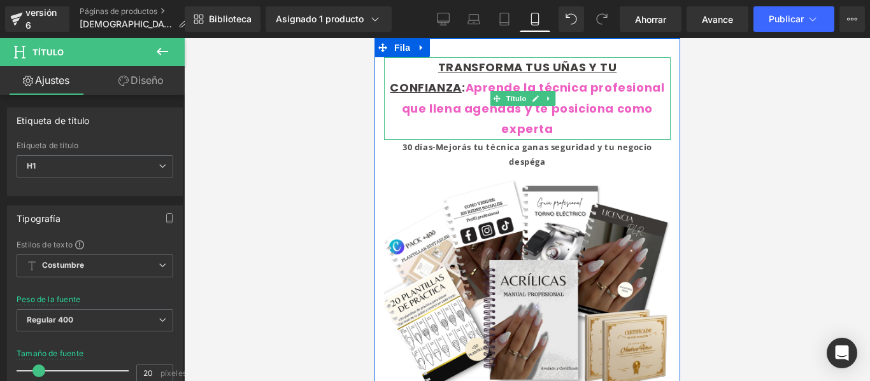
click at [563, 108] on font "Aprende la técnica profesional que llena agendas y te posiciona como experta" at bounding box center [532, 108] width 263 height 57
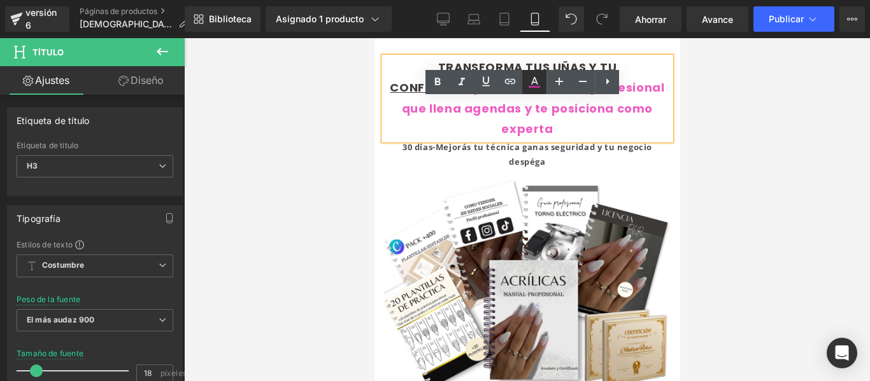
click at [537, 78] on icon at bounding box center [534, 82] width 15 height 15
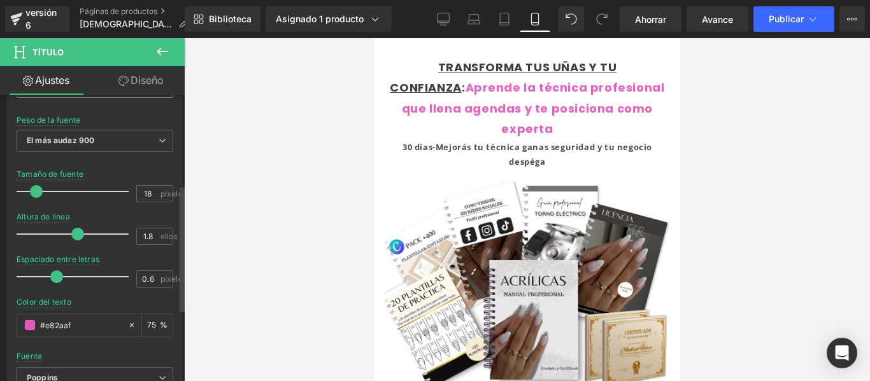
scroll to position [208, 0]
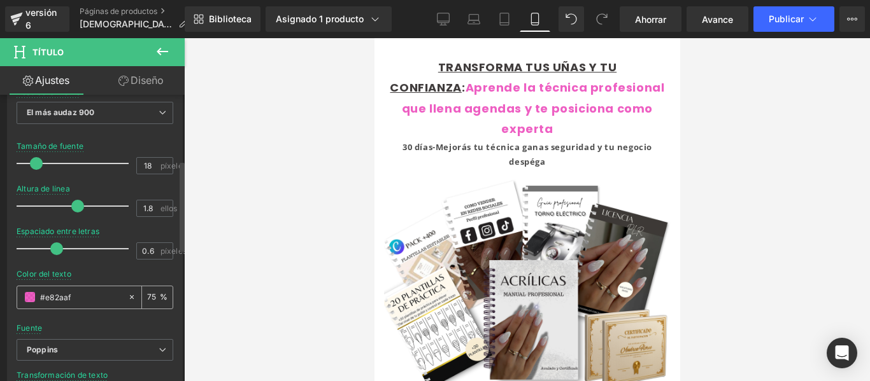
drag, startPoint x: 75, startPoint y: 296, endPoint x: 30, endPoint y: 299, distance: 45.3
click at [30, 299] on div "#e82aaf" at bounding box center [72, 298] width 110 height 22
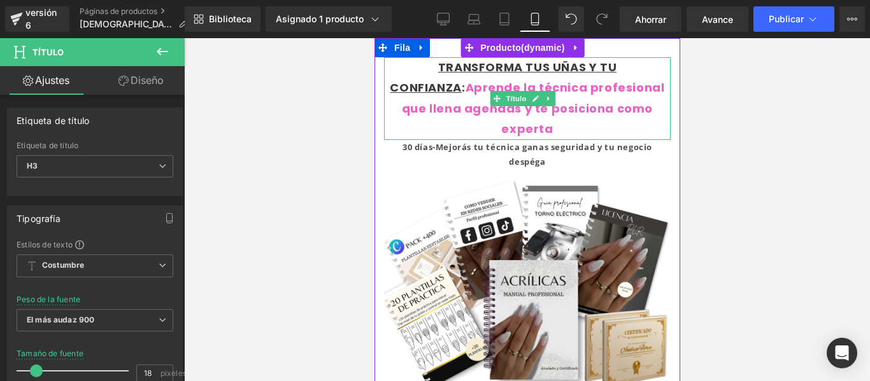
drag, startPoint x: 643, startPoint y: 109, endPoint x: 396, endPoint y: 92, distance: 247.7
click at [396, 92] on div "TRANSFORMA TUS UÑAS Y TU CONFIANZA : Aprende la técnica profesional que llena a…" at bounding box center [526, 98] width 287 height 83
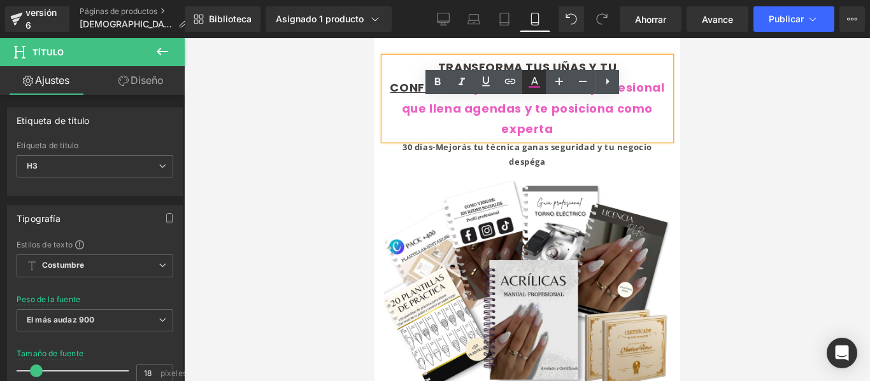
click at [538, 82] on icon at bounding box center [534, 82] width 15 height 15
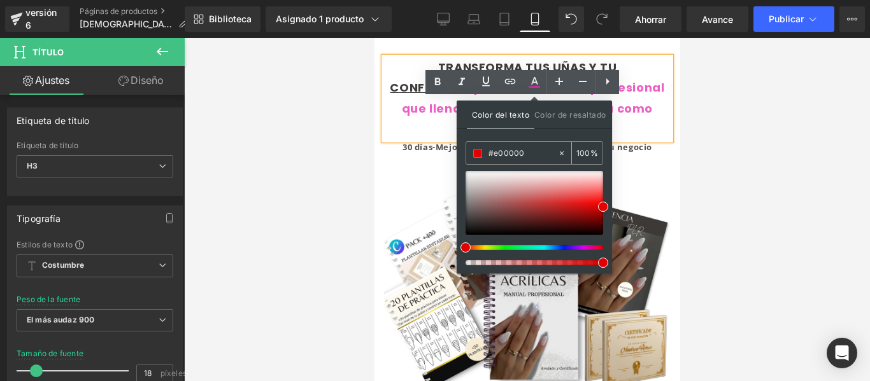
click at [535, 145] on div "#e00000" at bounding box center [511, 153] width 91 height 22
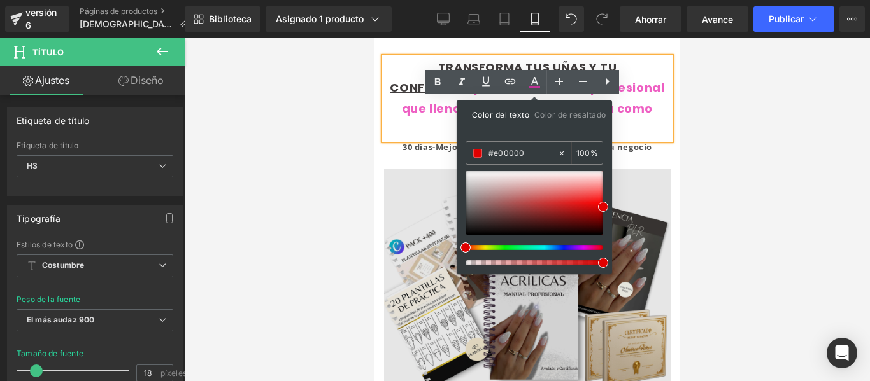
drag, startPoint x: 908, startPoint y: 192, endPoint x: 431, endPoint y: 162, distance: 478.0
paste input "82aaf"
type input "#e82aaf"
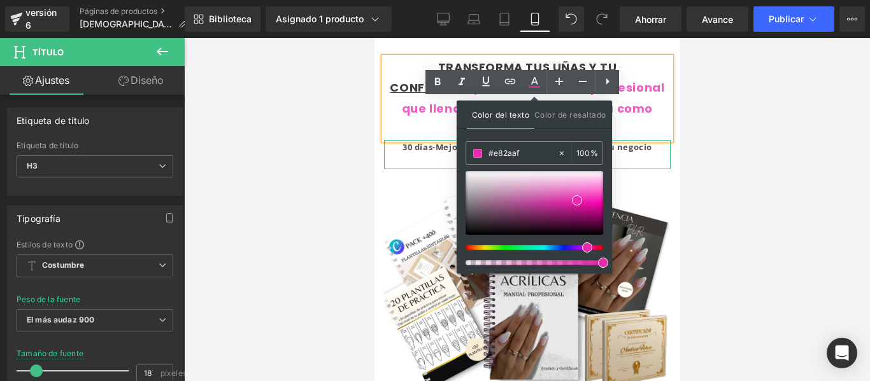
click at [647, 145] on p "30 días-Mejorás tu técnica ganas seguridad y tu negocio despéga" at bounding box center [526, 155] width 287 height 30
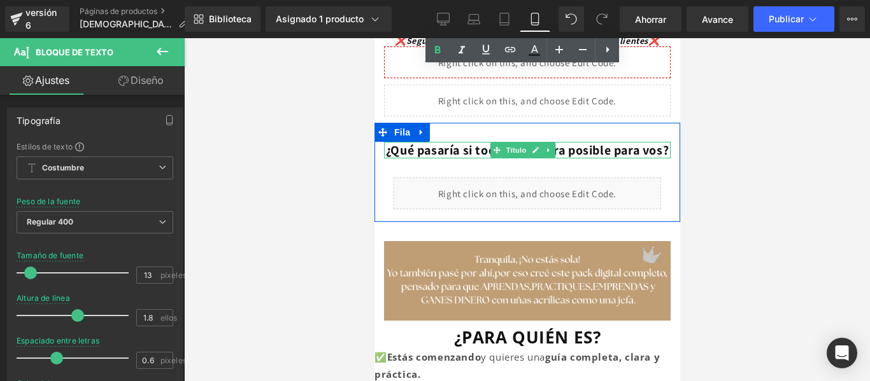
scroll to position [387, 0]
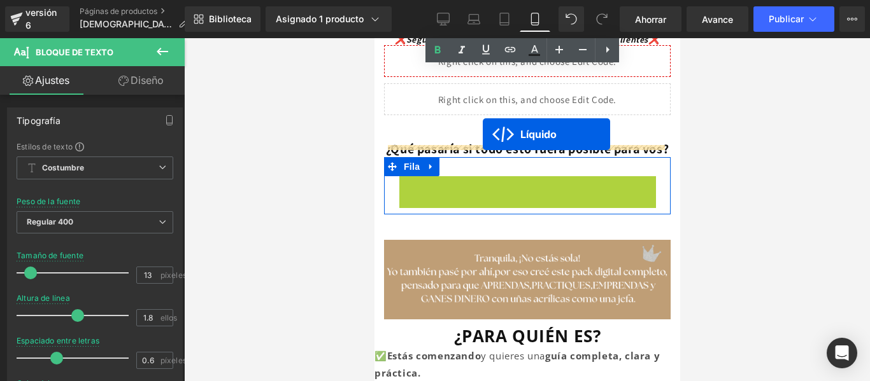
drag, startPoint x: 483, startPoint y: 174, endPoint x: 482, endPoint y: 134, distance: 39.5
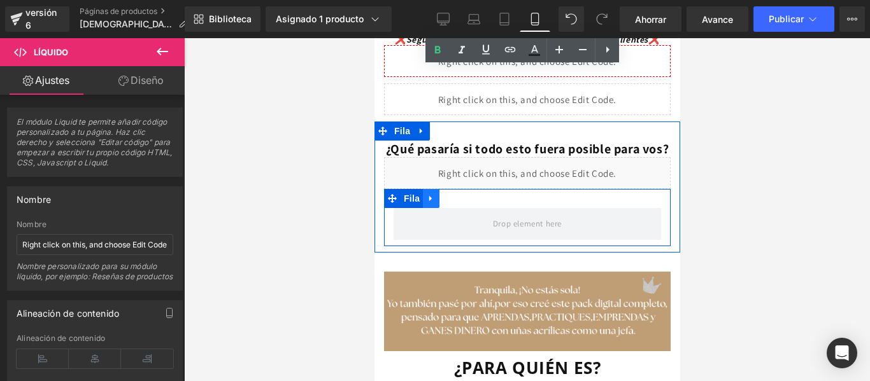
click at [433, 194] on icon at bounding box center [430, 199] width 9 height 10
click at [467, 194] on icon at bounding box center [463, 198] width 9 height 9
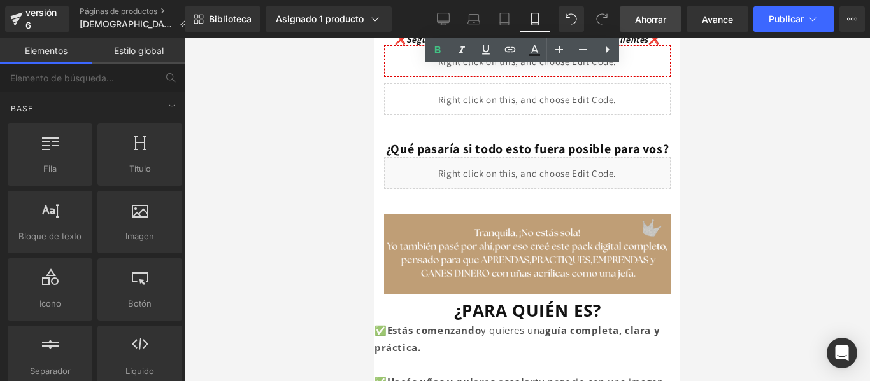
click at [644, 21] on font "Ahorrar" at bounding box center [650, 19] width 31 height 11
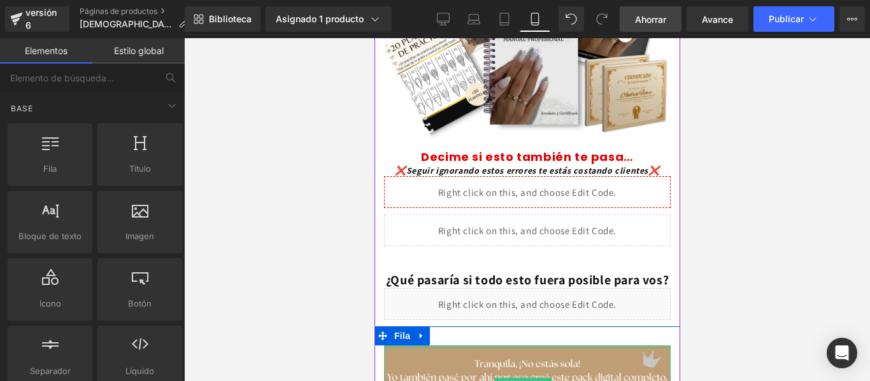
scroll to position [255, 0]
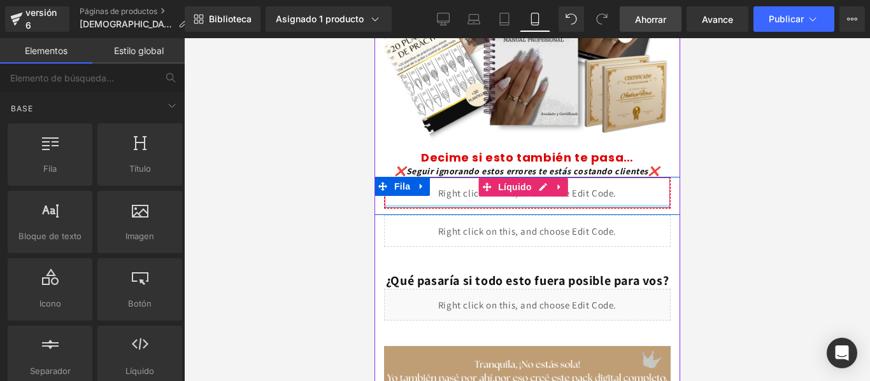
click at [390, 205] on div at bounding box center [526, 206] width 285 height 3
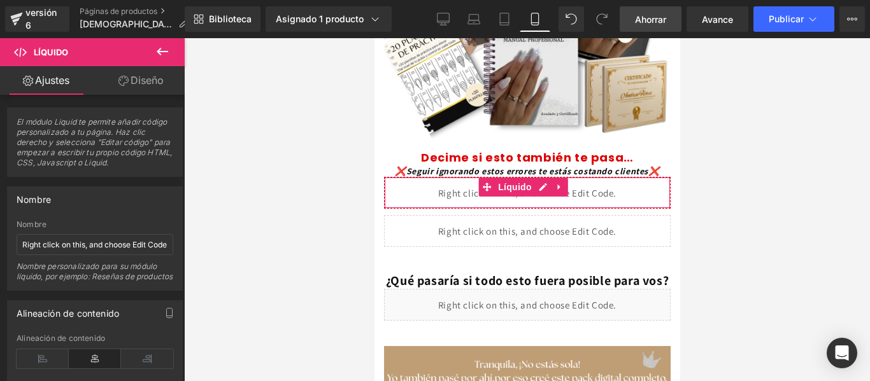
click at [145, 78] on font "Diseño" at bounding box center [147, 80] width 33 height 13
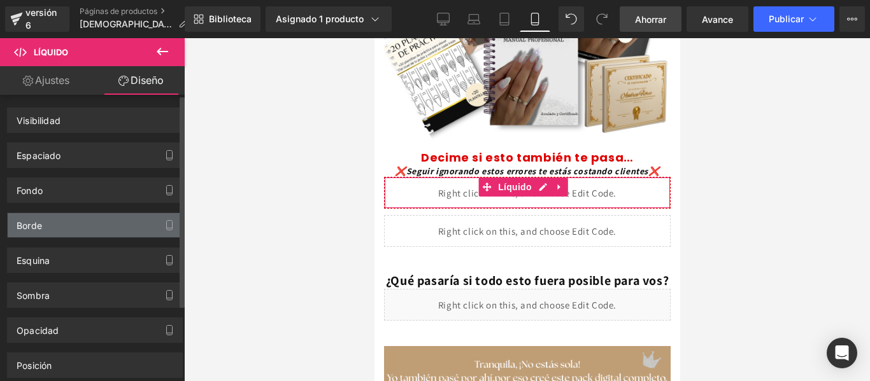
click at [118, 232] on div "Borde" at bounding box center [95, 225] width 175 height 24
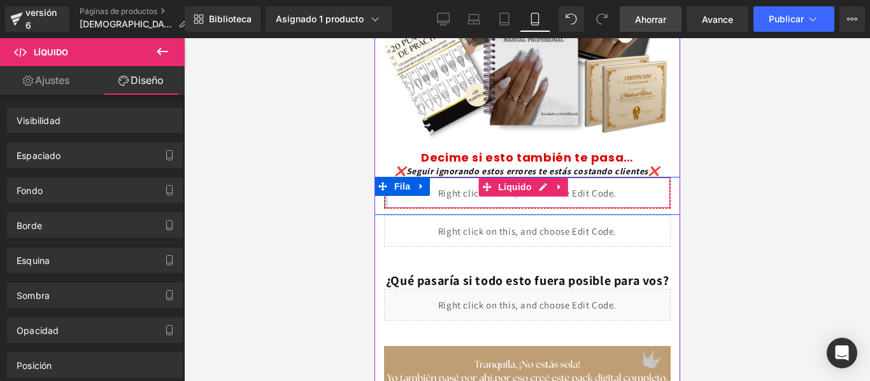
drag, startPoint x: 383, startPoint y: 179, endPoint x: 369, endPoint y: 178, distance: 14.0
drag, startPoint x: 385, startPoint y: 175, endPoint x: 374, endPoint y: 173, distance: 11.1
click at [374, 173] on div "TRANSFORMA TUS UÑAS Y TU CONFIANZA : Aprende la técnica profesional que llena a…" at bounding box center [527, 361] width 306 height 1157
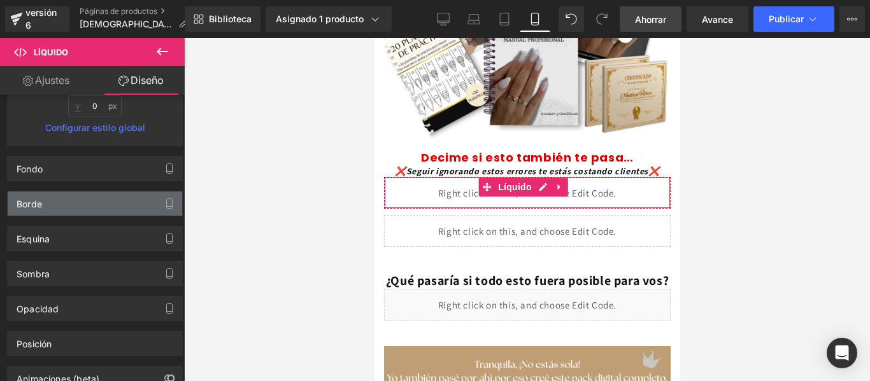
scroll to position [287, 0]
click at [128, 196] on div "Borde" at bounding box center [95, 203] width 175 height 24
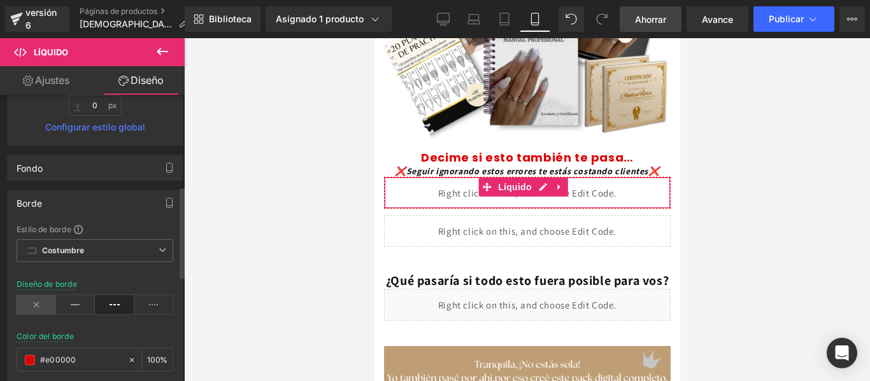
click at [40, 303] on icon at bounding box center [36, 305] width 39 height 19
click at [80, 360] on input "#e00000" at bounding box center [81, 360] width 82 height 14
click at [131, 364] on icon at bounding box center [131, 360] width 9 height 9
type input "none"
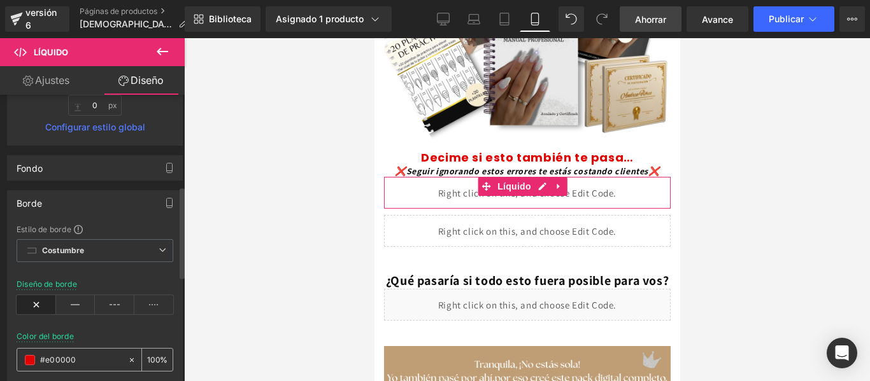
type input "0"
click at [141, 271] on div at bounding box center [95, 273] width 157 height 8
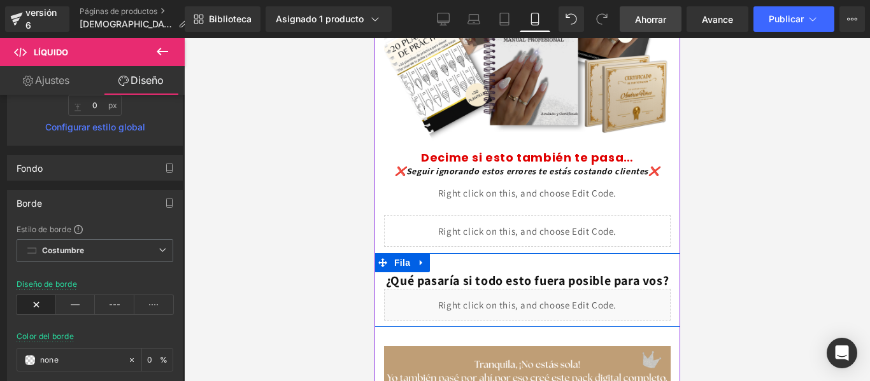
click at [388, 253] on span at bounding box center [382, 262] width 17 height 19
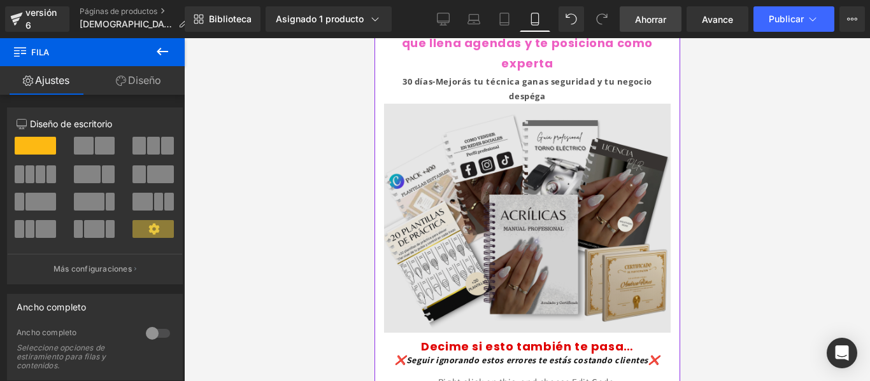
scroll to position [0, 0]
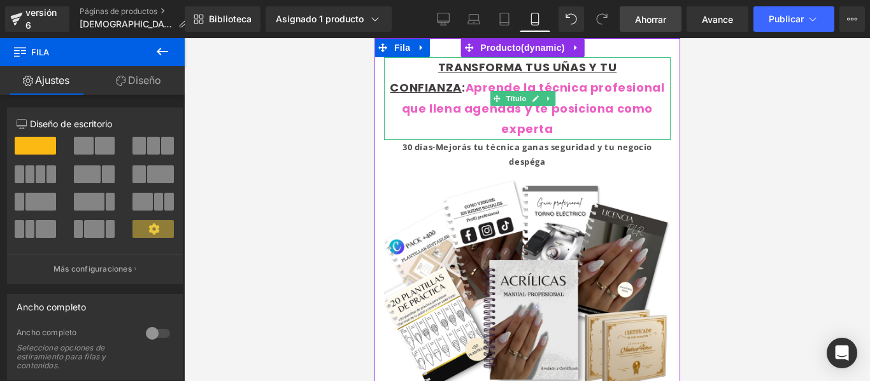
click at [608, 110] on font "Aprende la técnica profesional que llena agendas y te posiciona como experta" at bounding box center [532, 108] width 263 height 57
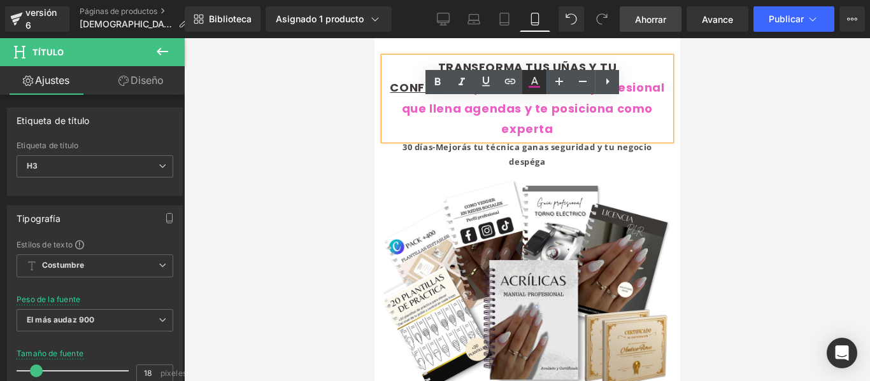
click at [538, 82] on icon at bounding box center [534, 82] width 15 height 15
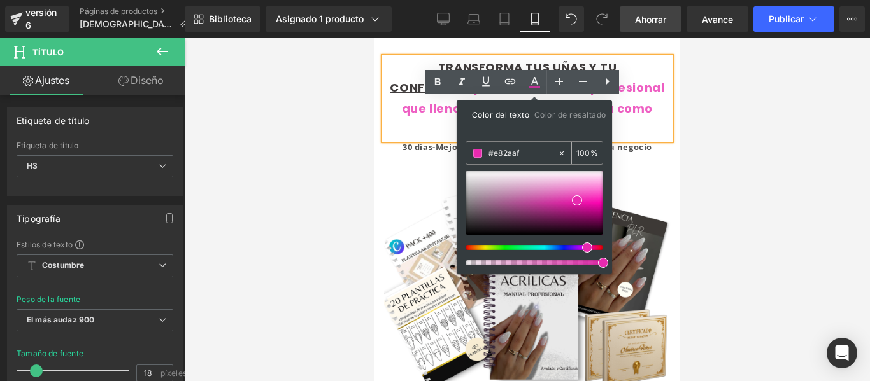
click at [530, 144] on div "#e82aaf" at bounding box center [511, 153] width 91 height 22
drag, startPoint x: 530, startPoint y: 146, endPoint x: 460, endPoint y: 159, distance: 70.7
click at [460, 159] on div "Color del texto Color de resaltado rgb(232, 42, 175) #e82aaf 100 % none 0 %" at bounding box center [534, 187] width 155 height 173
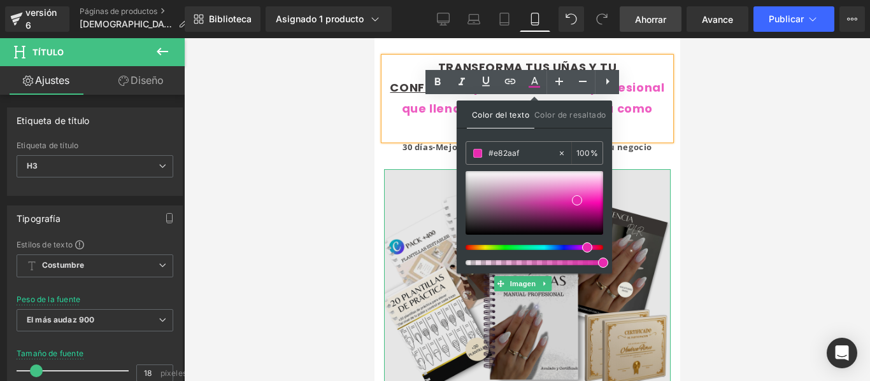
click at [656, 169] on img at bounding box center [526, 283] width 287 height 229
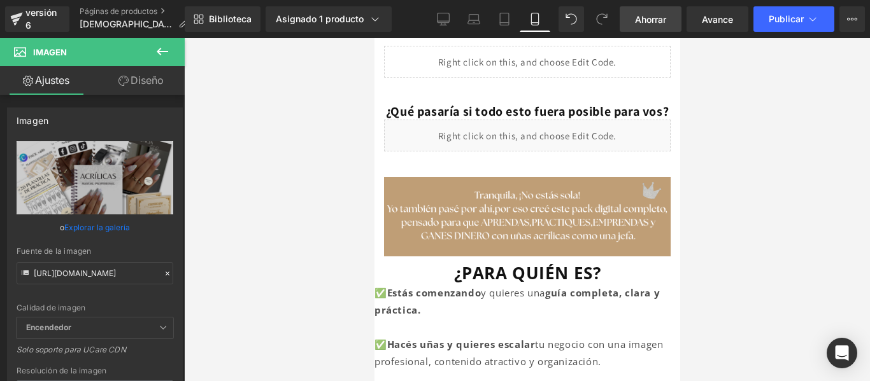
scroll to position [400, 0]
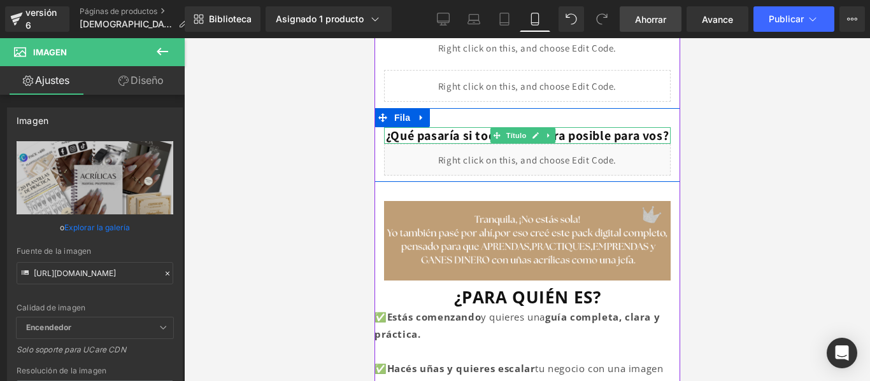
click at [581, 127] on h1 "¿Qué pasaría si todo esto fuera posible para vos?" at bounding box center [526, 135] width 287 height 17
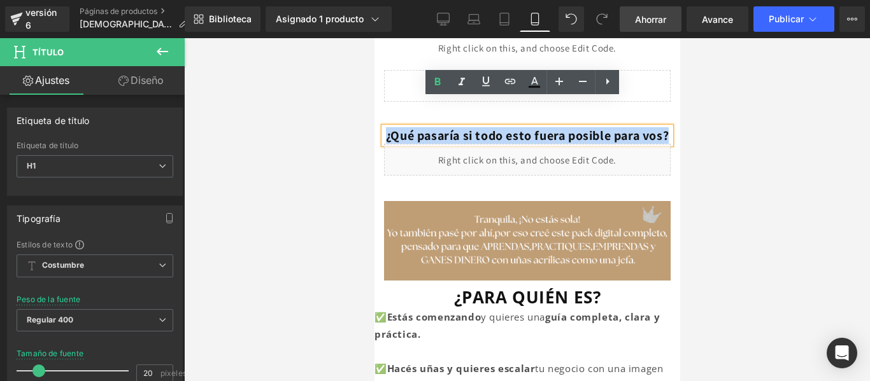
drag, startPoint x: 517, startPoint y: 123, endPoint x: 393, endPoint y: 110, distance: 124.2
click at [393, 127] on h1 "¿Qué pasaría si todo esto fuera posible para vos?" at bounding box center [526, 135] width 287 height 17
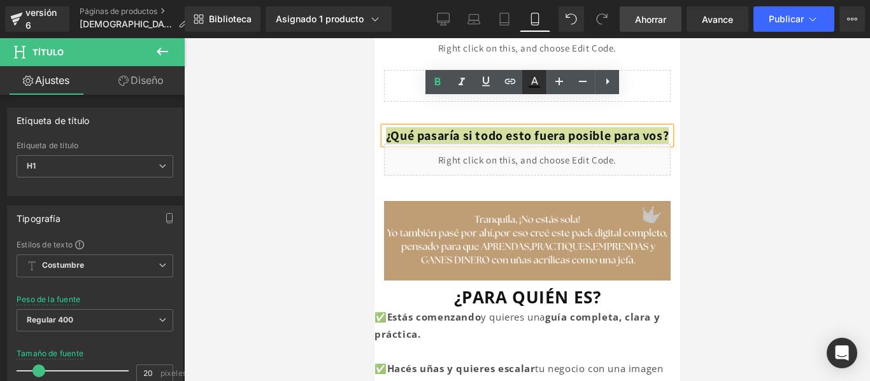
click at [541, 87] on icon at bounding box center [534, 82] width 15 height 15
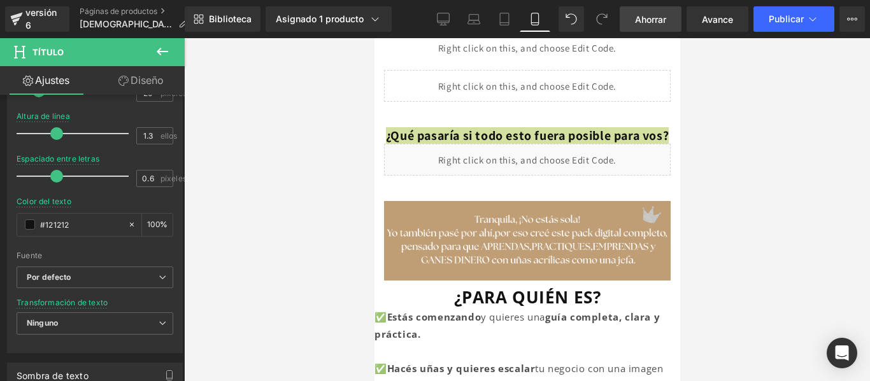
scroll to position [284, 0]
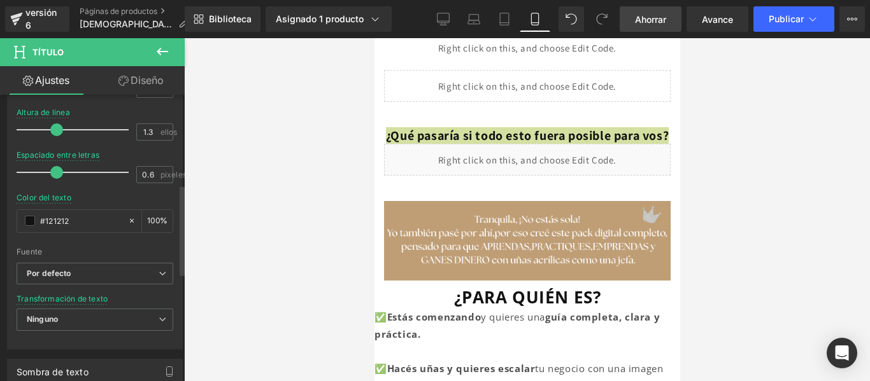
drag, startPoint x: 93, startPoint y: 218, endPoint x: 18, endPoint y: 233, distance: 76.1
click at [18, 233] on div "Color del texto #121212 100 %" at bounding box center [95, 221] width 157 height 54
paste input "e82aaf"
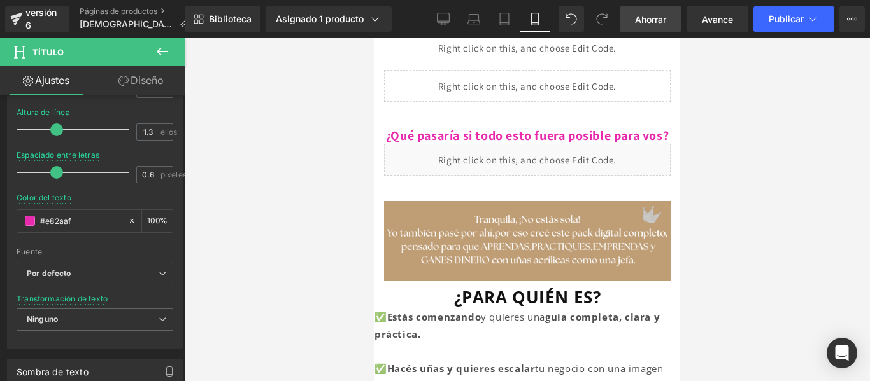
type input "#e82aaf"
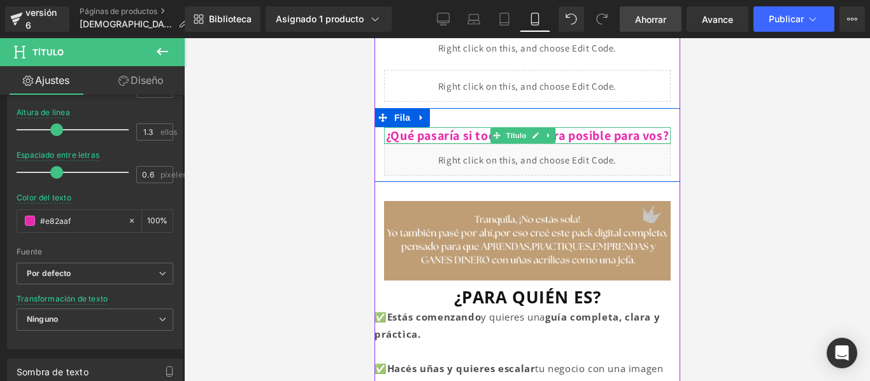
click at [564, 127] on h1 "¿Qué pasaría si todo esto fuera posible para vos?" at bounding box center [526, 135] width 287 height 17
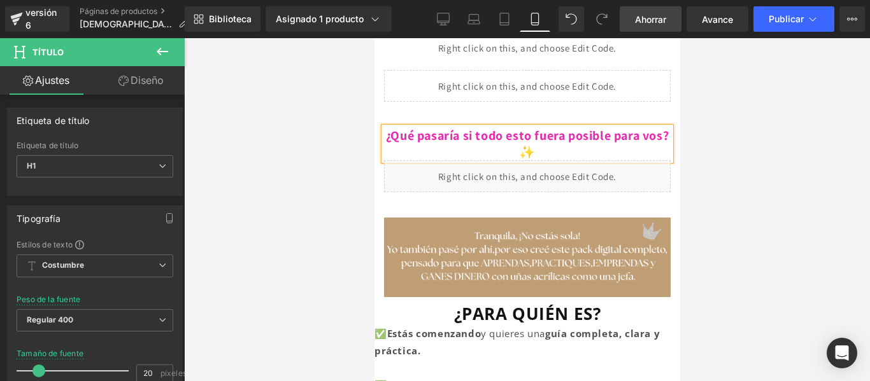
click at [390, 127] on h1 "¿Qué pasaría si todo esto fuera posible para vos?✨" at bounding box center [526, 143] width 287 height 33
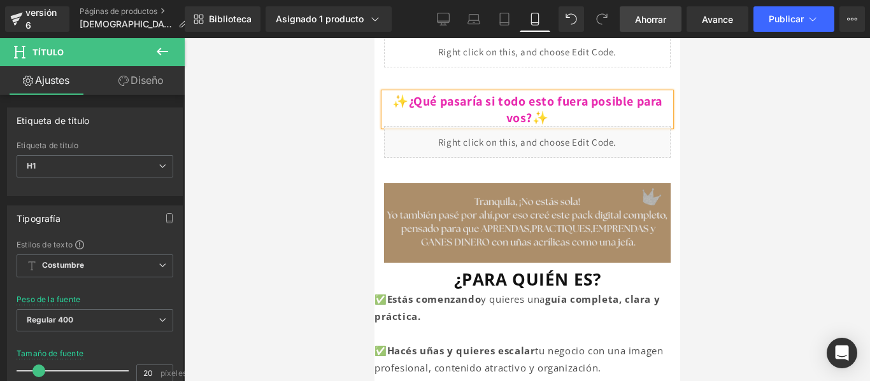
scroll to position [433, 0]
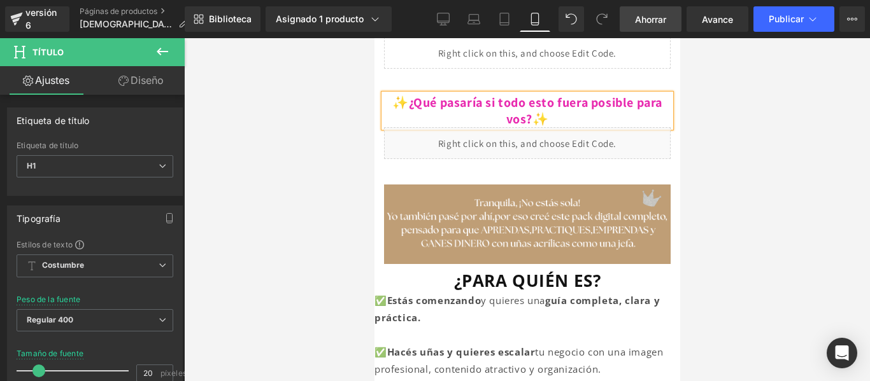
click at [671, 17] on link "Ahorrar" at bounding box center [651, 18] width 62 height 25
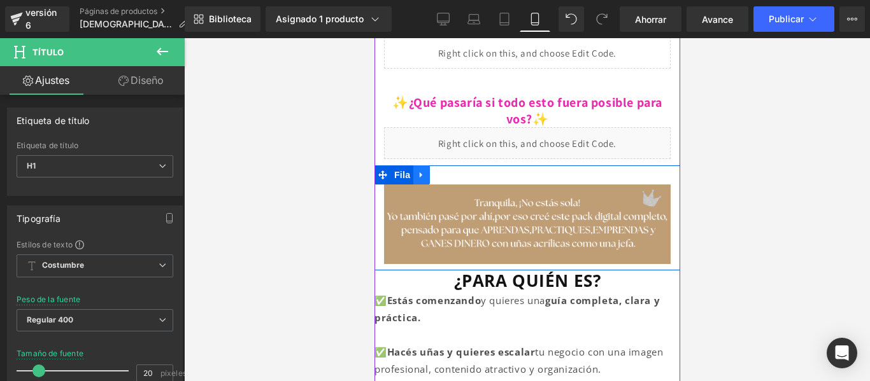
click at [424, 171] on icon at bounding box center [421, 176] width 9 height 10
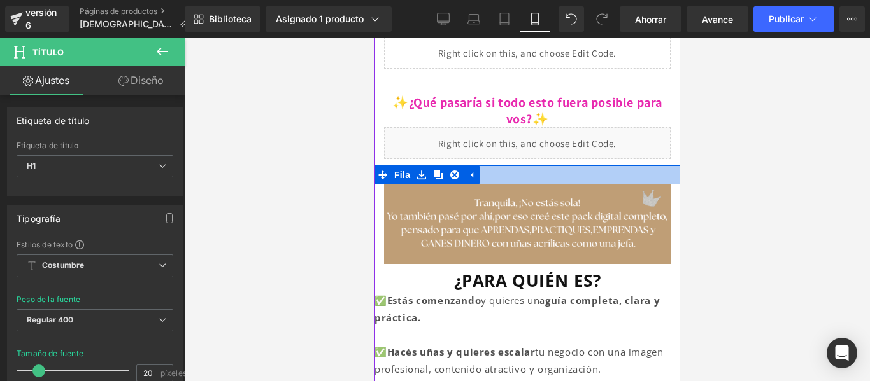
click at [523, 166] on div at bounding box center [527, 175] width 306 height 19
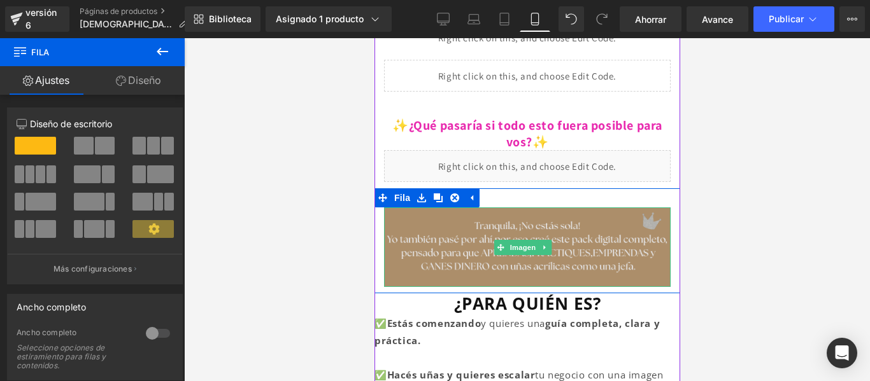
scroll to position [410, 0]
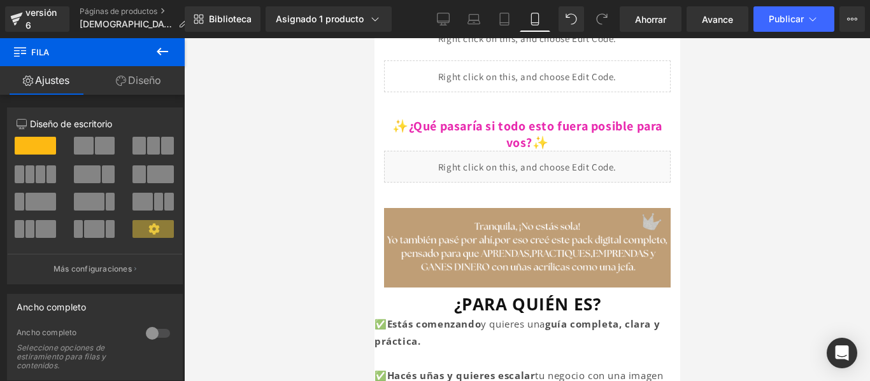
click at [737, 142] on div at bounding box center [527, 209] width 686 height 343
